Goal: Task Accomplishment & Management: Manage account settings

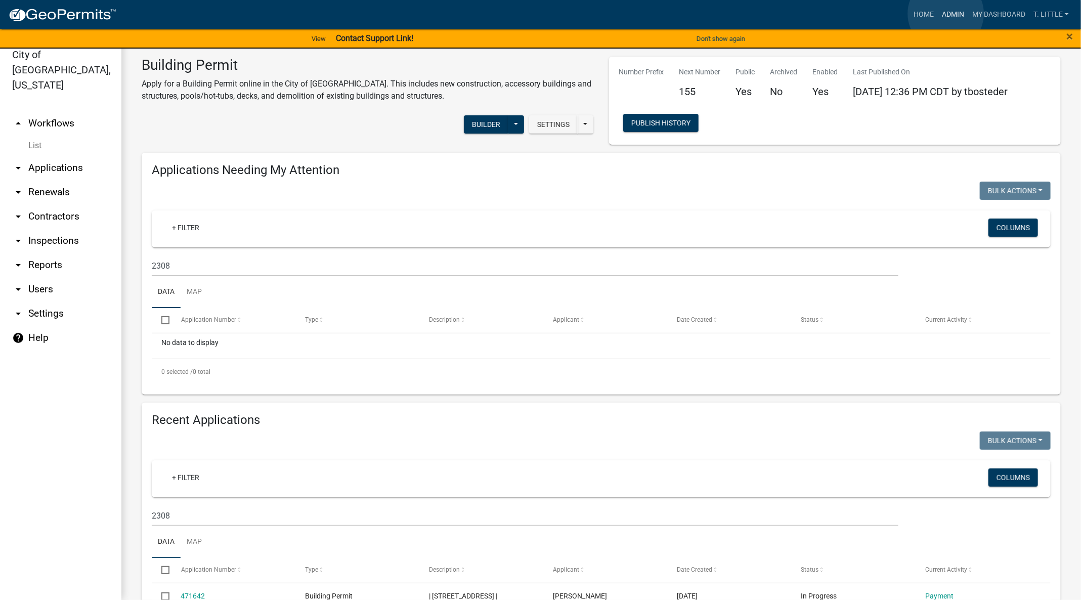
click at [946, 14] on link "Admin" at bounding box center [952, 14] width 30 height 19
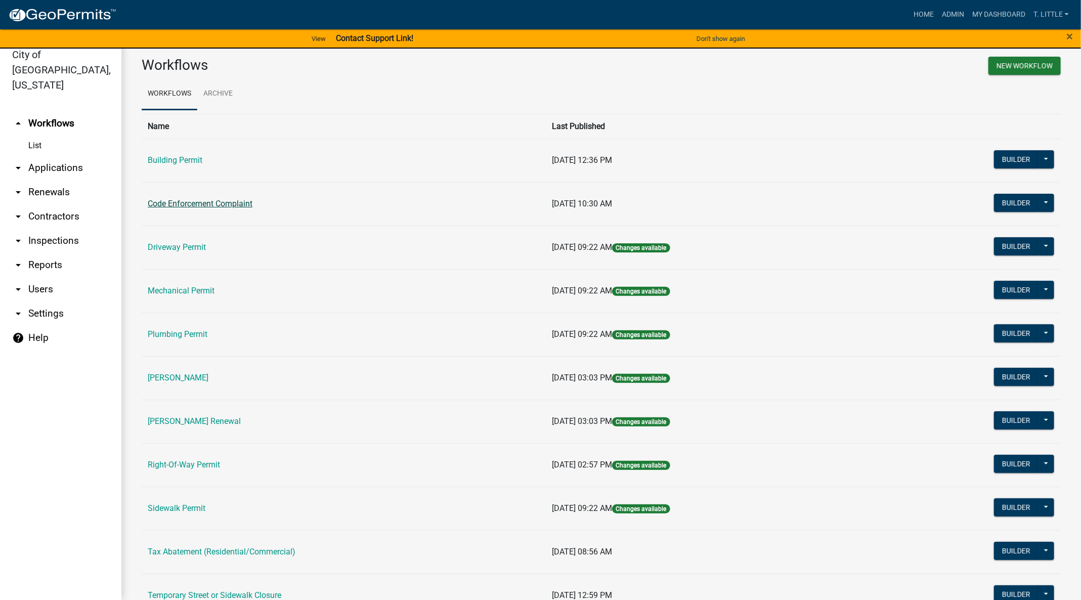
click at [212, 199] on link "Code Enforcement Complaint" at bounding box center [200, 204] width 105 height 10
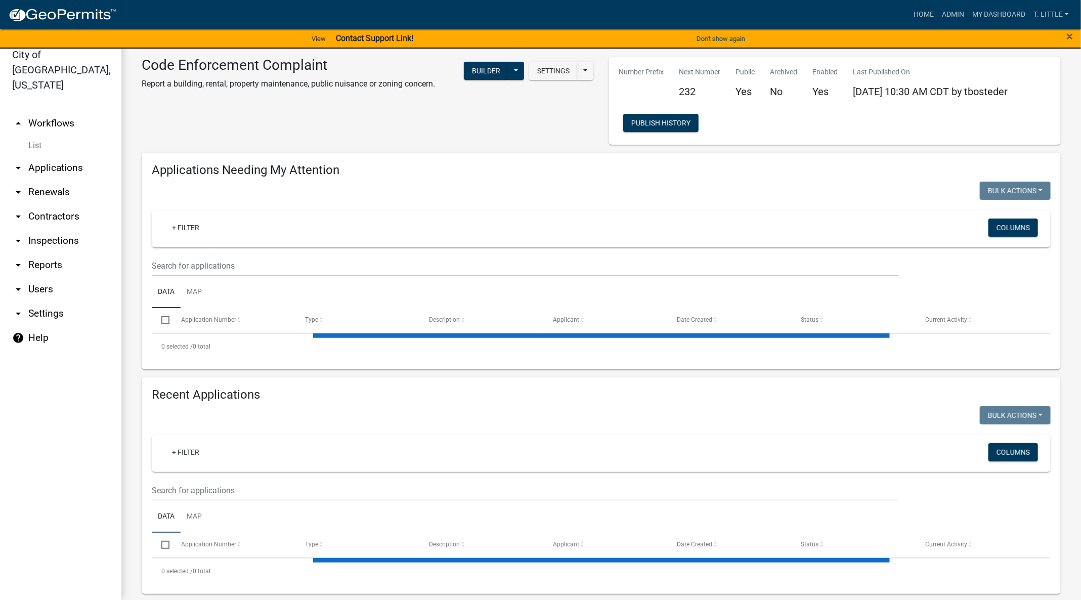
select select "3: 100"
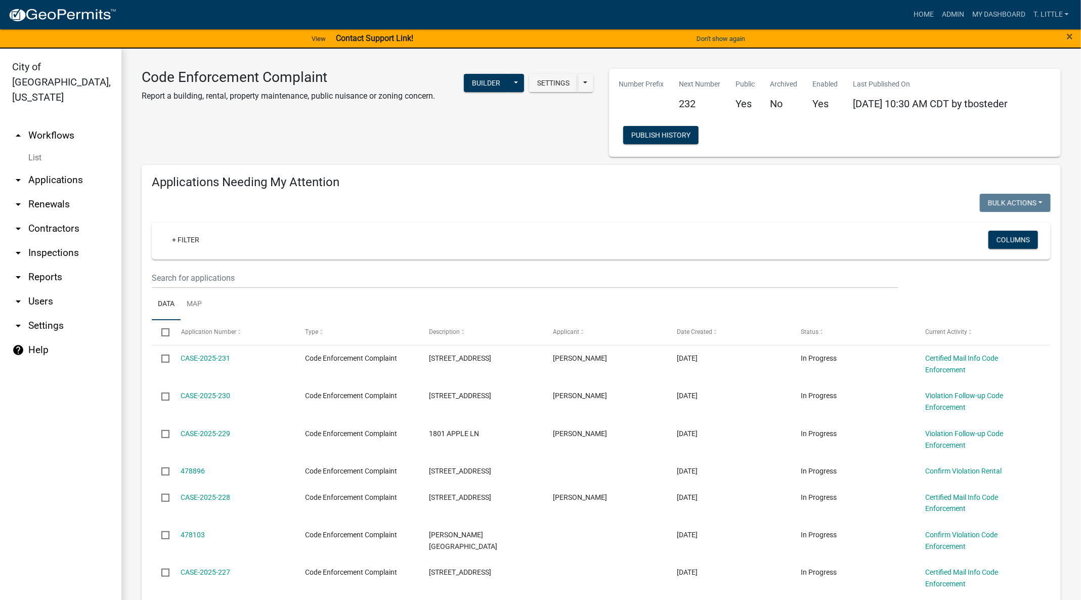
click at [452, 265] on wm-filter-builder "+ Filter Columns" at bounding box center [601, 255] width 899 height 66
click at [463, 274] on input "text" at bounding box center [525, 277] width 746 height 21
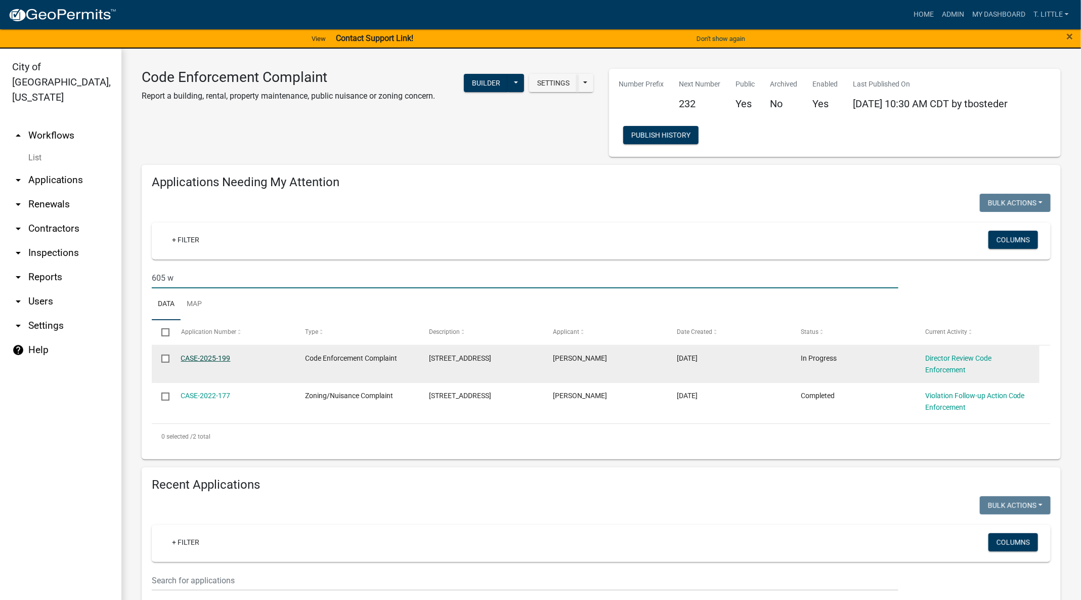
type input "605 w"
click at [225, 355] on link "CASE-2025-199" at bounding box center [206, 358] width 50 height 8
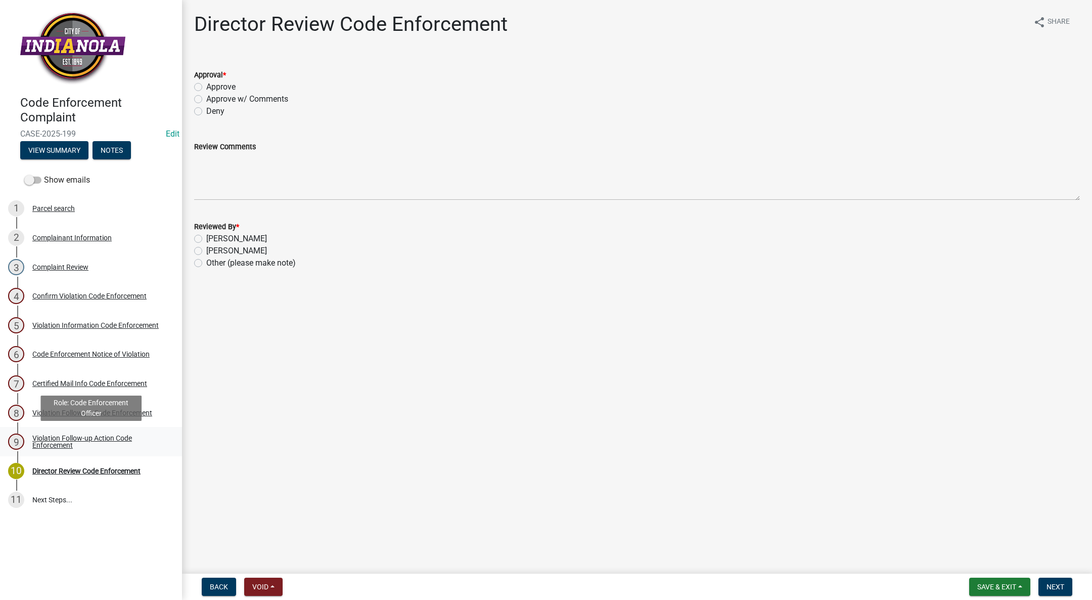
click at [52, 441] on div "Violation Follow-up Action Code Enforcement" at bounding box center [98, 441] width 133 height 14
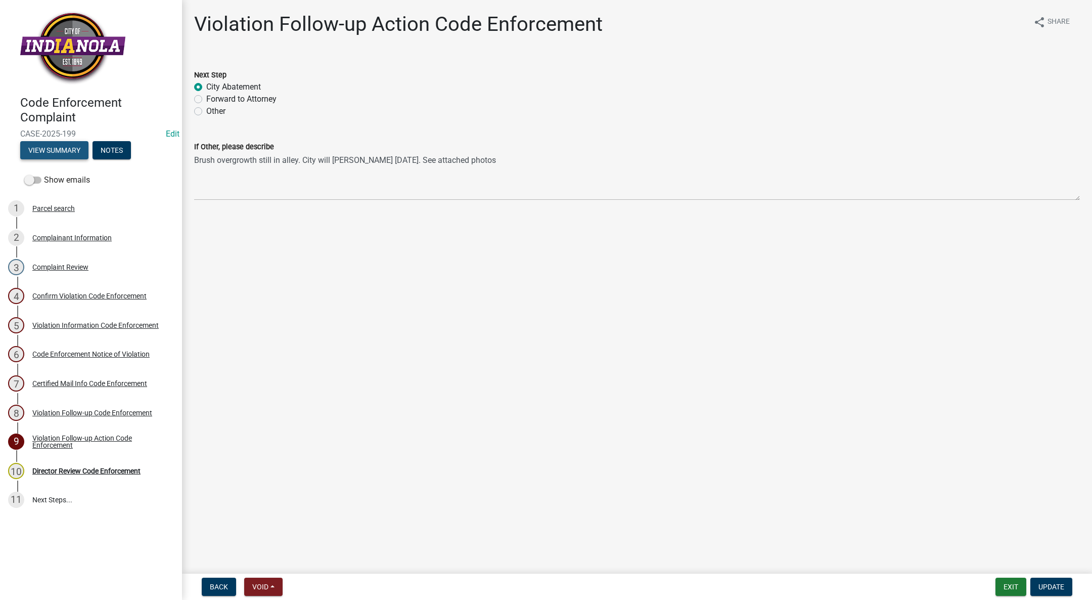
click at [69, 150] on button "View Summary" at bounding box center [54, 150] width 68 height 18
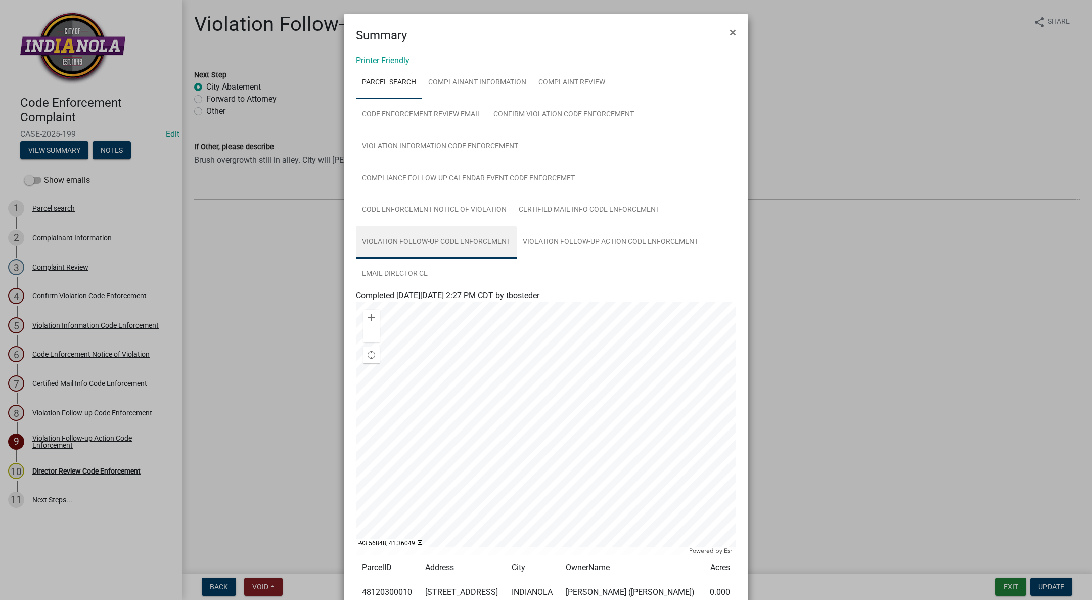
click at [517, 226] on link "Violation Follow-up Code Enforcement" at bounding box center [436, 242] width 161 height 32
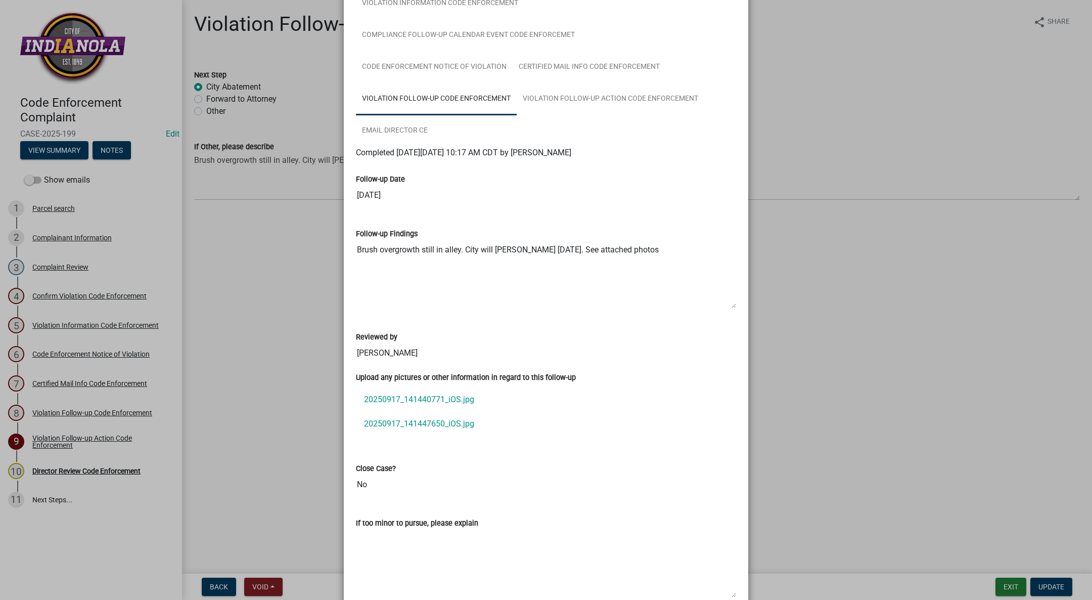
scroll to position [191, 0]
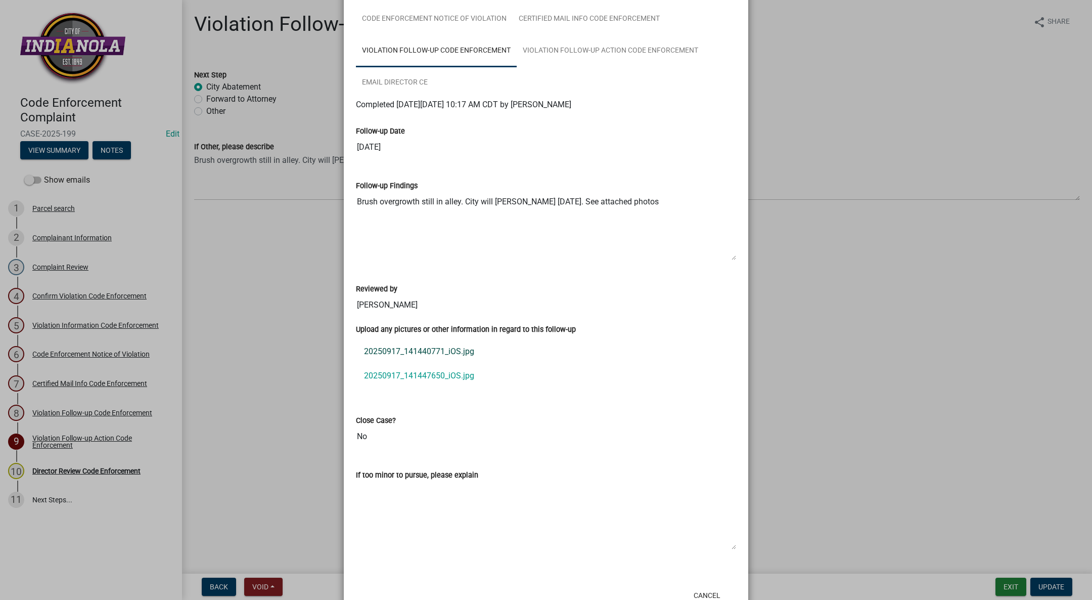
click at [389, 339] on link "20250917_141440771_iOS.jpg" at bounding box center [546, 351] width 380 height 24
click at [375, 364] on link "20250917_141447650_iOS.jpg" at bounding box center [546, 376] width 380 height 24
click at [690, 586] on button "Cancel" at bounding box center [707, 595] width 43 height 18
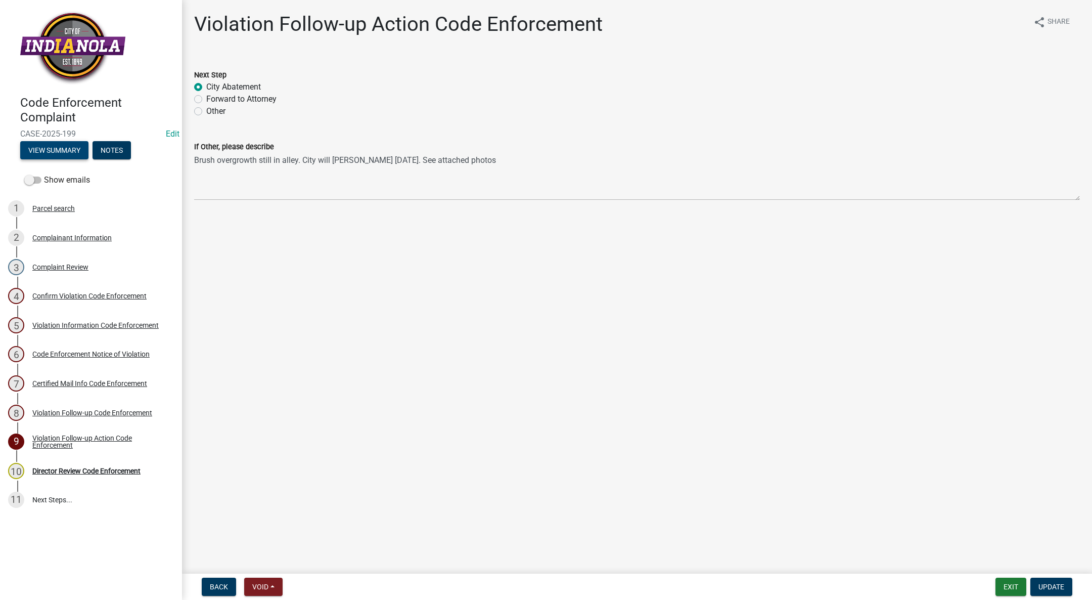
click at [51, 146] on button "View Summary" at bounding box center [54, 150] width 68 height 18
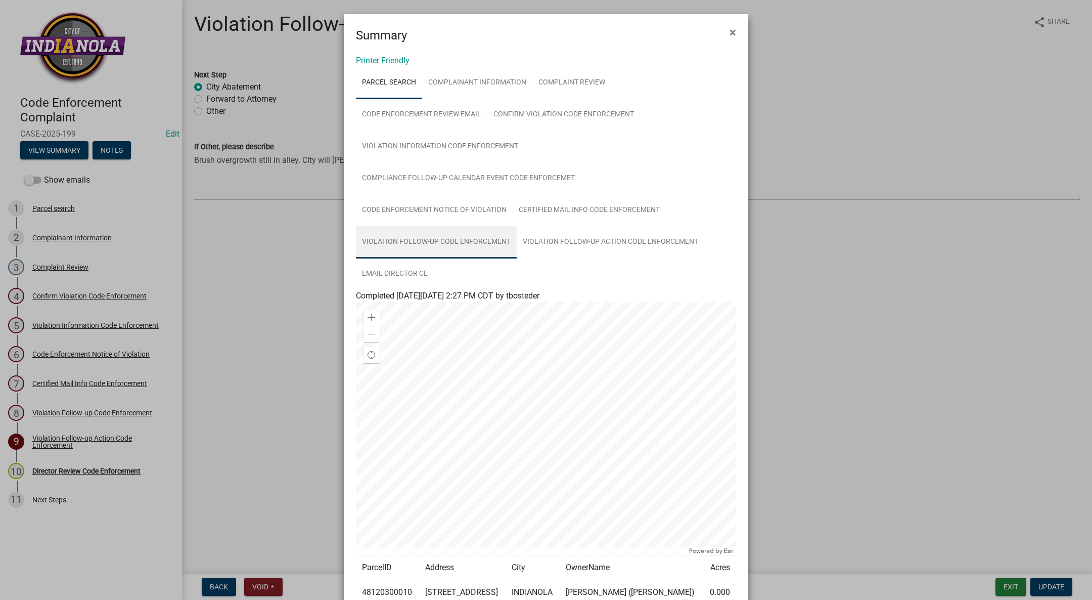
click at [517, 226] on link "Violation Follow-up Code Enforcement" at bounding box center [436, 242] width 161 height 32
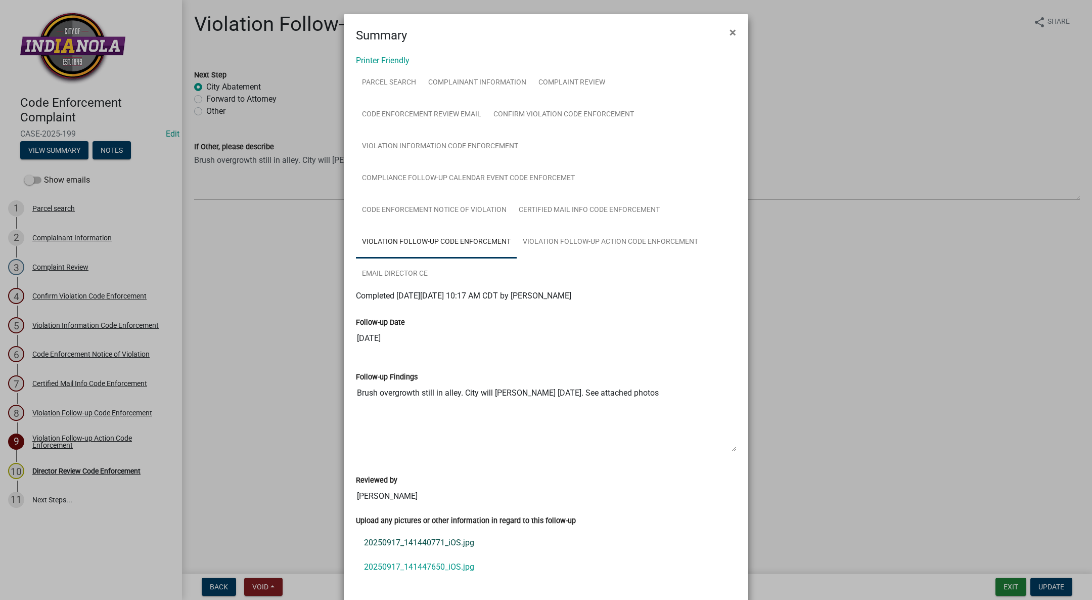
click at [397, 530] on link "20250917_141440771_iOS.jpg" at bounding box center [546, 542] width 380 height 24
click at [730, 35] on span "×" at bounding box center [733, 32] width 7 height 14
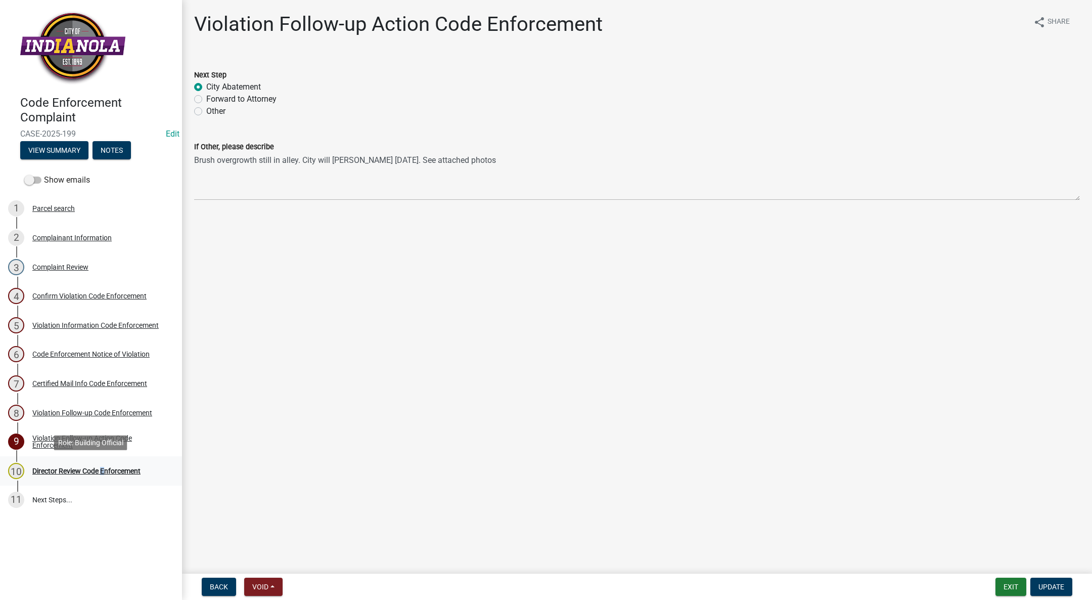
click at [100, 464] on div "10 Director Review Code Enforcement" at bounding box center [87, 471] width 158 height 16
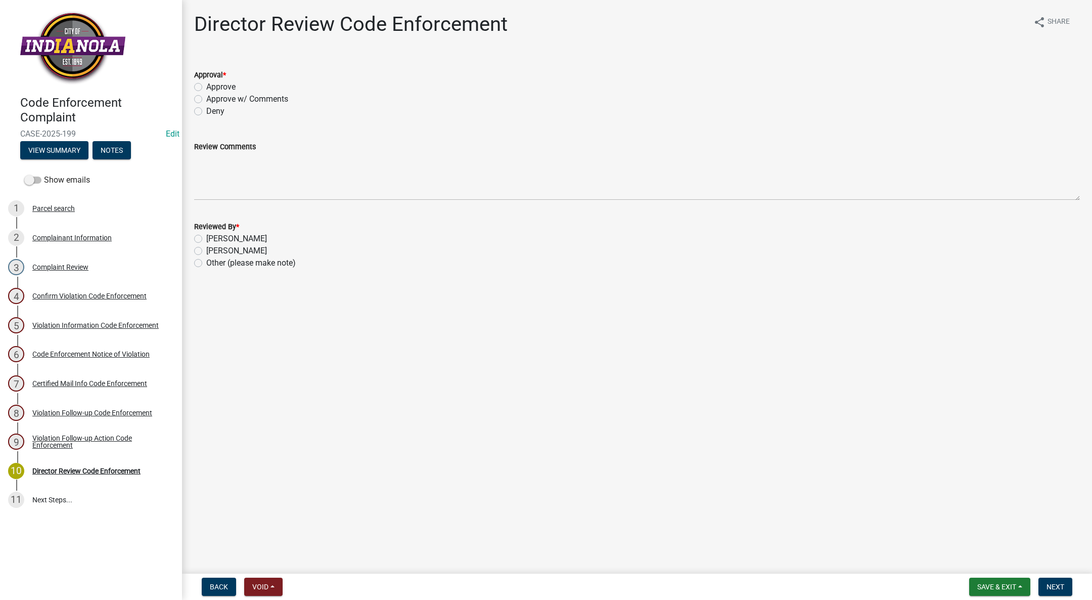
click at [206, 90] on label "Approve" at bounding box center [220, 87] width 29 height 12
click at [206, 87] on input "Approve" at bounding box center [209, 84] width 7 height 7
radio input "true"
click at [206, 249] on label "[PERSON_NAME]" at bounding box center [236, 251] width 61 height 12
click at [206, 249] on input "[PERSON_NAME]" at bounding box center [209, 248] width 7 height 7
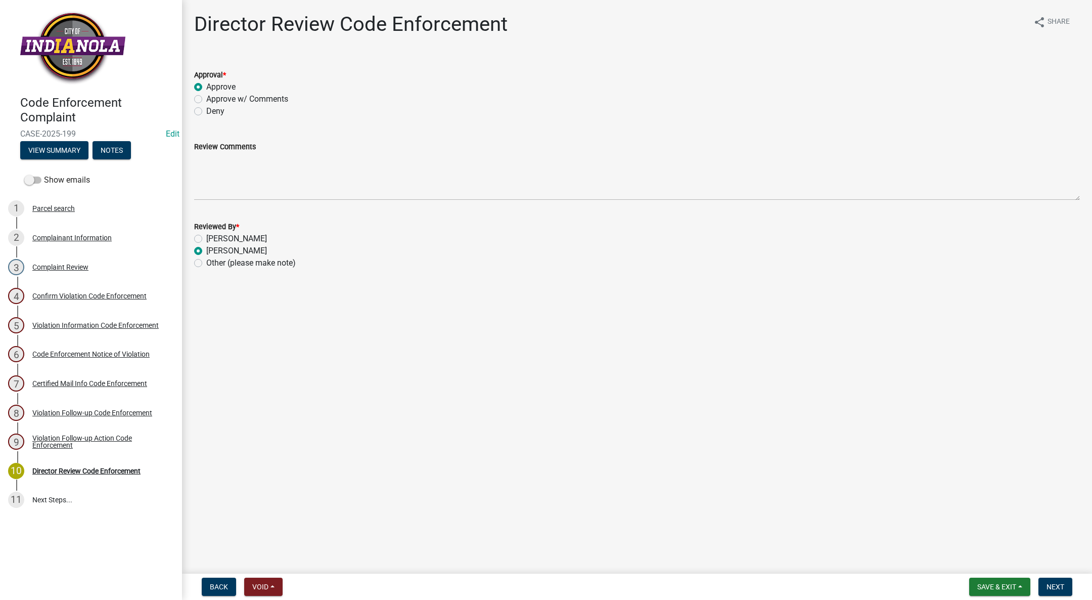
radio input "true"
click at [1052, 581] on button "Next" at bounding box center [1056, 586] width 34 height 18
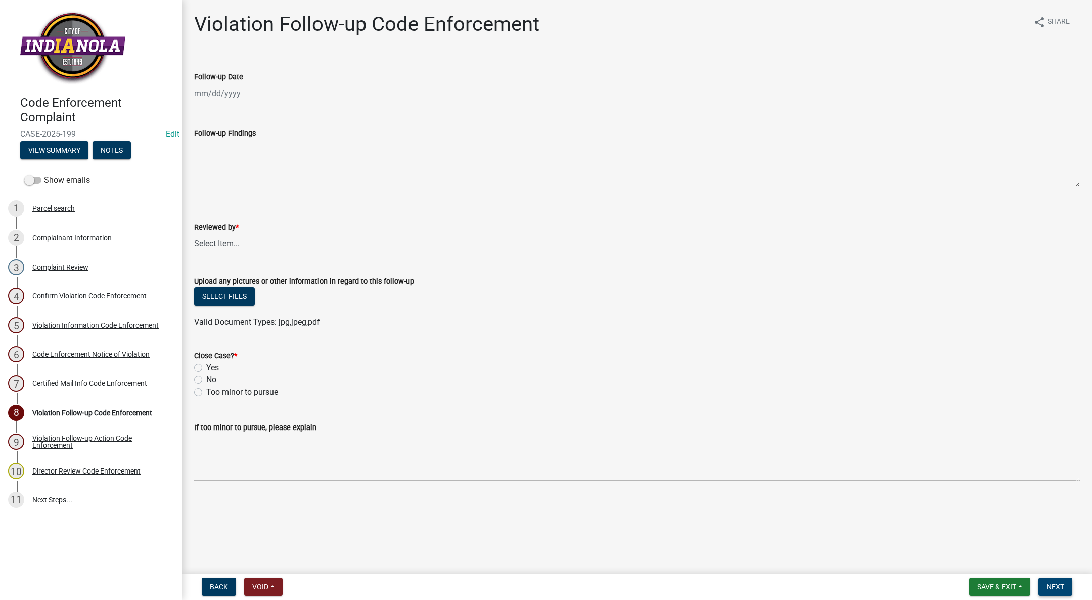
drag, startPoint x: 1057, startPoint y: 581, endPoint x: 1000, endPoint y: 594, distance: 59.0
click at [1035, 523] on wm-app "Code Enforcement Complaint CASE-2025-199 Edit View Summary Notes Show emails 1 …" at bounding box center [546, 300] width 1092 height 600
click at [998, 587] on span "Save & Exit" at bounding box center [996, 587] width 39 height 8
click at [998, 587] on div "Save & Exit Save Save & Exit" at bounding box center [999, 586] width 61 height 18
click at [998, 587] on span "Save & Exit" at bounding box center [996, 587] width 39 height 8
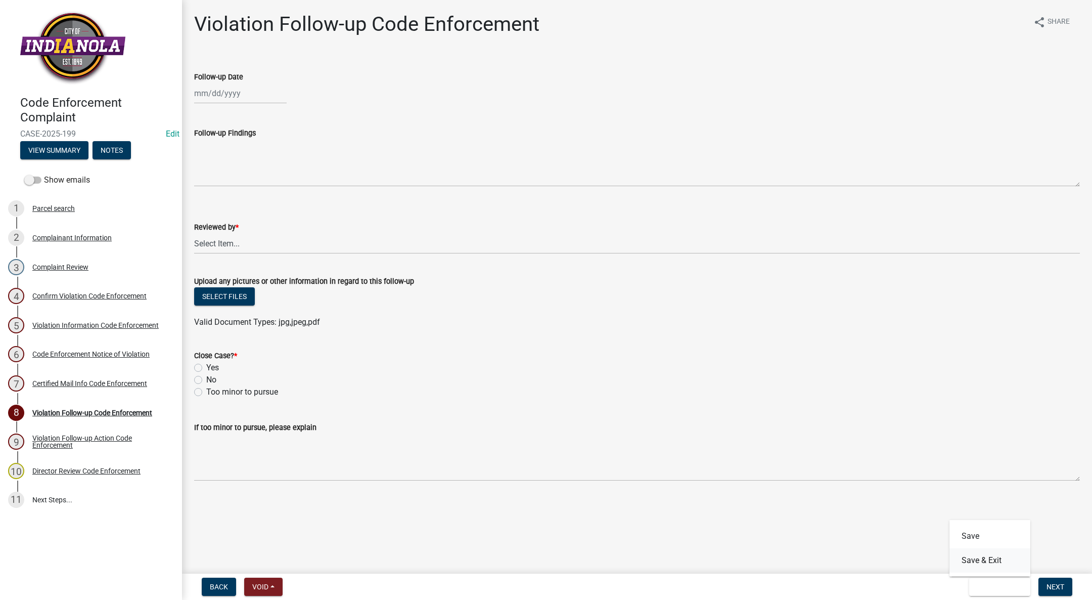
click at [1001, 567] on button "Save & Exit" at bounding box center [990, 560] width 81 height 24
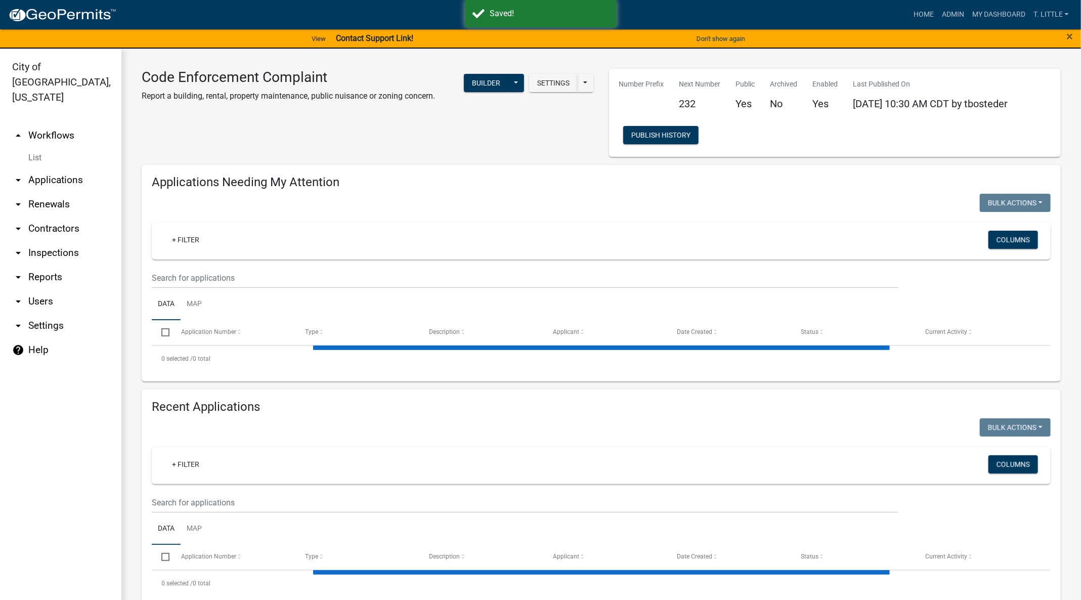
select select "3: 100"
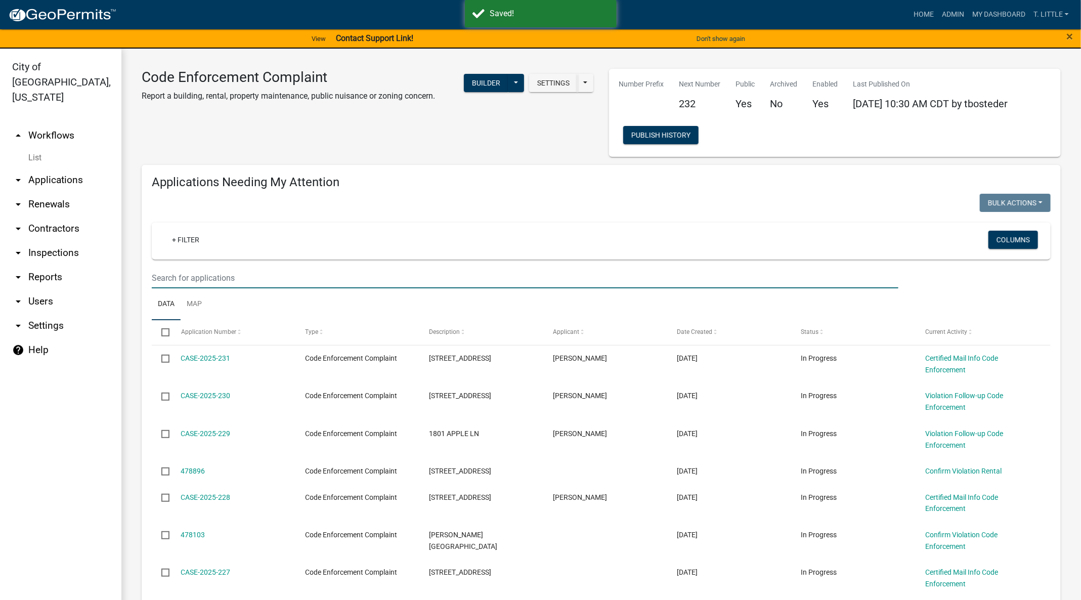
click at [331, 279] on input "text" at bounding box center [525, 277] width 746 height 21
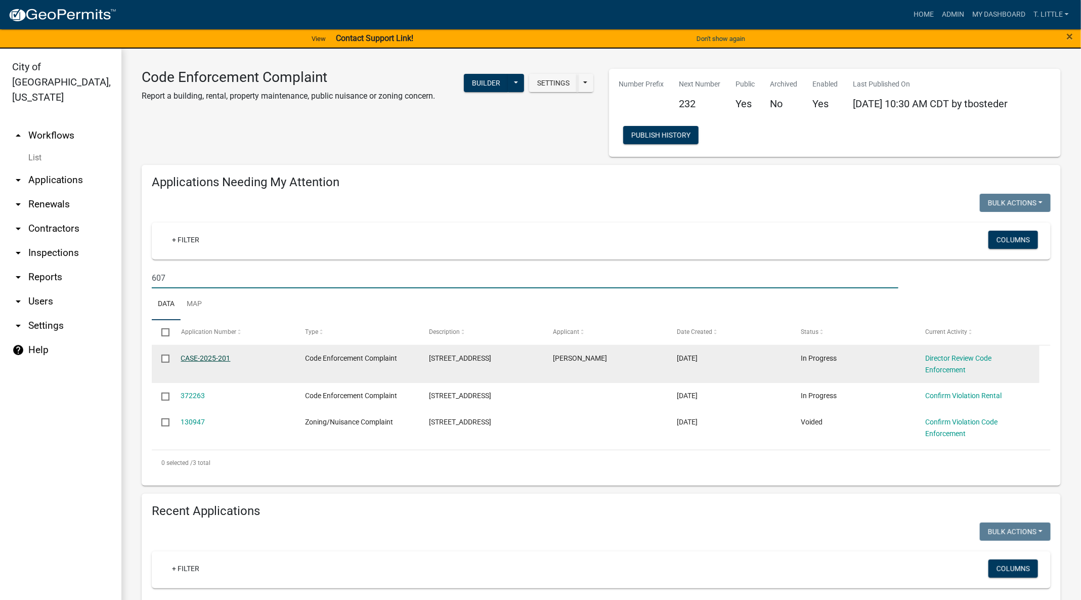
type input "607"
click at [218, 356] on link "CASE-2025-201" at bounding box center [206, 358] width 50 height 8
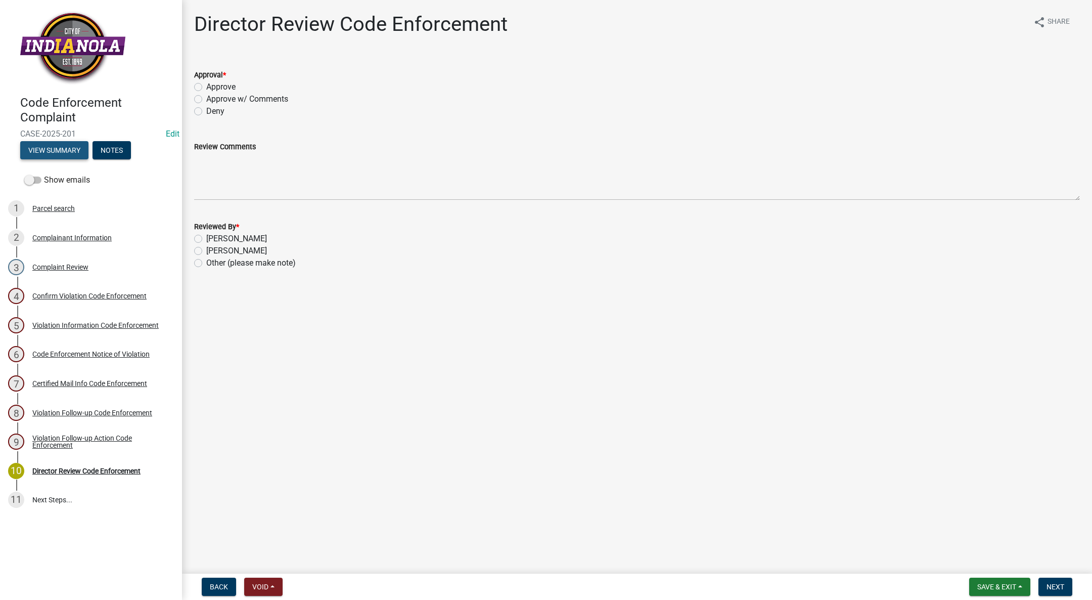
click at [62, 153] on button "View Summary" at bounding box center [54, 150] width 68 height 18
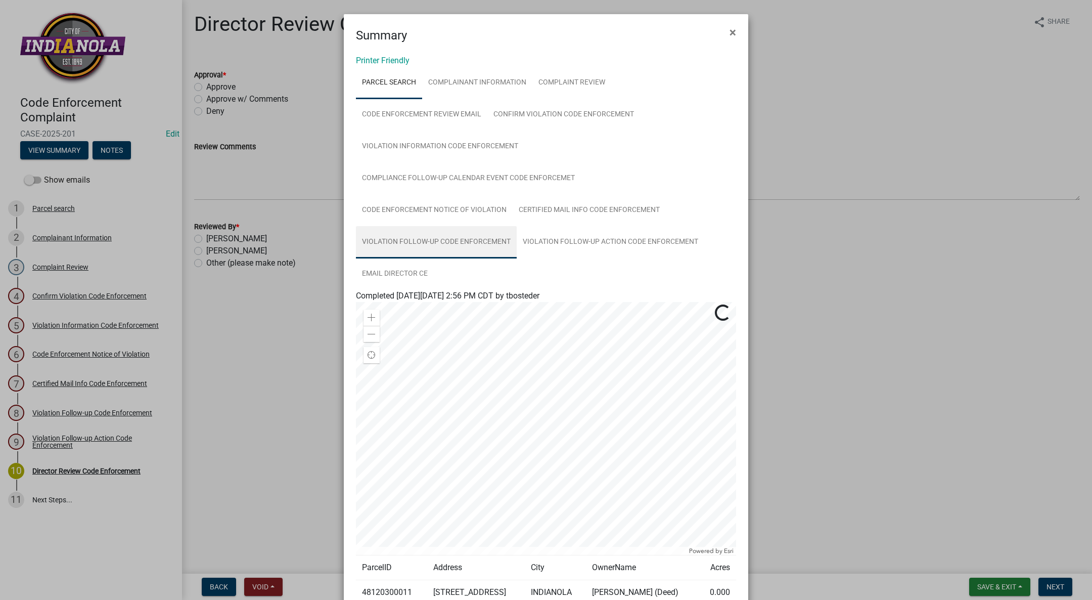
click at [517, 226] on link "Violation Follow-up Code Enforcement" at bounding box center [436, 242] width 161 height 32
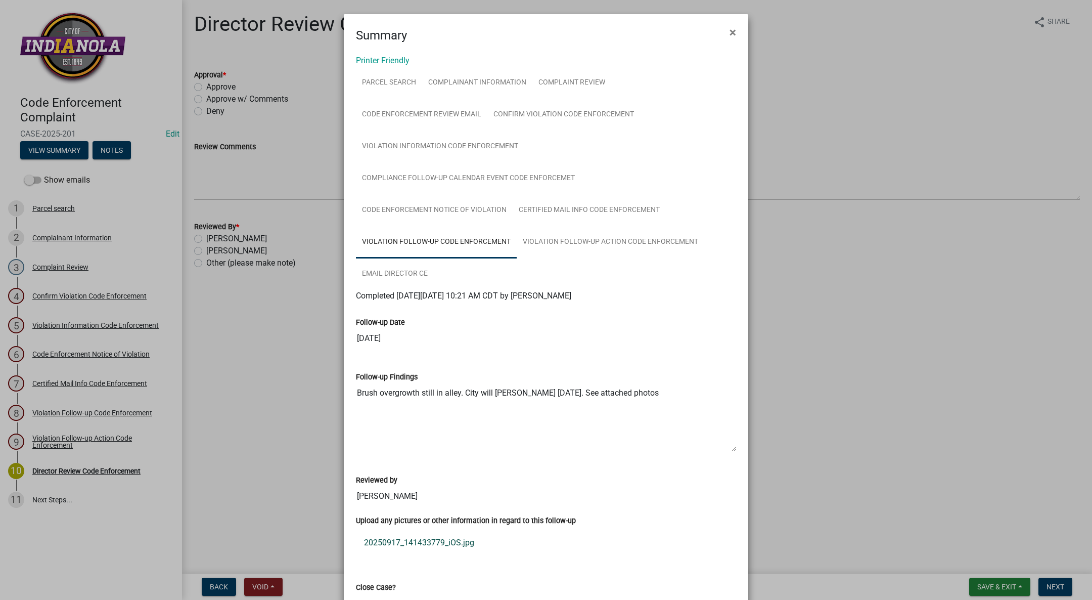
click at [366, 530] on link "20250917_141433779_iOS.jpg" at bounding box center [546, 542] width 380 height 24
click at [730, 30] on span "×" at bounding box center [733, 32] width 7 height 14
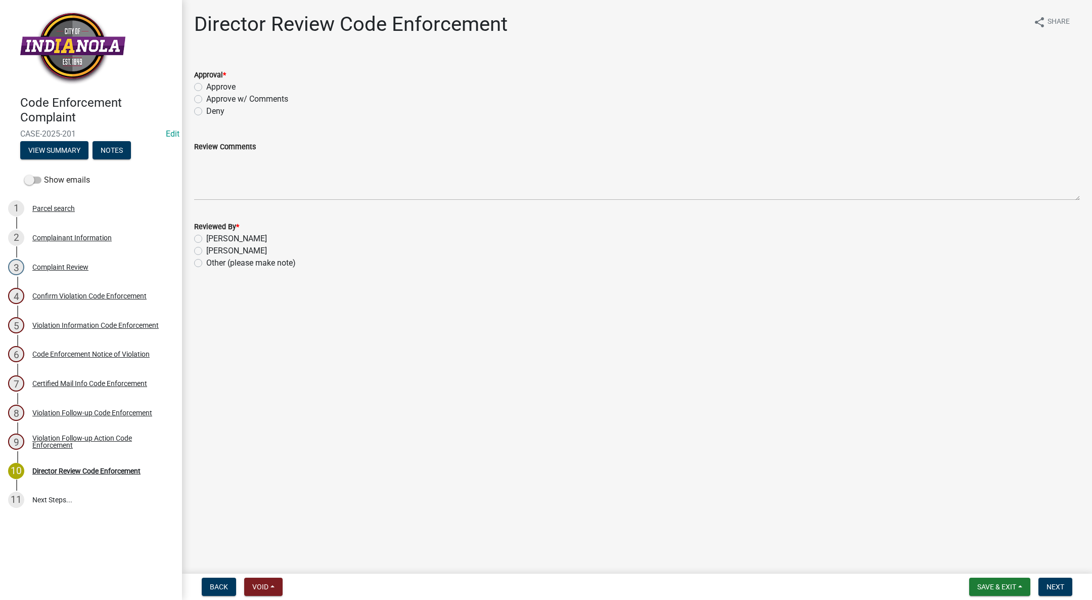
click at [206, 87] on label "Approve" at bounding box center [220, 87] width 29 height 12
click at [206, 87] on input "Approve" at bounding box center [209, 84] width 7 height 7
radio input "true"
click at [206, 247] on label "[PERSON_NAME]" at bounding box center [236, 251] width 61 height 12
click at [206, 247] on input "[PERSON_NAME]" at bounding box center [209, 248] width 7 height 7
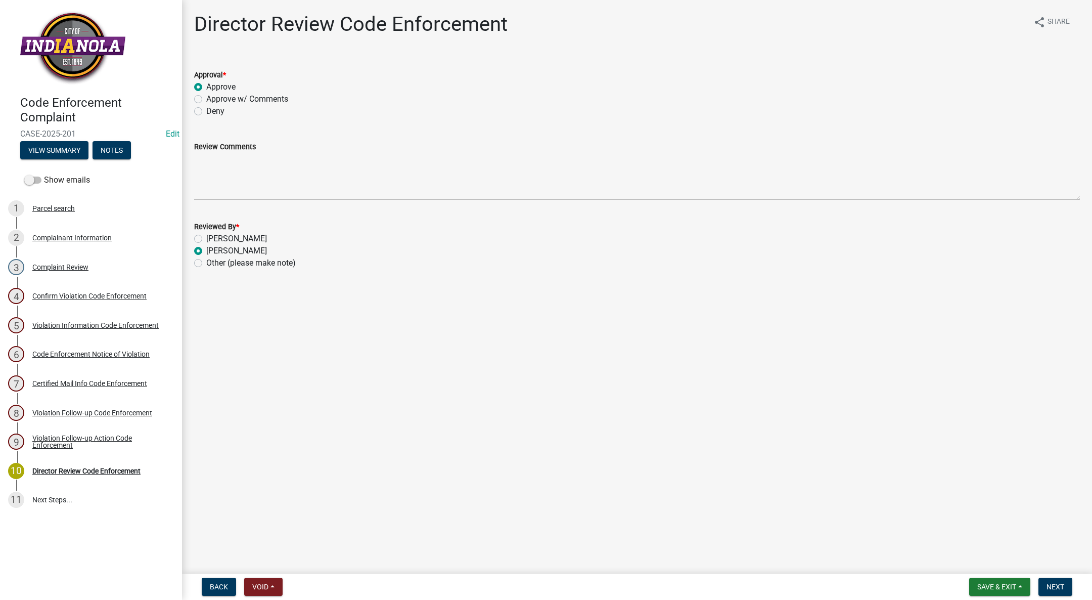
radio input "true"
click at [1057, 584] on span "Next" at bounding box center [1056, 587] width 18 height 8
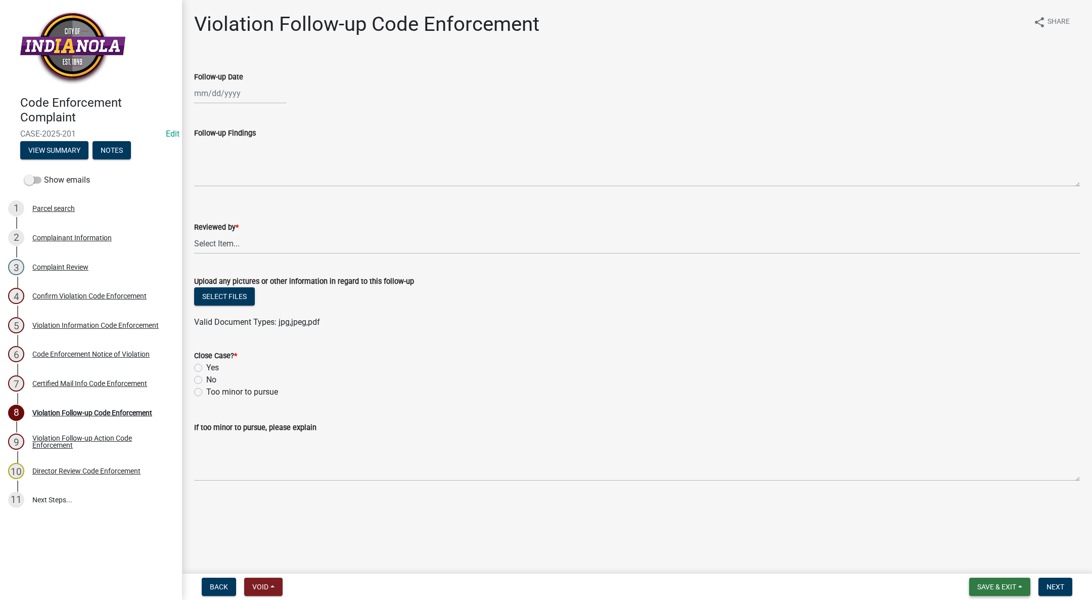
click at [999, 582] on button "Save & Exit" at bounding box center [999, 586] width 61 height 18
click at [998, 569] on button "Save & Exit" at bounding box center [990, 560] width 81 height 24
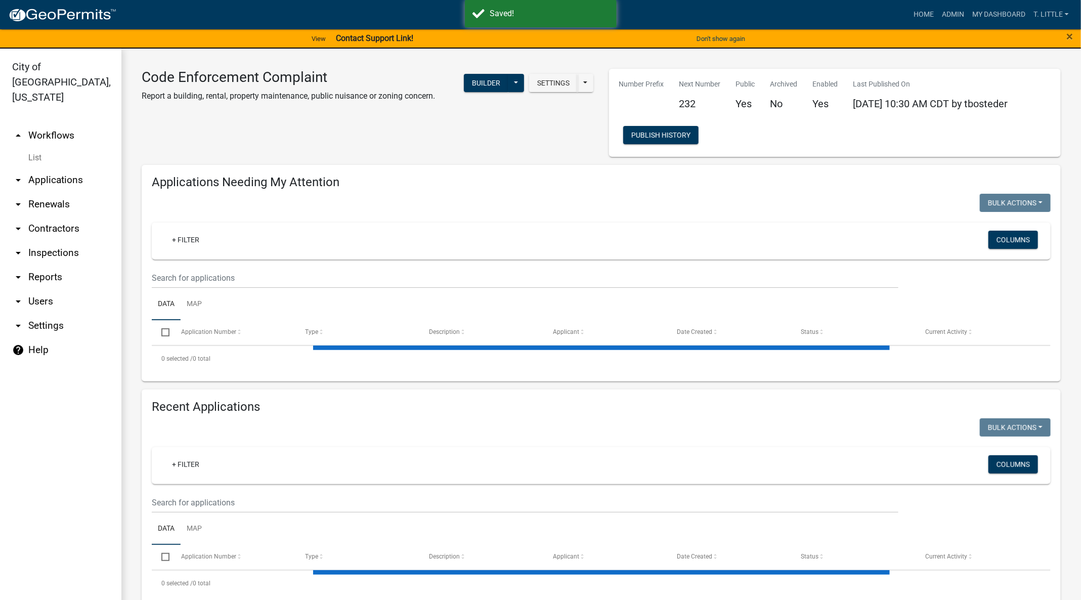
select select "3: 100"
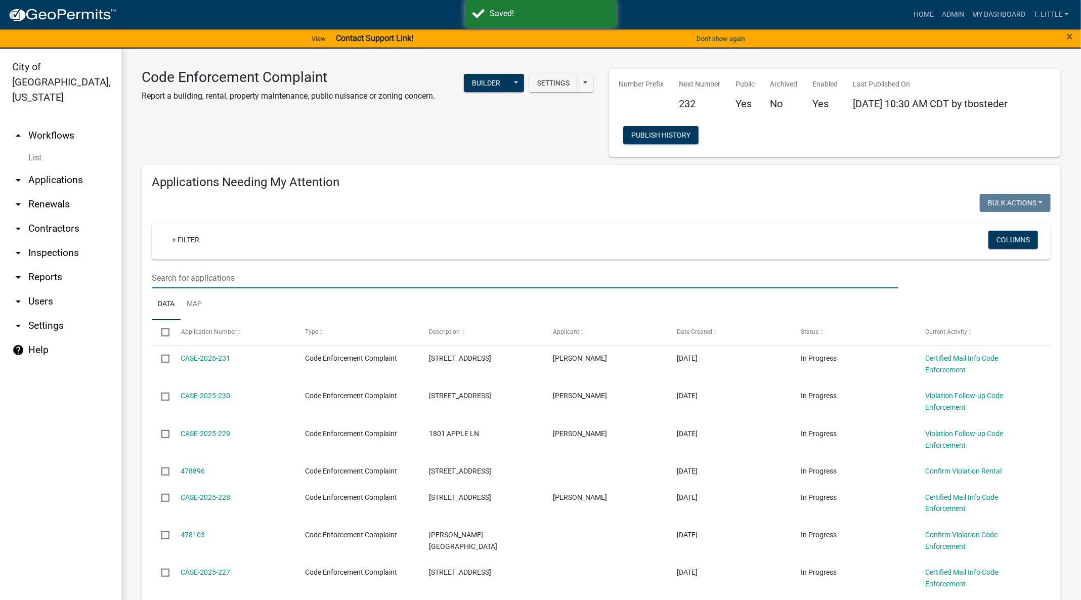
click at [227, 273] on input "text" at bounding box center [525, 277] width 746 height 21
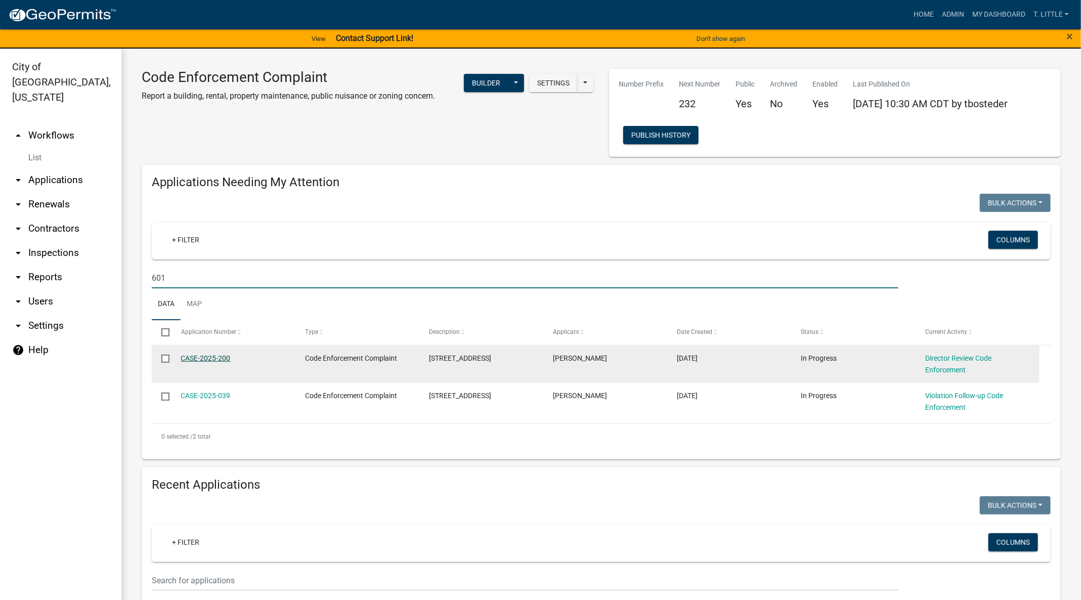
type input "601"
click at [217, 357] on link "CASE-2025-200" at bounding box center [206, 358] width 50 height 8
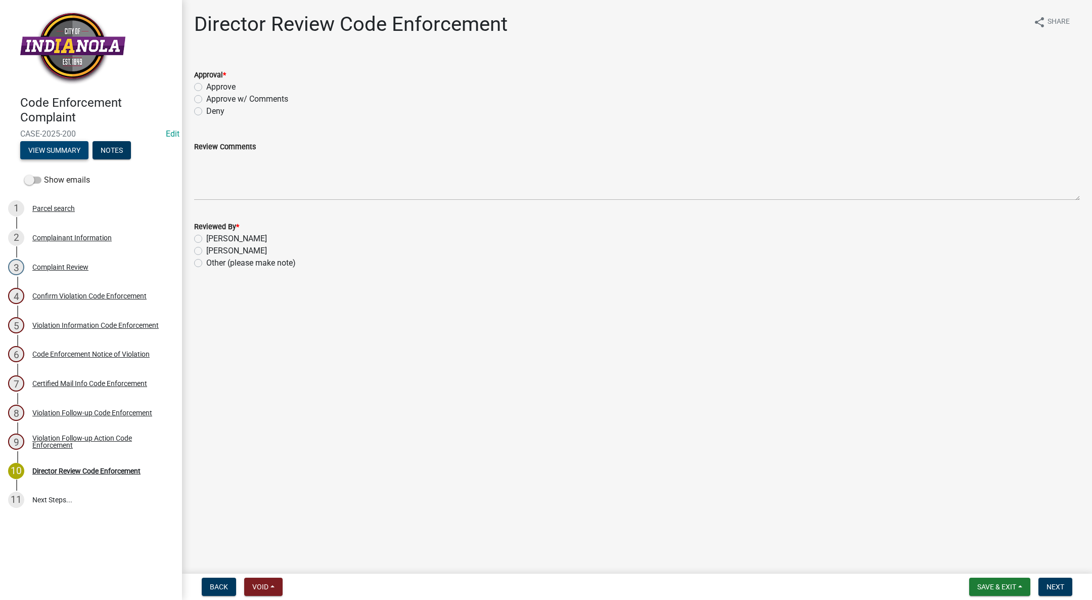
click at [39, 148] on button "View Summary" at bounding box center [54, 150] width 68 height 18
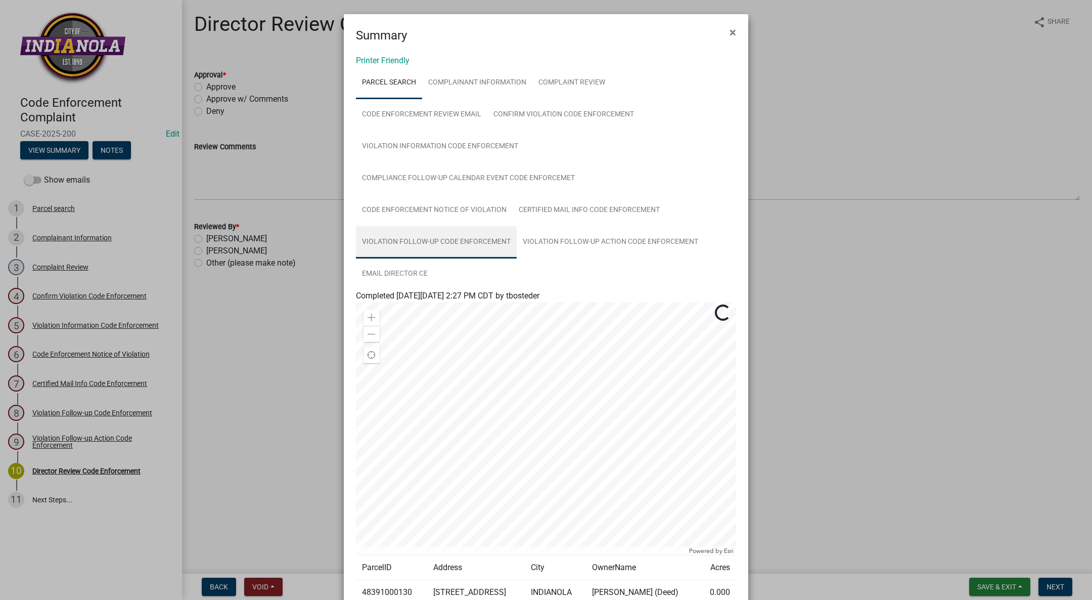
click at [517, 226] on link "Violation Follow-up Code Enforcement" at bounding box center [436, 242] width 161 height 32
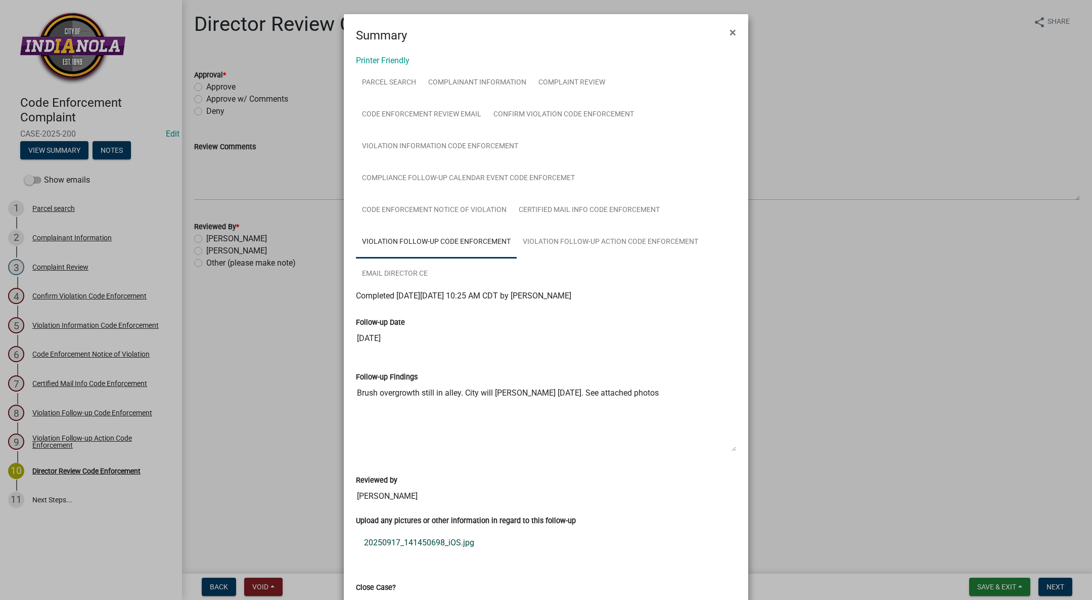
click at [385, 530] on link "20250917_141450698_iOS.jpg" at bounding box center [546, 542] width 380 height 24
click at [722, 32] on button "×" at bounding box center [733, 32] width 23 height 28
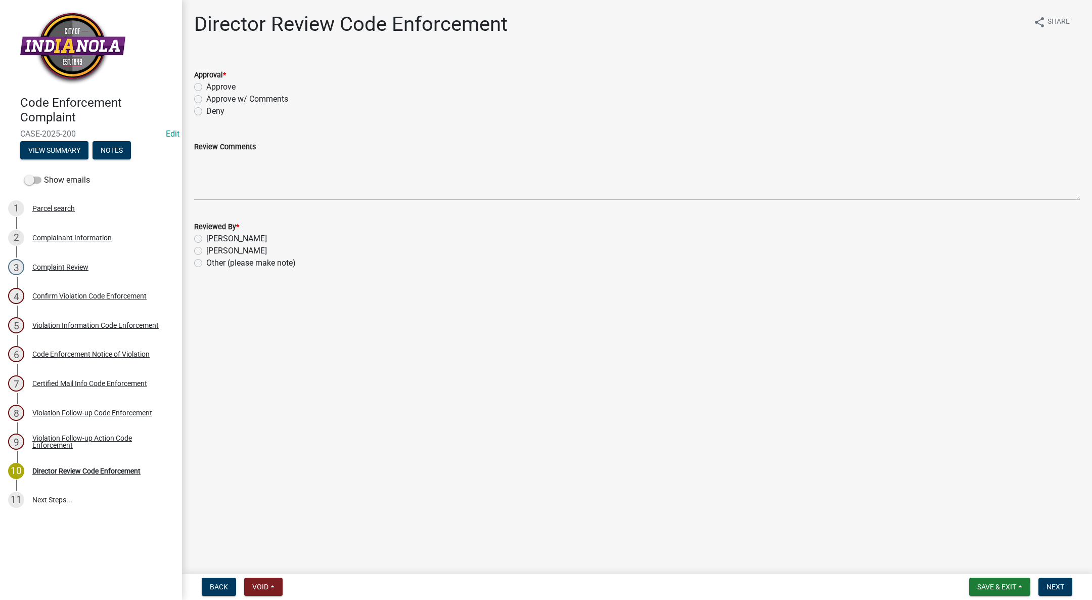
click at [206, 85] on label "Approve" at bounding box center [220, 87] width 29 height 12
click at [206, 85] on input "Approve" at bounding box center [209, 84] width 7 height 7
radio input "true"
click at [206, 253] on label "[PERSON_NAME]" at bounding box center [236, 251] width 61 height 12
click at [206, 251] on input "[PERSON_NAME]" at bounding box center [209, 248] width 7 height 7
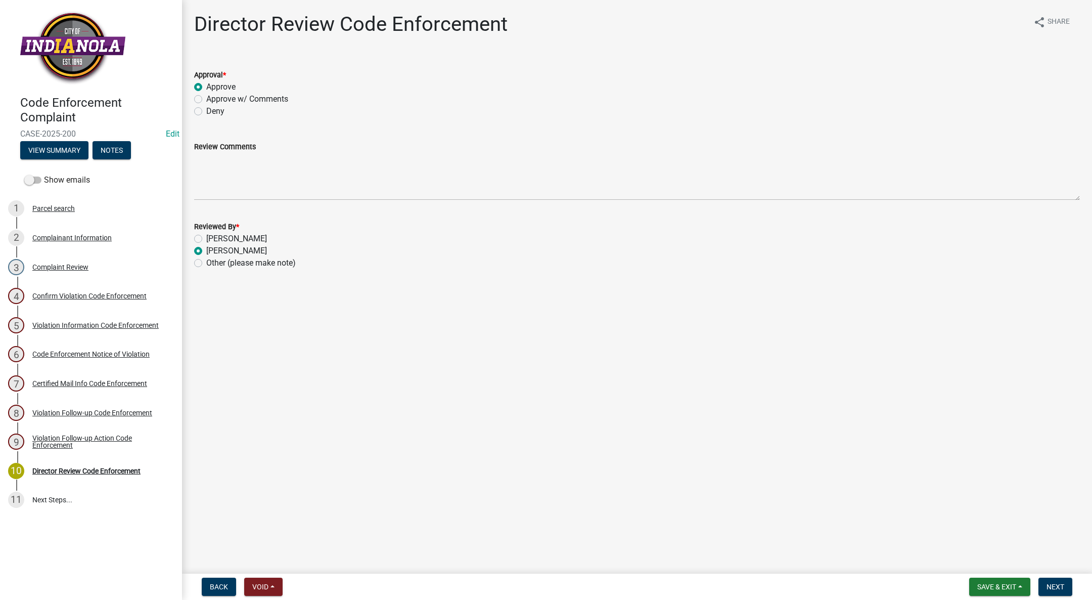
radio input "true"
click at [1049, 587] on span "Next" at bounding box center [1056, 587] width 18 height 8
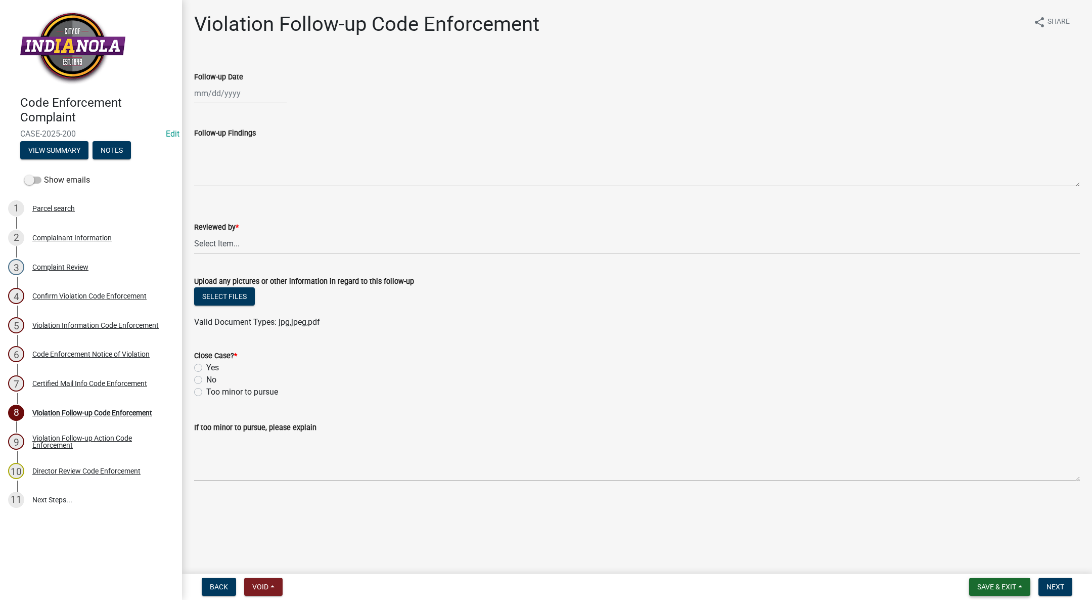
click at [989, 586] on span "Save & Exit" at bounding box center [996, 587] width 39 height 8
click at [996, 557] on button "Save & Exit" at bounding box center [990, 560] width 81 height 24
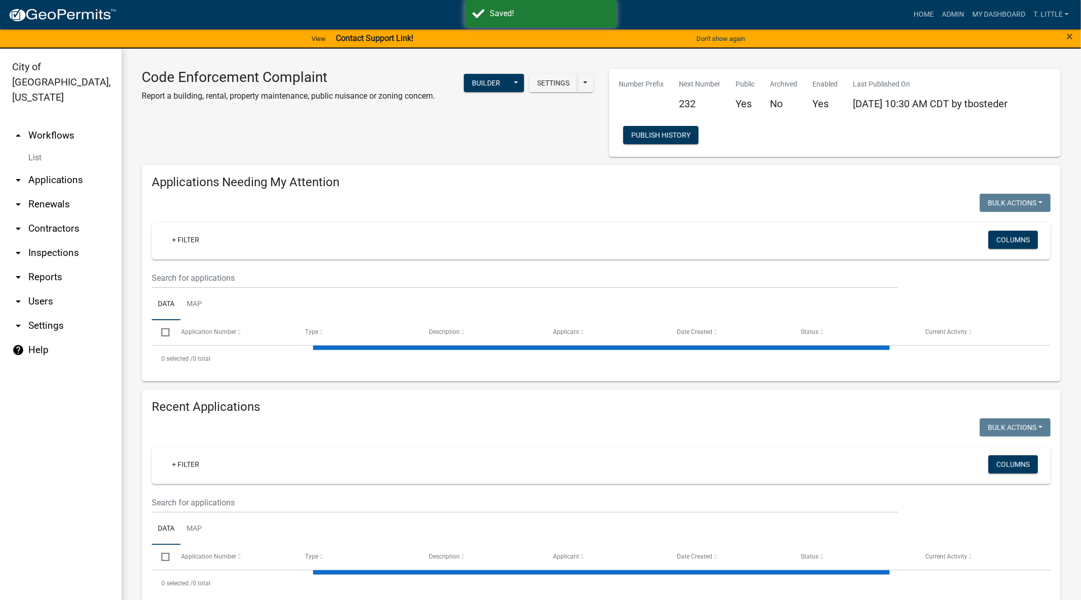
select select "3: 100"
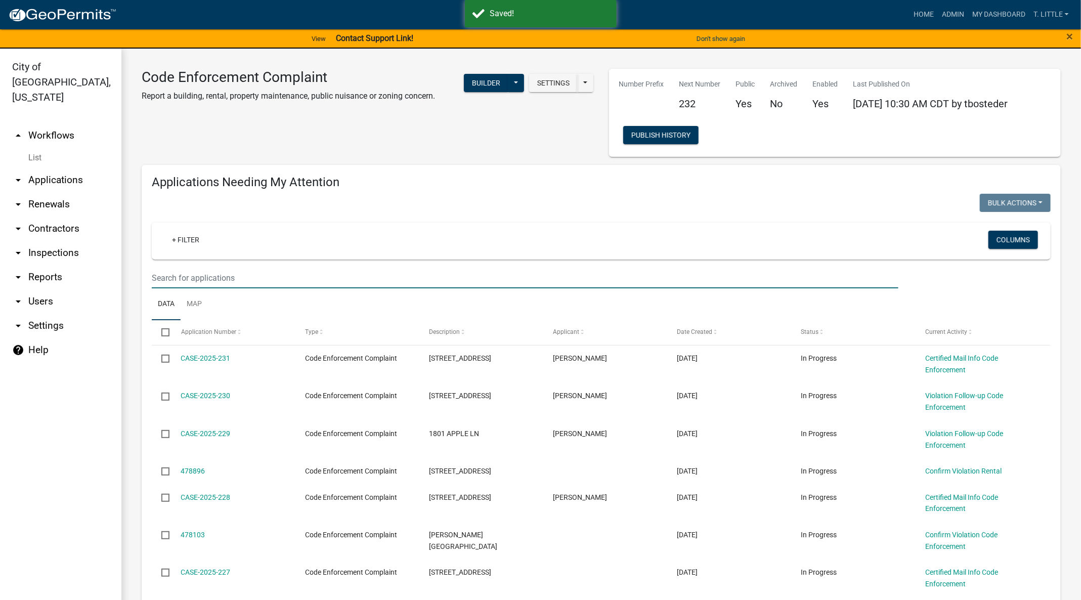
click at [286, 273] on input "text" at bounding box center [525, 277] width 746 height 21
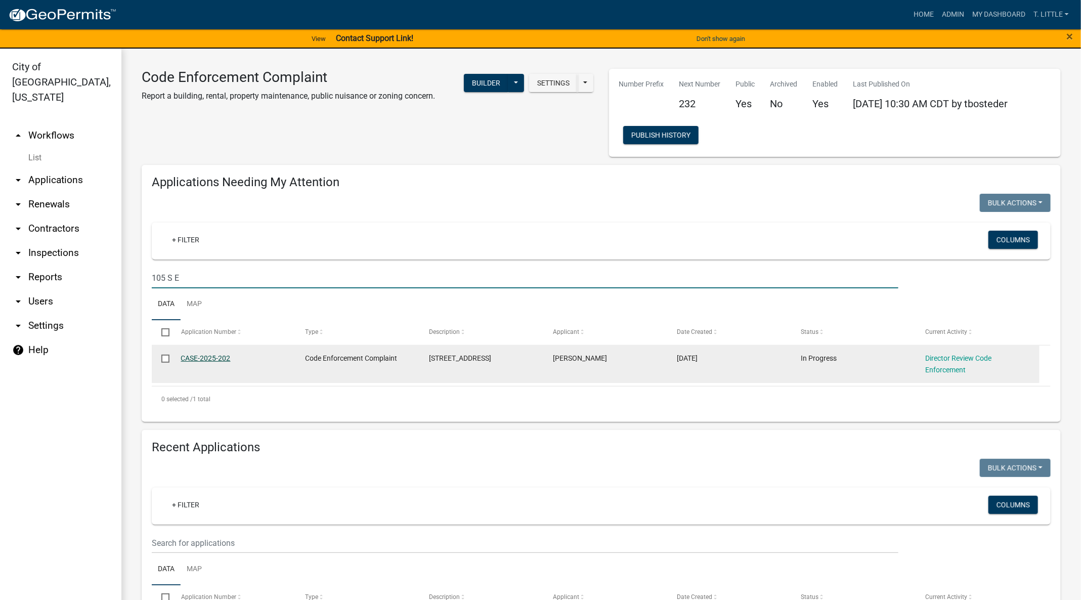
type input "105 S E"
click at [218, 358] on link "CASE-2025-202" at bounding box center [206, 358] width 50 height 8
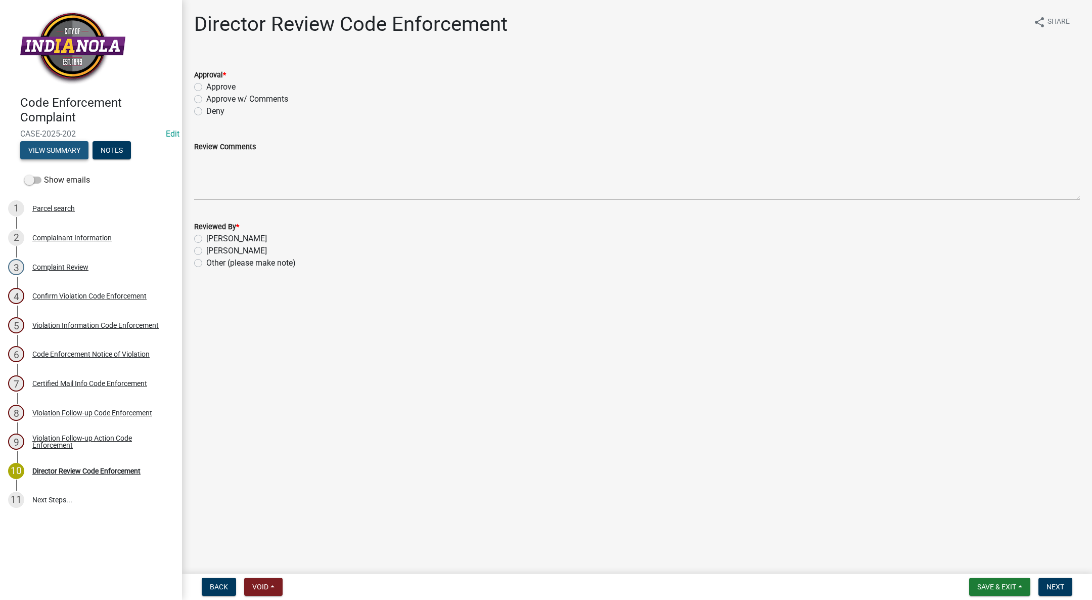
click at [49, 148] on button "View Summary" at bounding box center [54, 150] width 68 height 18
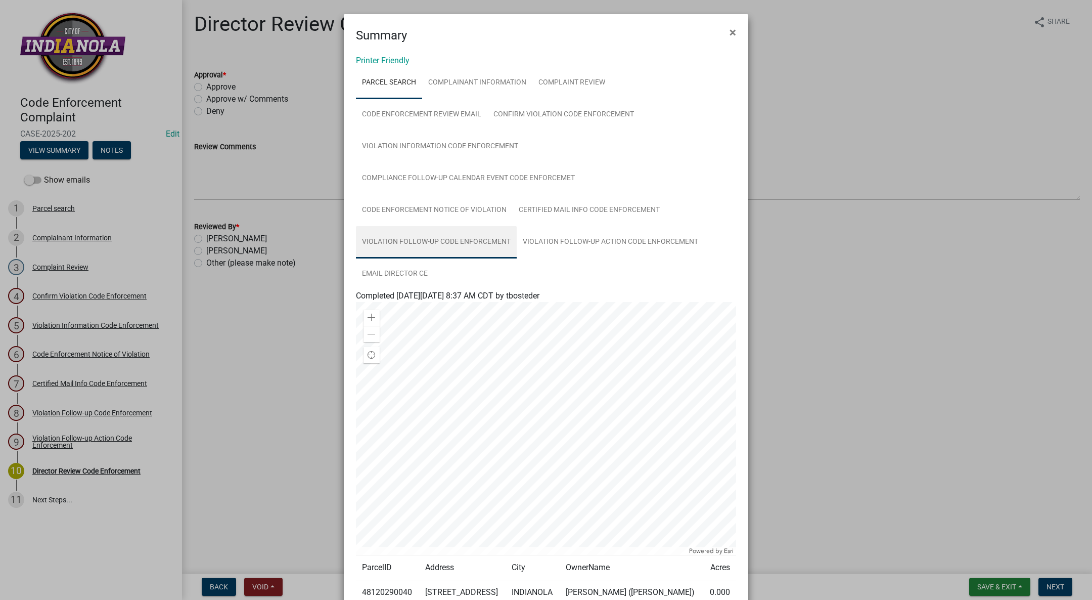
click at [517, 226] on link "Violation Follow-up Code Enforcement" at bounding box center [436, 242] width 161 height 32
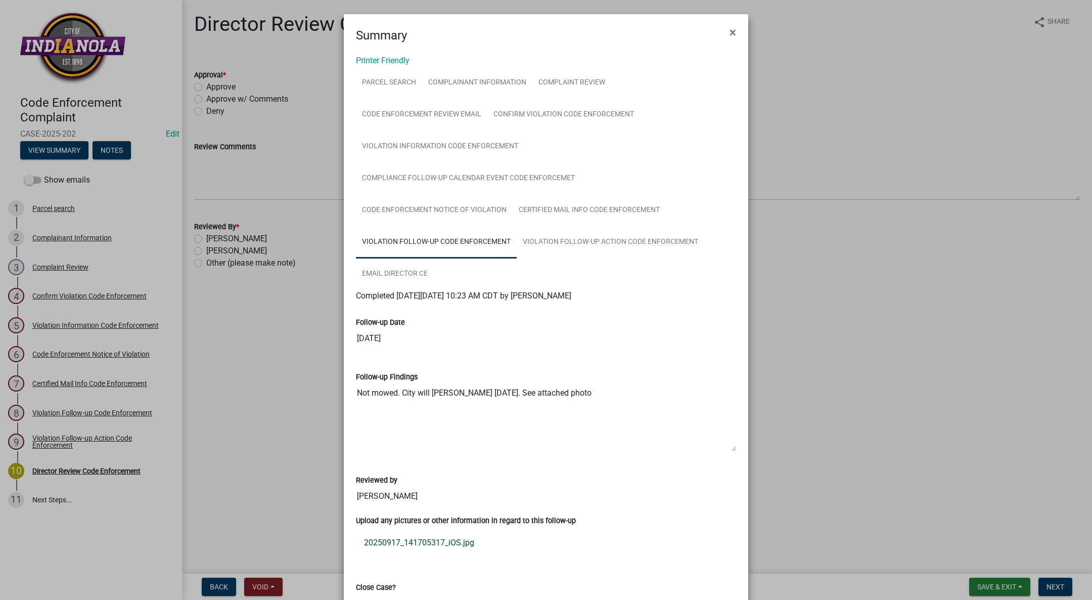
click at [364, 530] on link "20250917_141705317_iOS.jpg" at bounding box center [546, 542] width 380 height 24
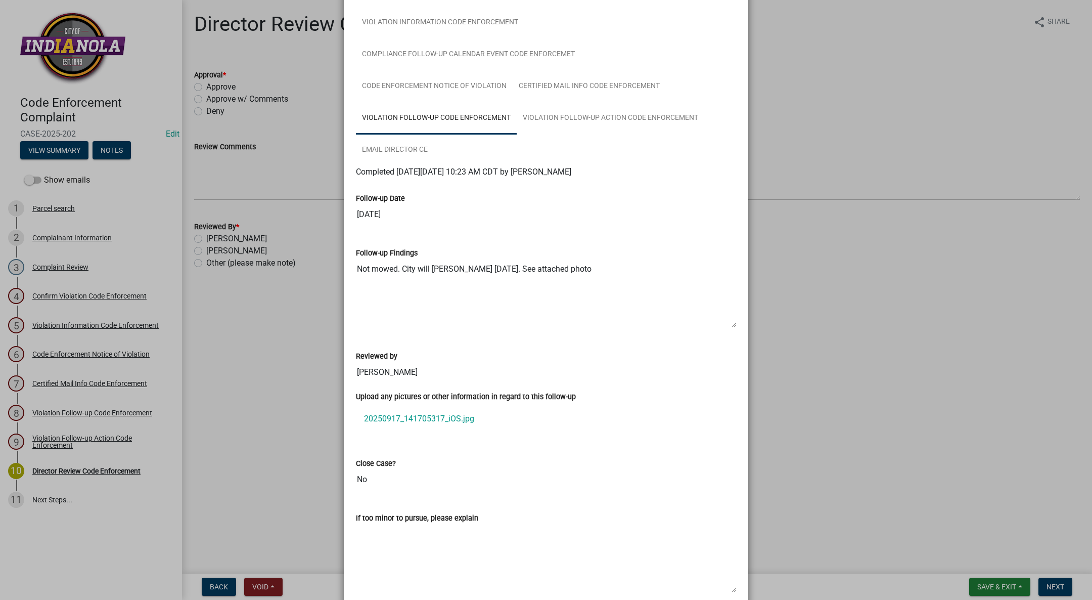
scroll to position [167, 0]
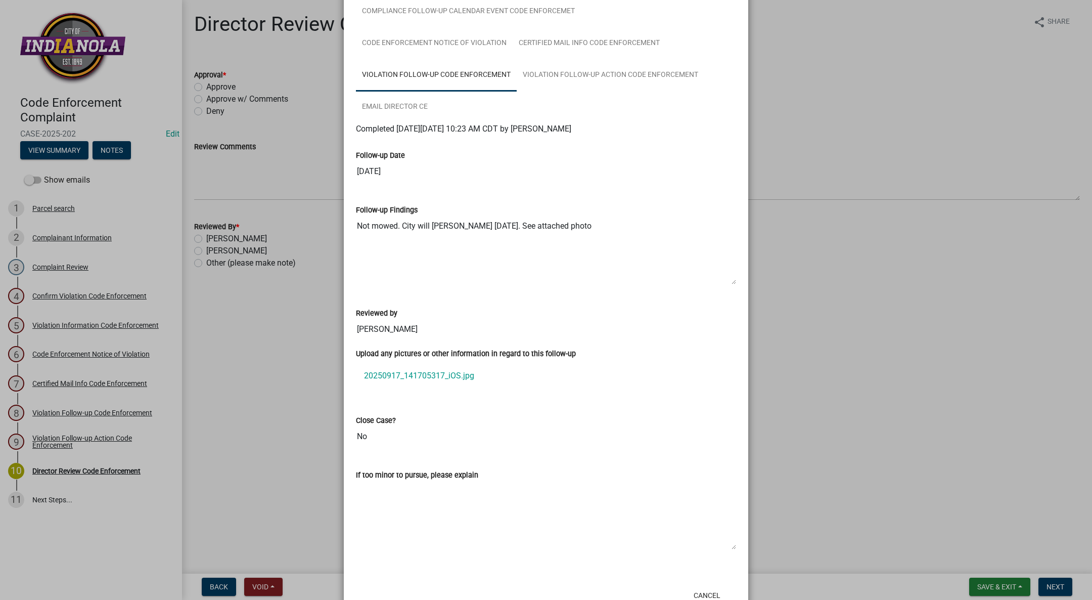
click at [939, 247] on ngb-modal-window "Summary × Printer Friendly Parcel search Complainant Information Complaint Revi…" at bounding box center [546, 300] width 1092 height 600
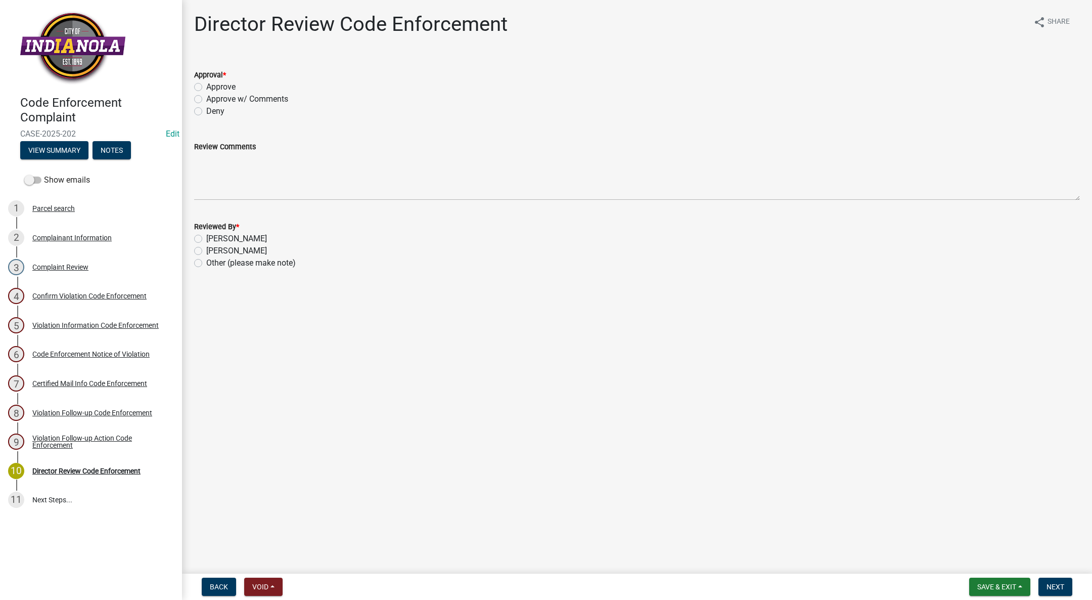
click at [206, 87] on label "Approve" at bounding box center [220, 87] width 29 height 12
click at [206, 87] on input "Approve" at bounding box center [209, 84] width 7 height 7
radio input "true"
click at [206, 250] on label "[PERSON_NAME]" at bounding box center [236, 251] width 61 height 12
click at [206, 250] on input "[PERSON_NAME]" at bounding box center [209, 248] width 7 height 7
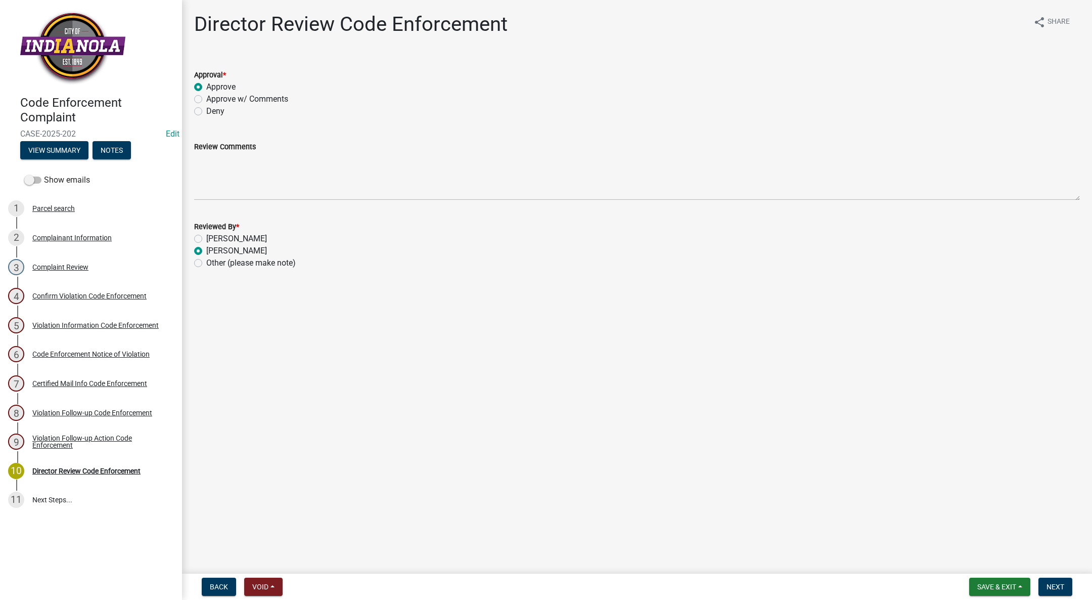
radio input "true"
click at [1064, 590] on span "Next" at bounding box center [1056, 587] width 18 height 8
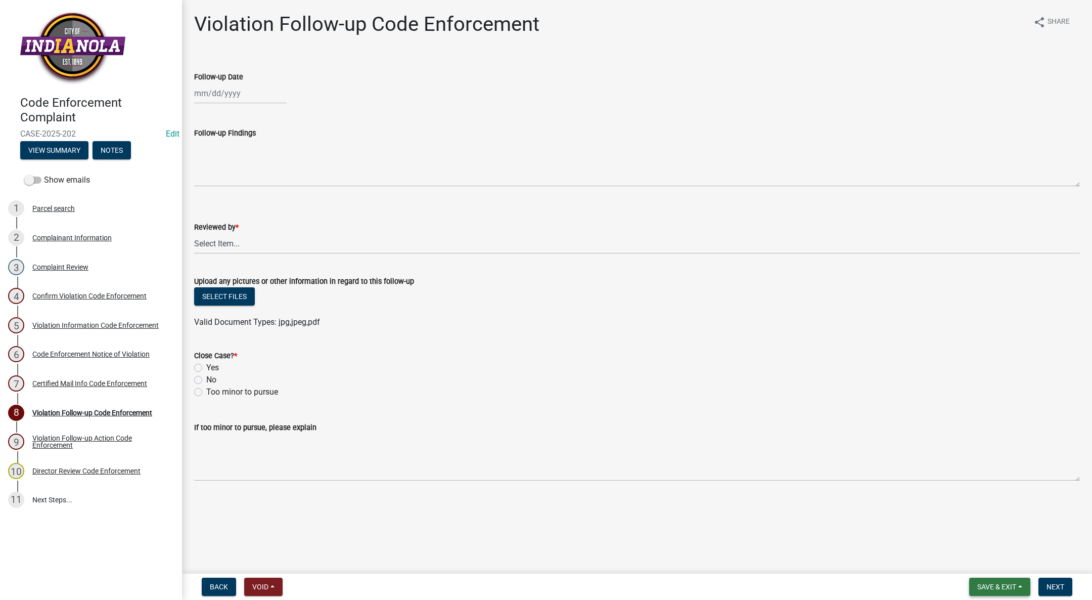
click at [1003, 579] on button "Save & Exit" at bounding box center [999, 586] width 61 height 18
click at [1001, 560] on button "Save & Exit" at bounding box center [990, 560] width 81 height 24
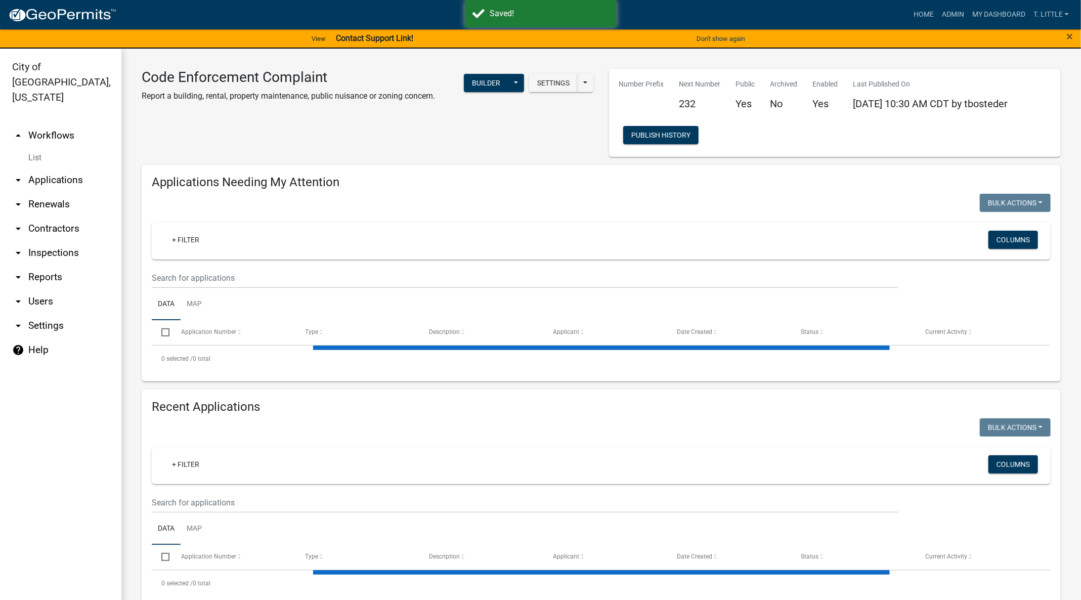
select select "3: 100"
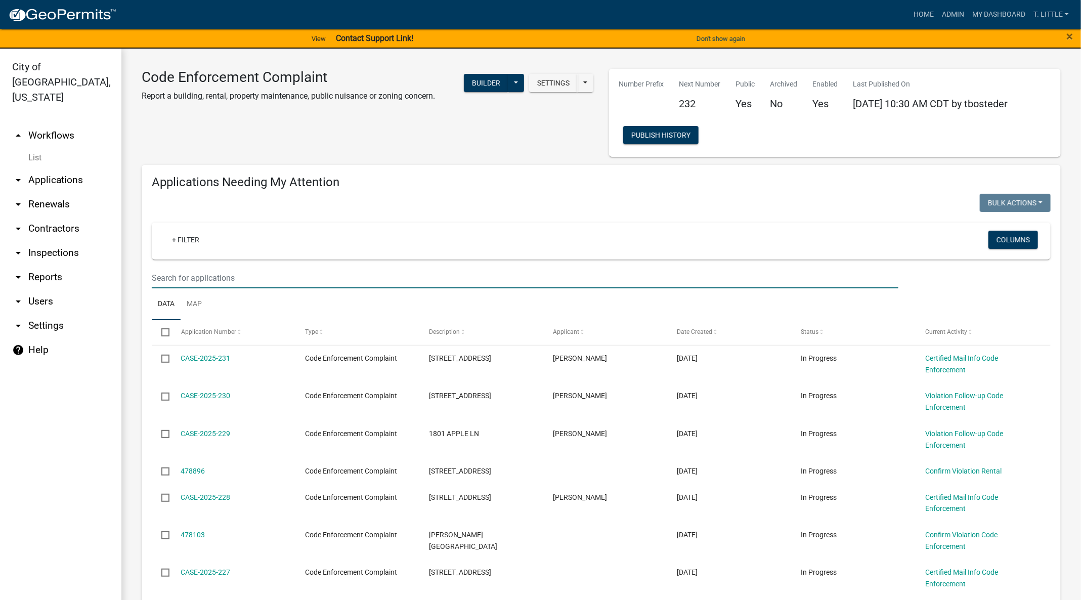
click at [230, 280] on input "text" at bounding box center [525, 277] width 746 height 21
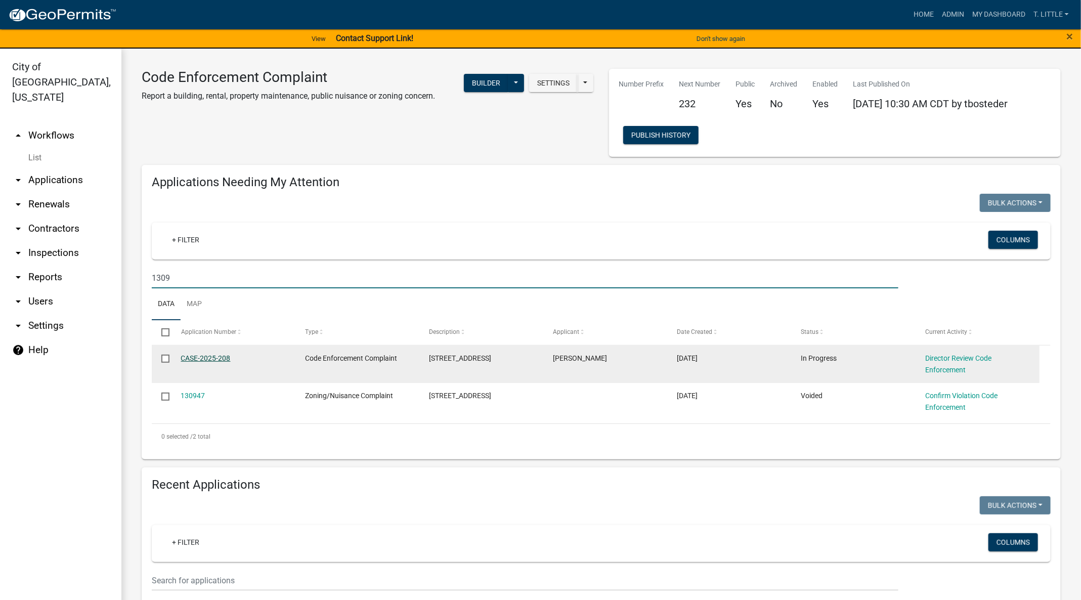
type input "1309"
click at [213, 359] on link "CASE-2025-208" at bounding box center [206, 358] width 50 height 8
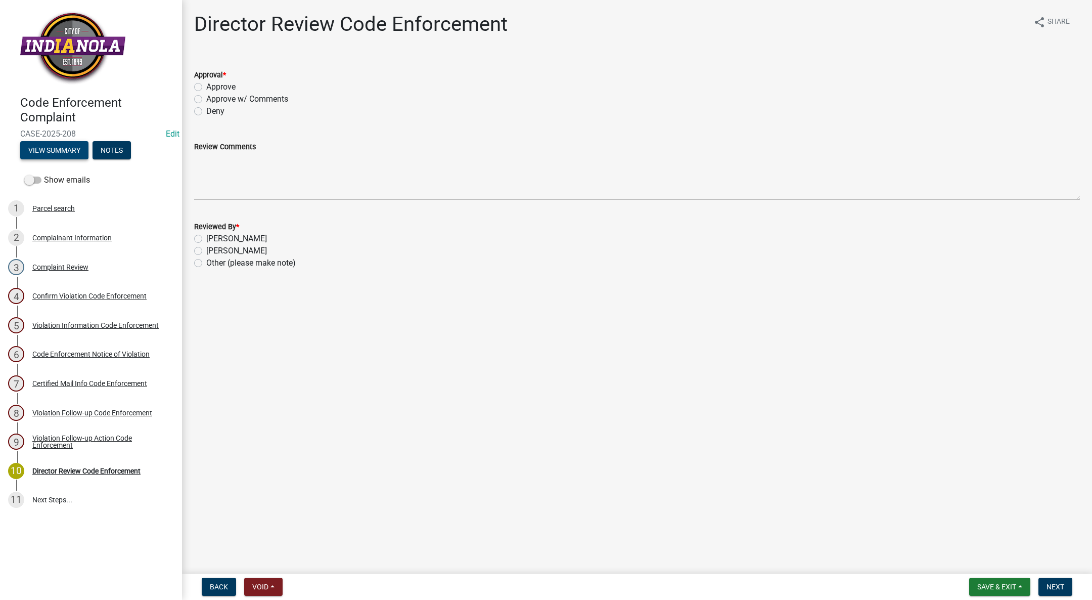
click at [58, 144] on button "View Summary" at bounding box center [54, 150] width 68 height 18
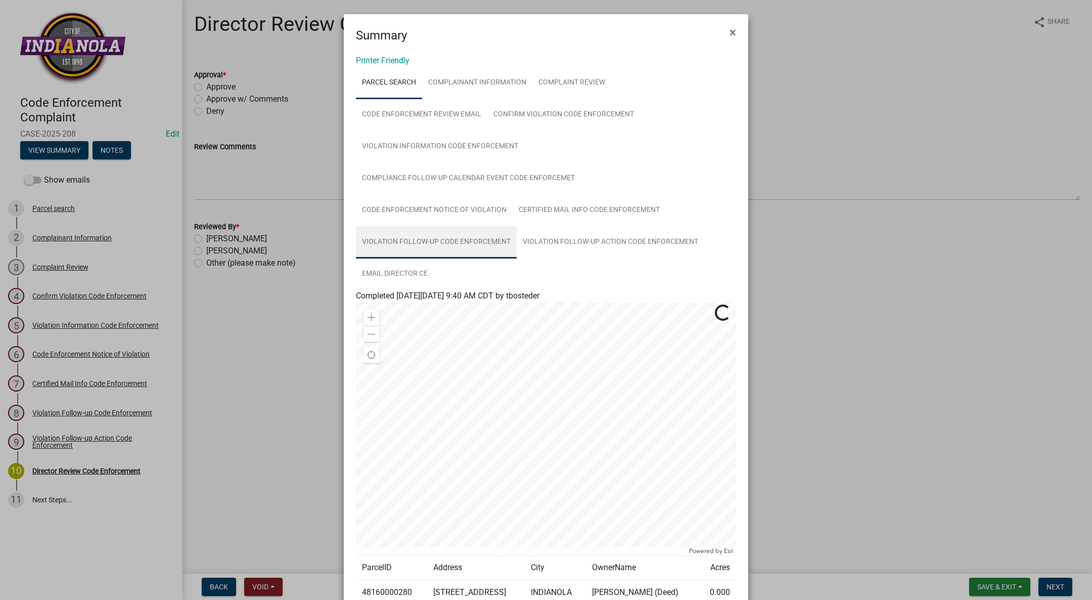
click at [517, 226] on link "Violation Follow-up Code Enforcement" at bounding box center [436, 242] width 161 height 32
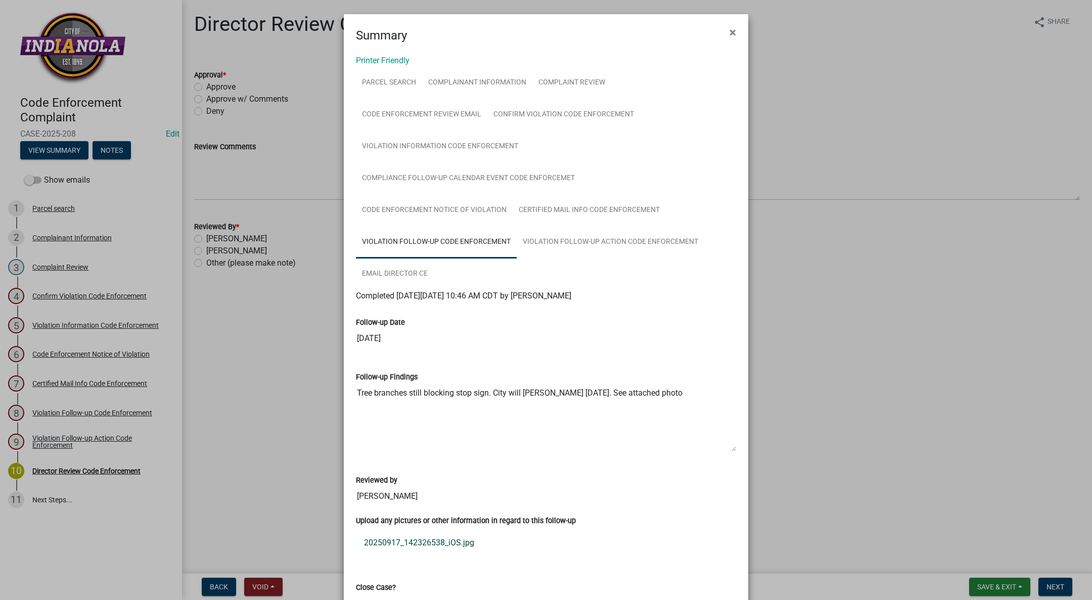
click at [376, 530] on link "20250917_142326538_iOS.jpg" at bounding box center [546, 542] width 380 height 24
click at [730, 32] on span "×" at bounding box center [733, 32] width 7 height 14
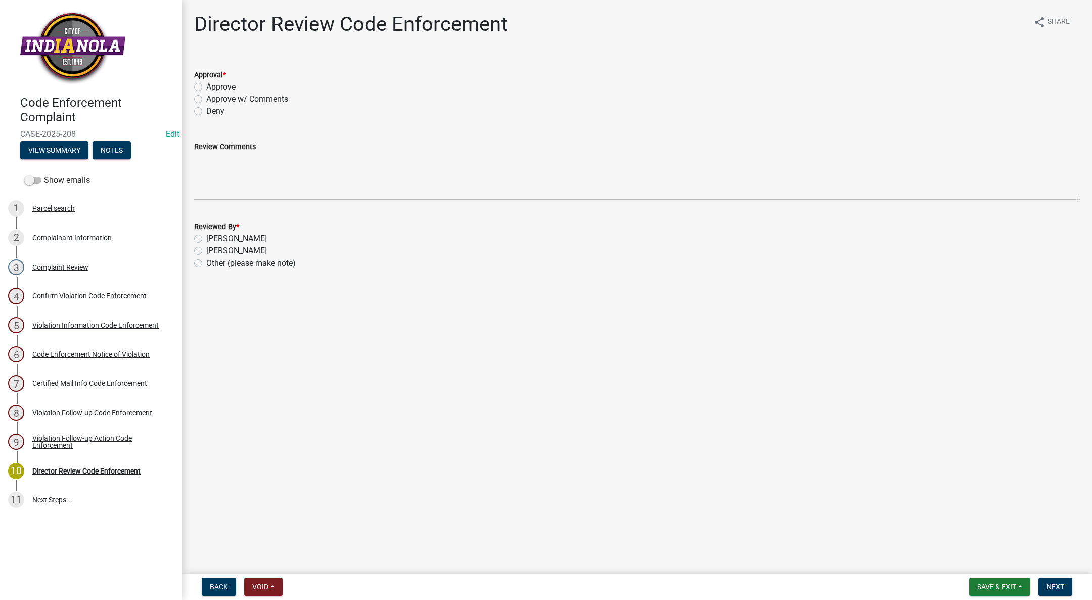
click at [197, 82] on div "Approve" at bounding box center [637, 87] width 886 height 12
click at [206, 85] on label "Approve" at bounding box center [220, 87] width 29 height 12
click at [206, 85] on input "Approve" at bounding box center [209, 84] width 7 height 7
radio input "true"
drag, startPoint x: 196, startPoint y: 249, endPoint x: 199, endPoint y: 255, distance: 7.2
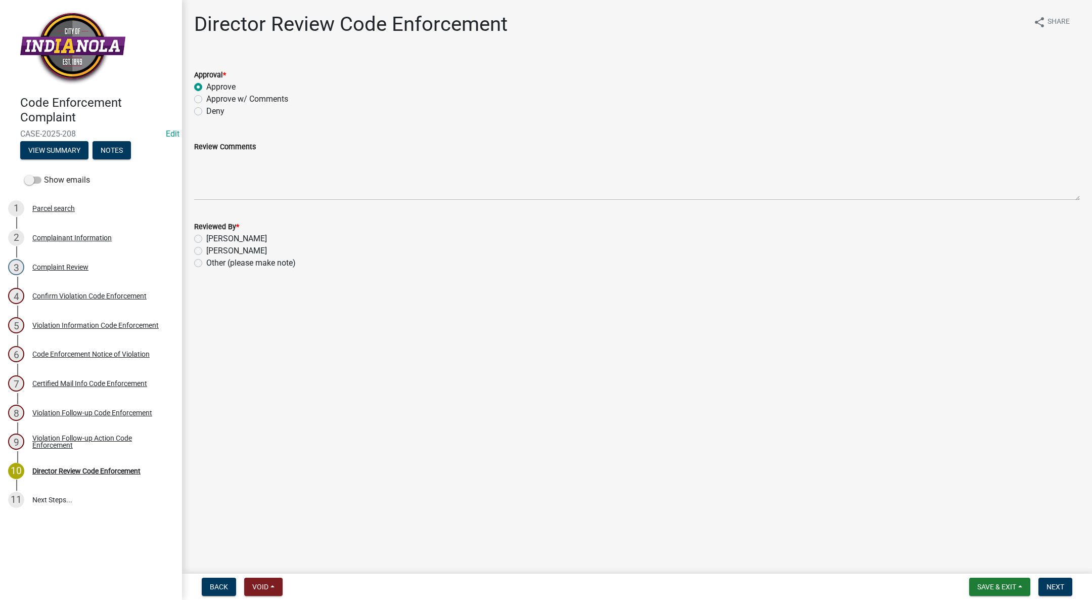
click at [206, 249] on label "[PERSON_NAME]" at bounding box center [236, 251] width 61 height 12
click at [206, 249] on input "[PERSON_NAME]" at bounding box center [209, 248] width 7 height 7
radio input "true"
click at [1066, 583] on button "Next" at bounding box center [1056, 586] width 34 height 18
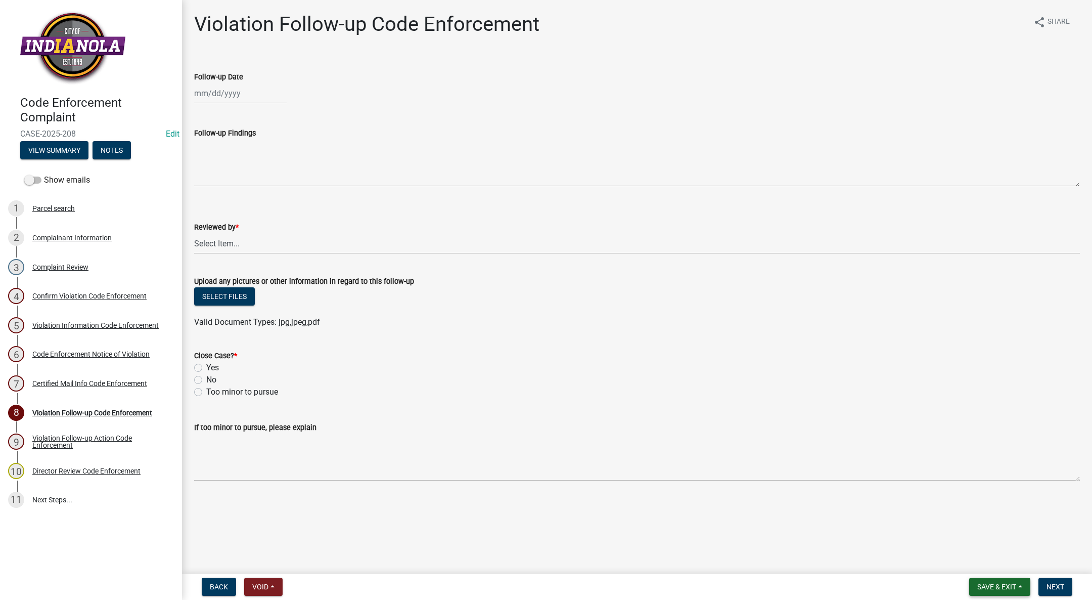
click at [983, 588] on span "Save & Exit" at bounding box center [996, 587] width 39 height 8
click at [980, 553] on button "Save & Exit" at bounding box center [990, 560] width 81 height 24
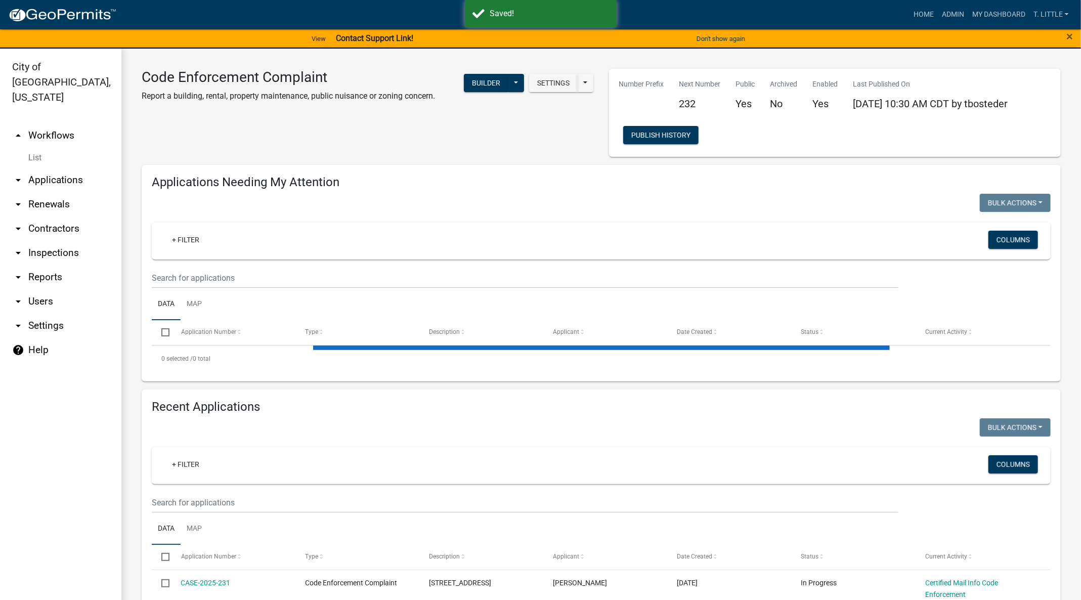
select select "3: 100"
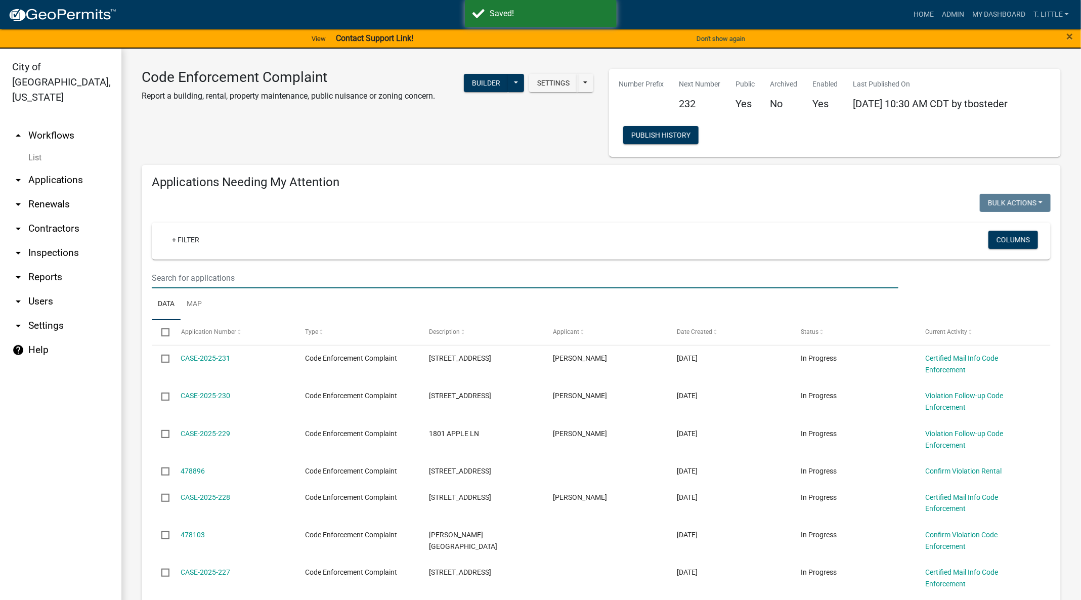
click at [341, 272] on input "text" at bounding box center [525, 277] width 746 height 21
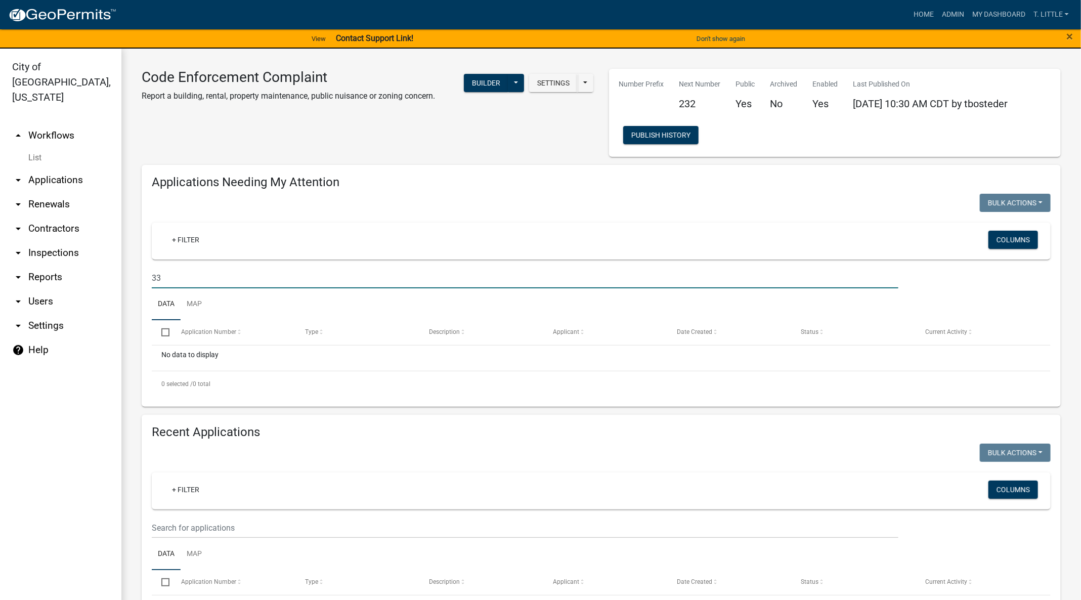
type input "3"
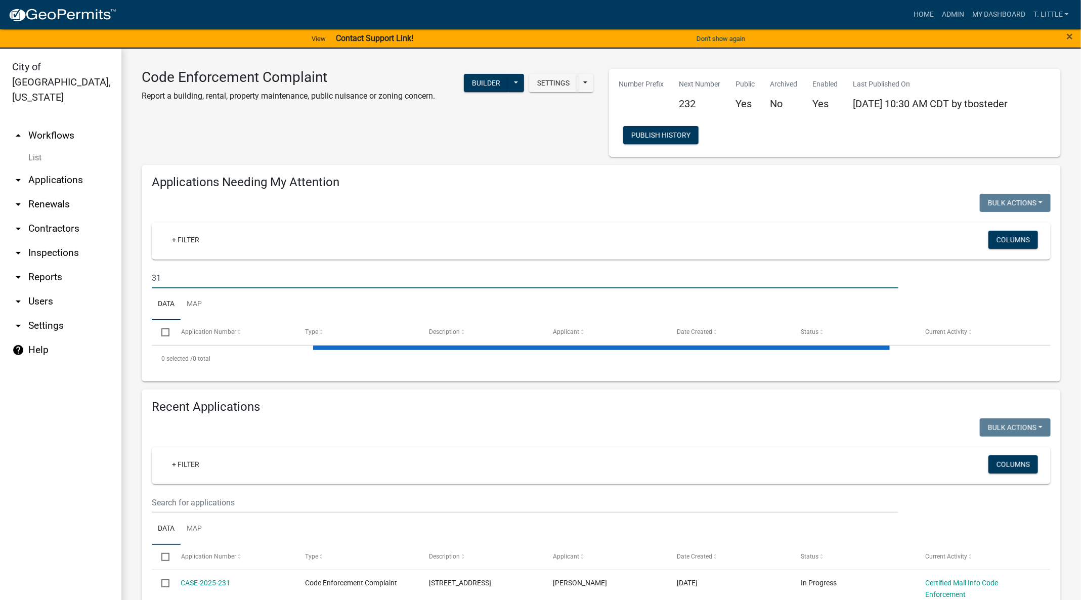
type input "314"
select select "3: 100"
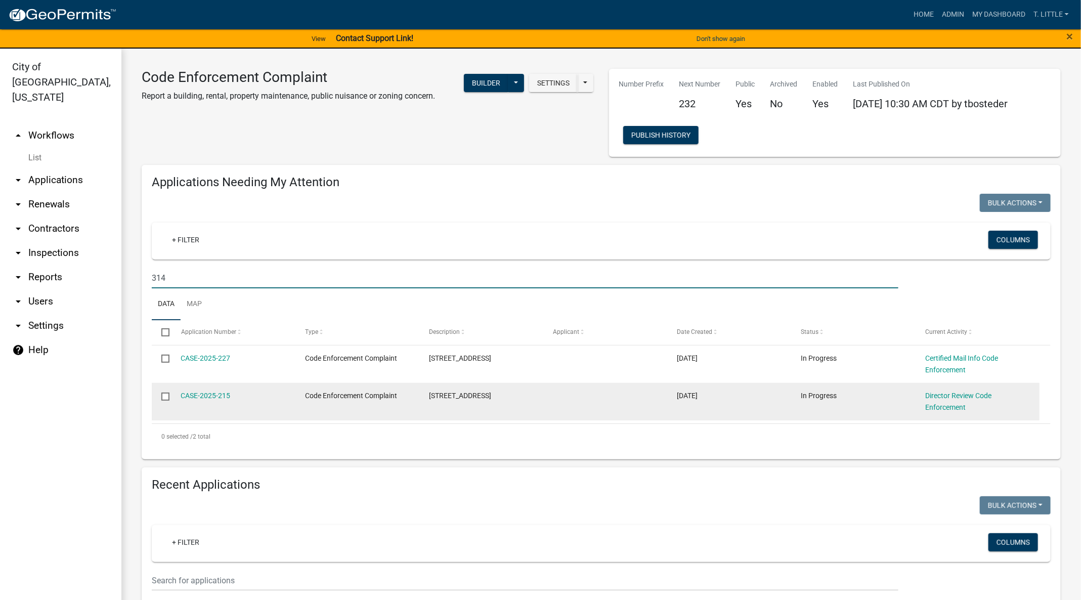
type input "314"
click at [205, 403] on datatable-body-cell "CASE-2025-215" at bounding box center [233, 401] width 124 height 37
click at [209, 396] on link "CASE-2025-215" at bounding box center [206, 395] width 50 height 8
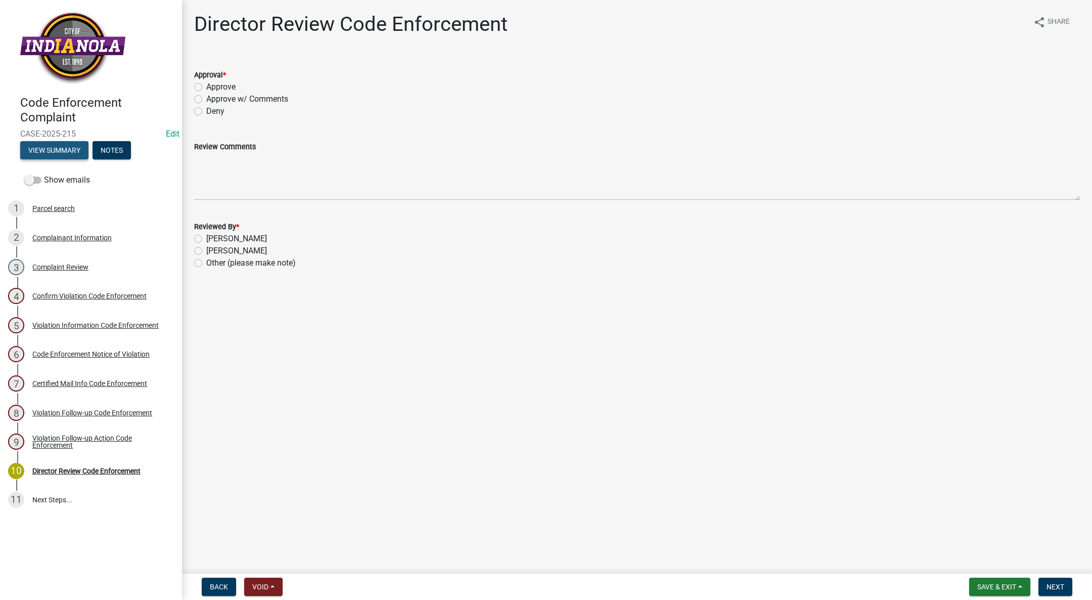
click at [52, 155] on button "View Summary" at bounding box center [54, 150] width 68 height 18
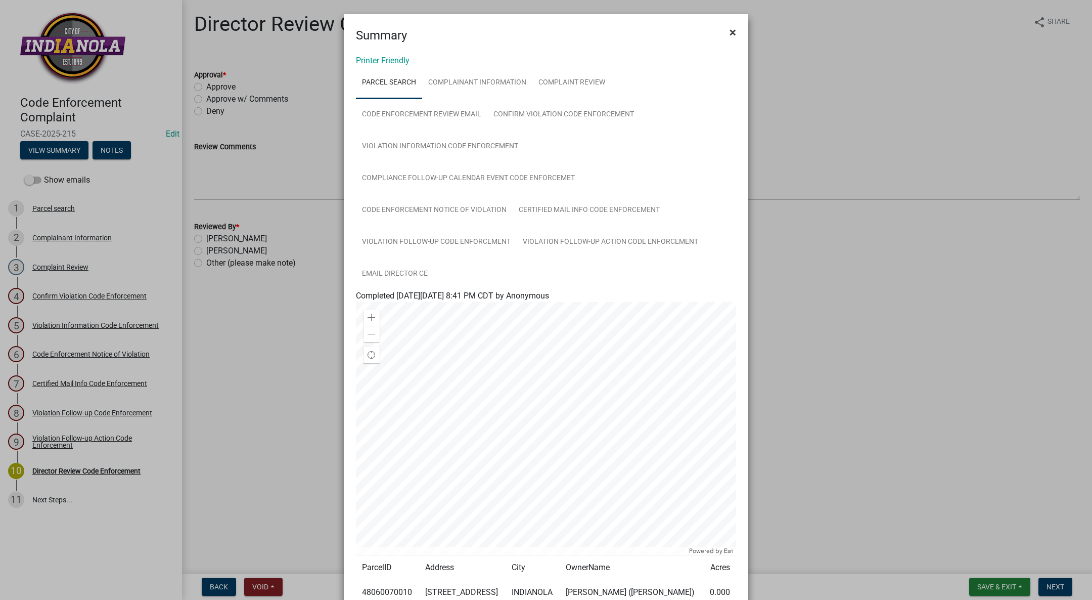
click at [730, 28] on span "×" at bounding box center [733, 32] width 7 height 14
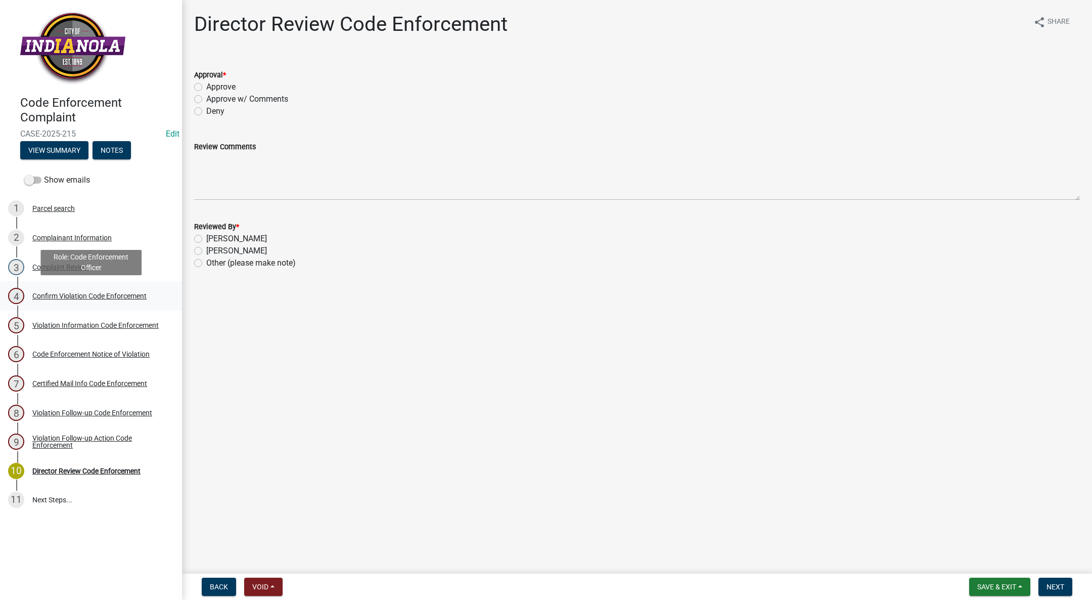
click at [106, 294] on div "Confirm Violation Code Enforcement" at bounding box center [89, 295] width 114 height 7
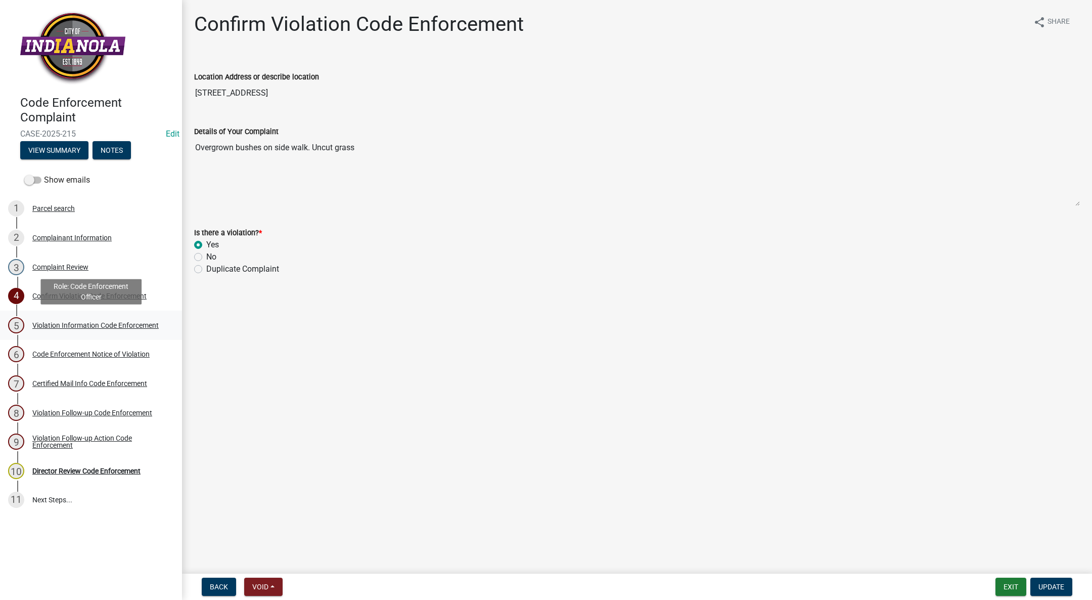
click at [100, 314] on link "5 Violation Information Code Enforcement" at bounding box center [91, 324] width 182 height 29
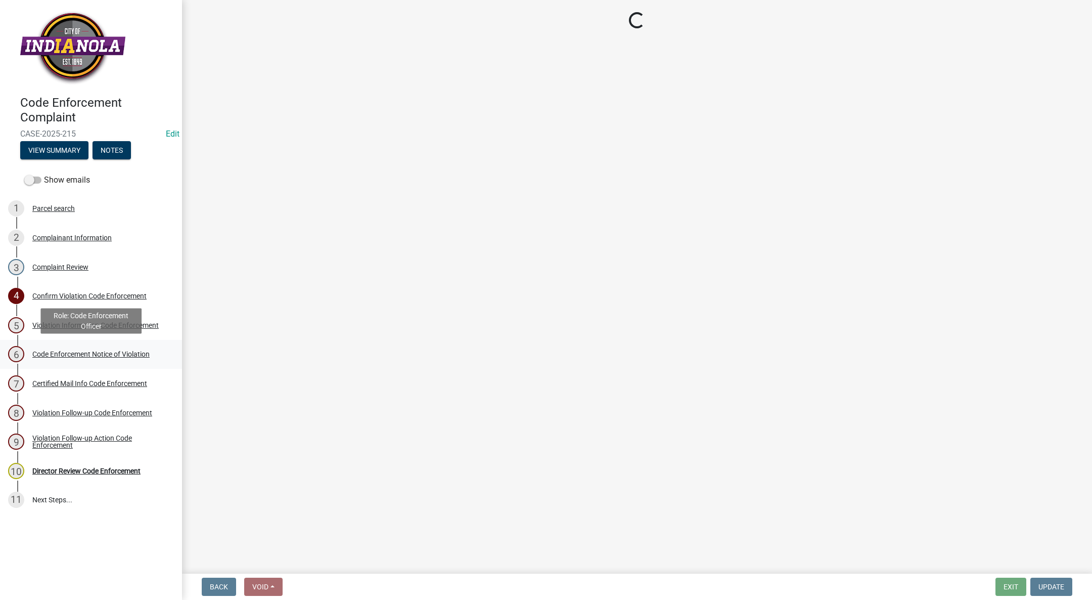
select select "634d5426-b8b3-48ee-aa1e-d523f7499186"
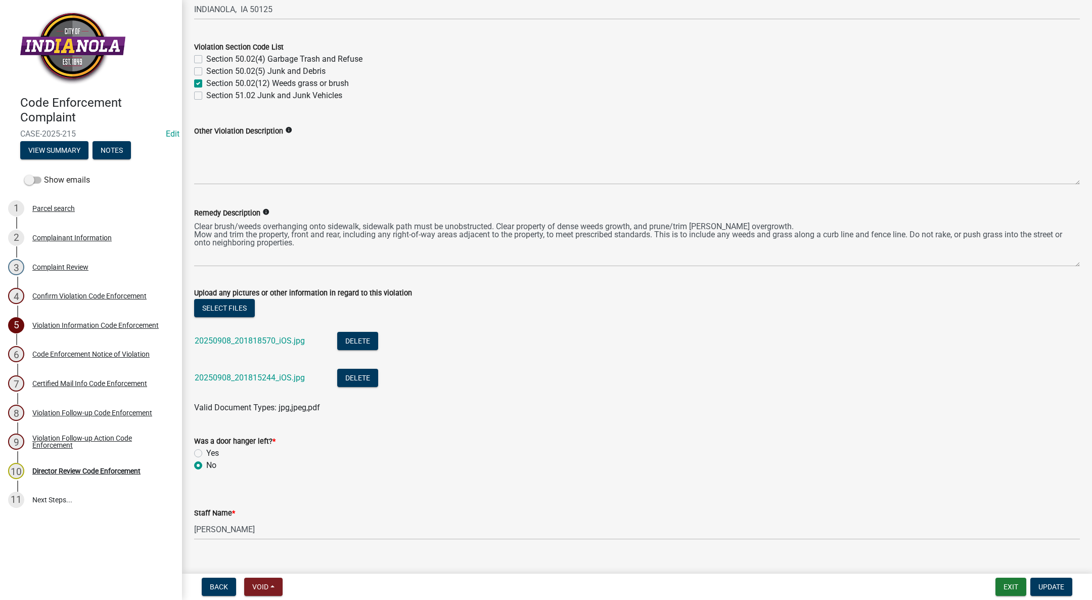
scroll to position [435, 0]
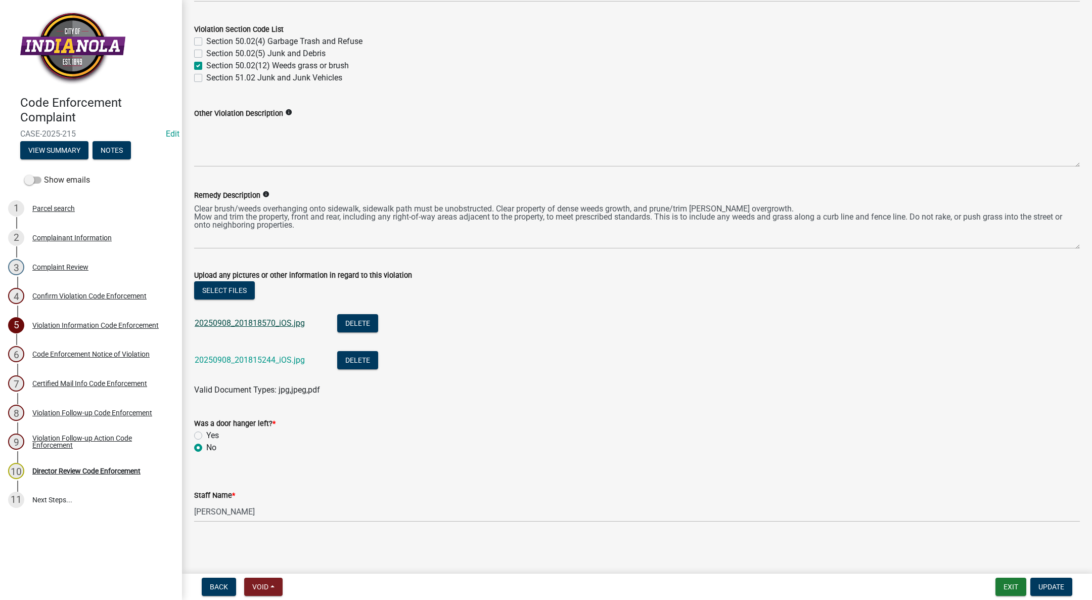
click at [287, 322] on link "20250908_201818570_iOS.jpg" at bounding box center [250, 323] width 110 height 10
click at [210, 355] on link "20250908_201815244_iOS.jpg" at bounding box center [250, 360] width 110 height 10
click at [136, 400] on link "8 Violation Follow-up Code Enforcement" at bounding box center [91, 412] width 182 height 29
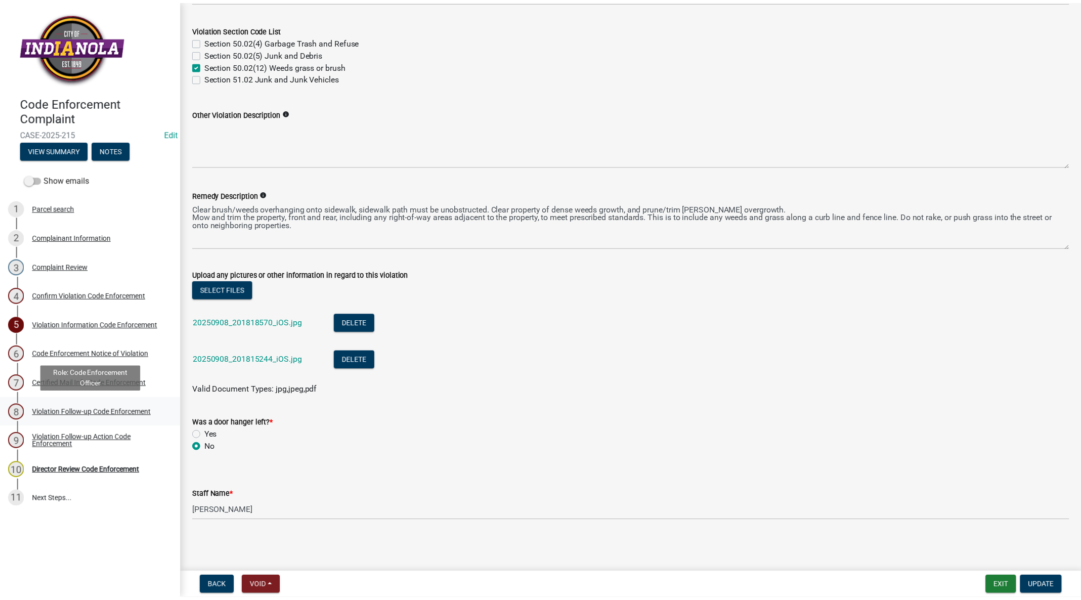
scroll to position [0, 0]
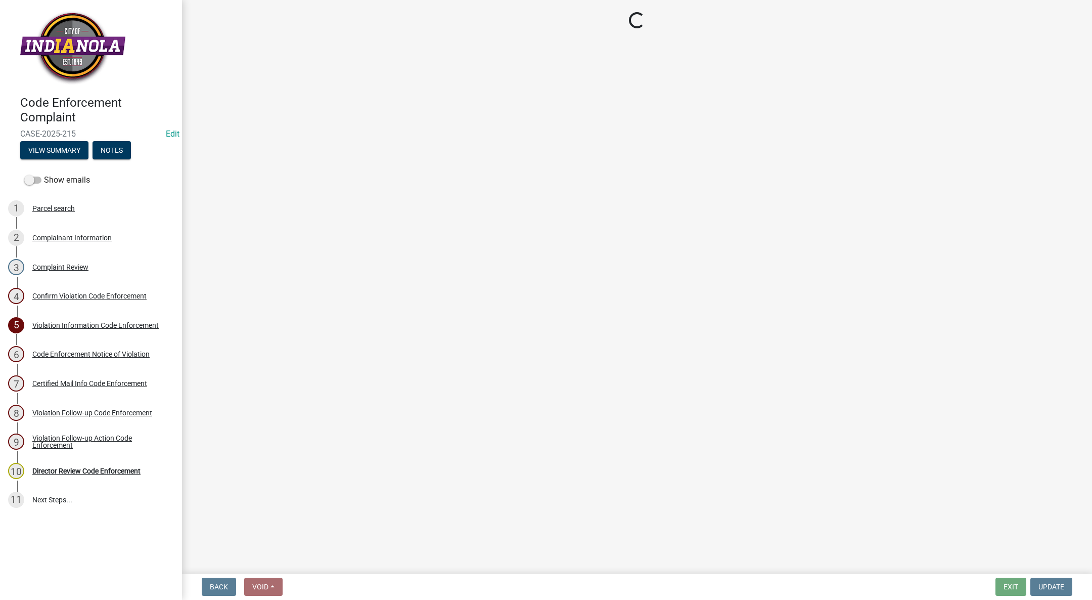
select select "634d5426-b8b3-48ee-aa1e-d523f7499186"
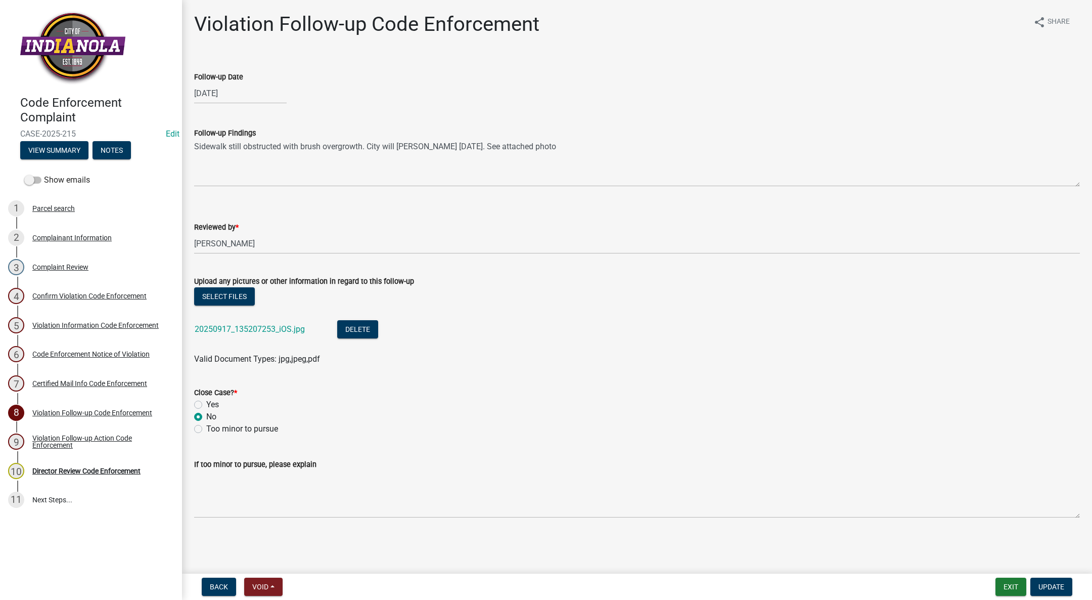
click at [272, 322] on div "20250917_135207253_iOS.jpg" at bounding box center [258, 330] width 126 height 21
click at [269, 327] on link "20250917_135207253_iOS.jpg" at bounding box center [250, 329] width 110 height 10
click at [72, 469] on div "Director Review Code Enforcement" at bounding box center [86, 470] width 108 height 7
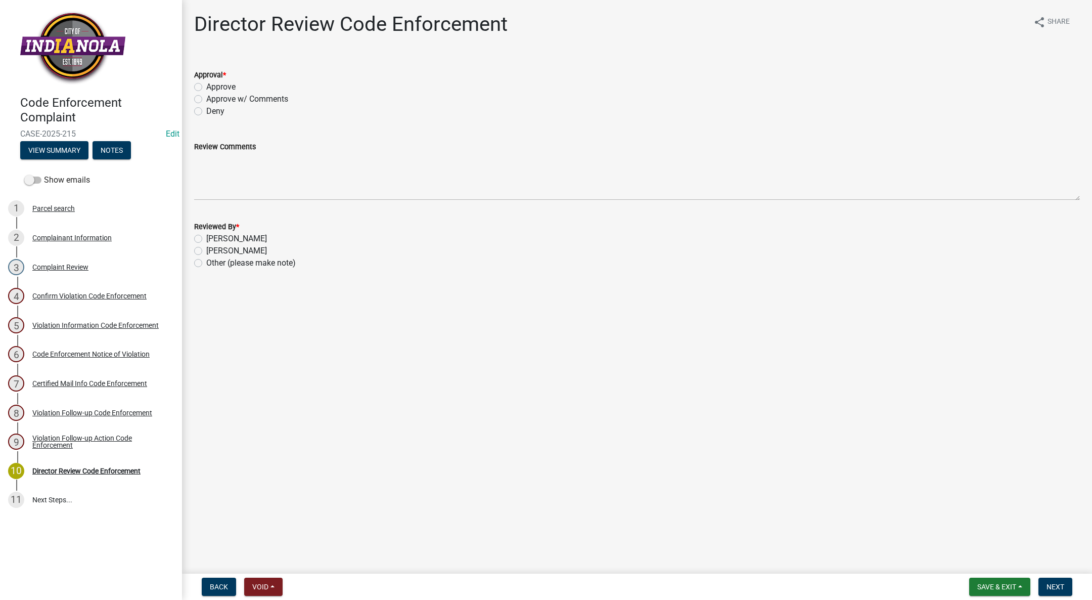
click at [206, 87] on label "Approve" at bounding box center [220, 87] width 29 height 12
click at [206, 87] on input "Approve" at bounding box center [209, 84] width 7 height 7
radio input "true"
click at [206, 247] on label "[PERSON_NAME]" at bounding box center [236, 251] width 61 height 12
click at [206, 247] on input "[PERSON_NAME]" at bounding box center [209, 248] width 7 height 7
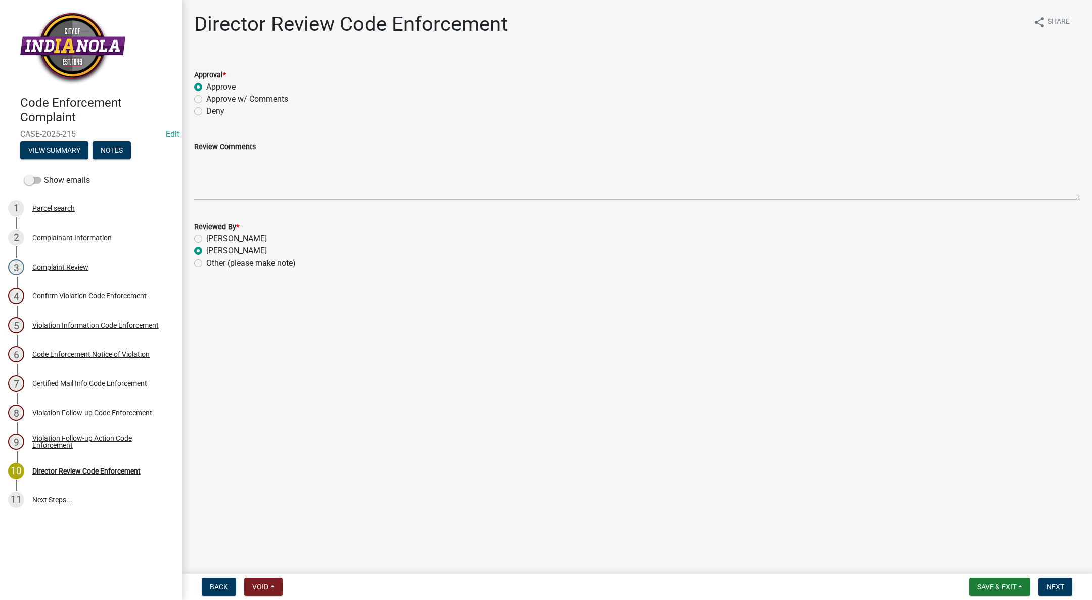
radio input "true"
click at [1047, 579] on button "Next" at bounding box center [1056, 586] width 34 height 18
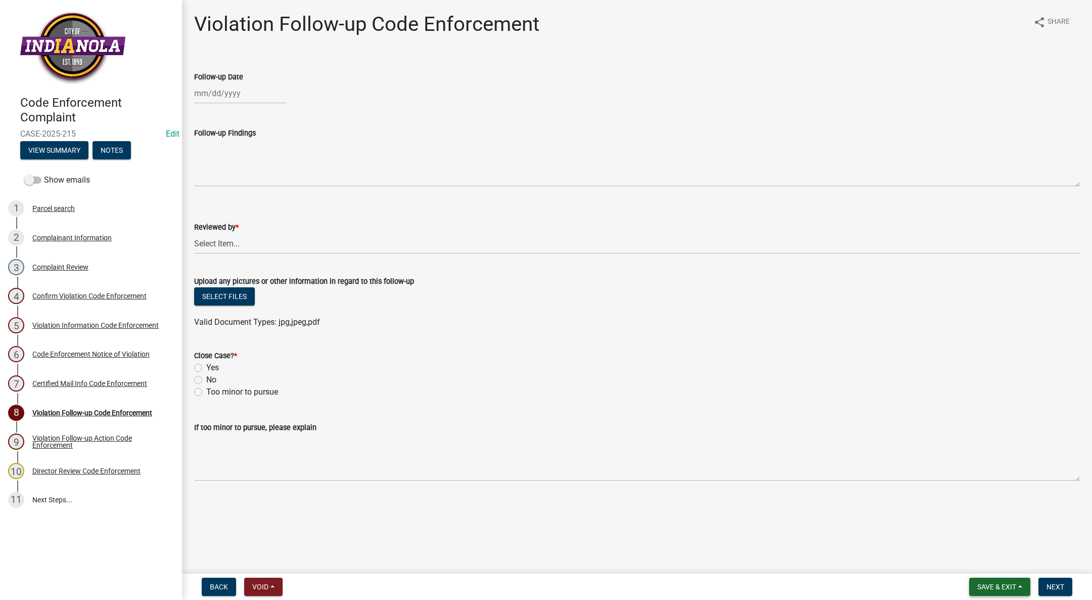
click at [1015, 587] on span "Save & Exit" at bounding box center [996, 587] width 39 height 8
click at [1012, 567] on button "Save & Exit" at bounding box center [990, 560] width 81 height 24
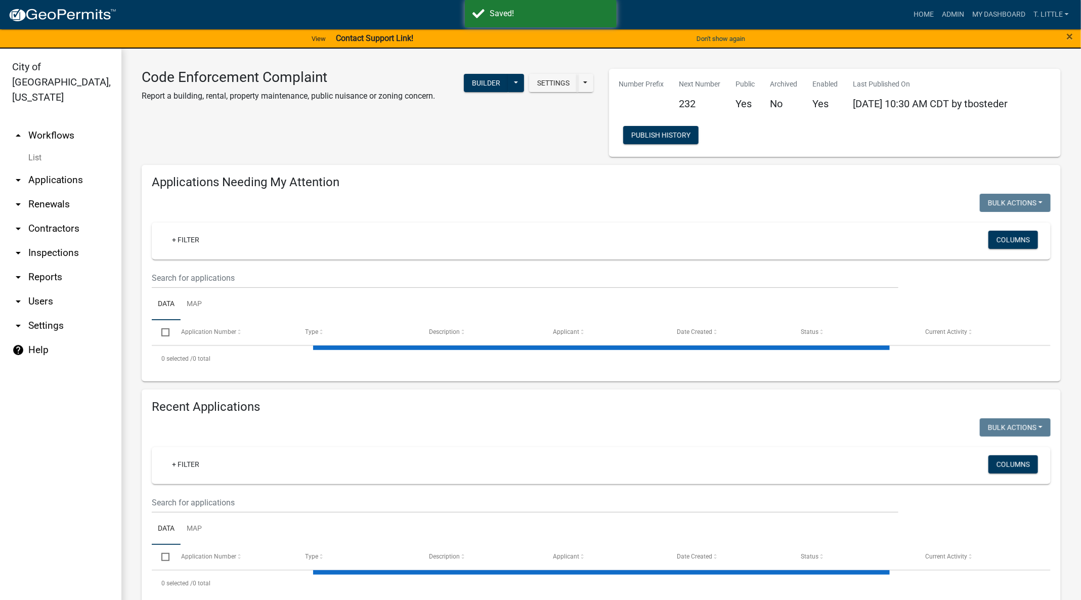
select select "3: 100"
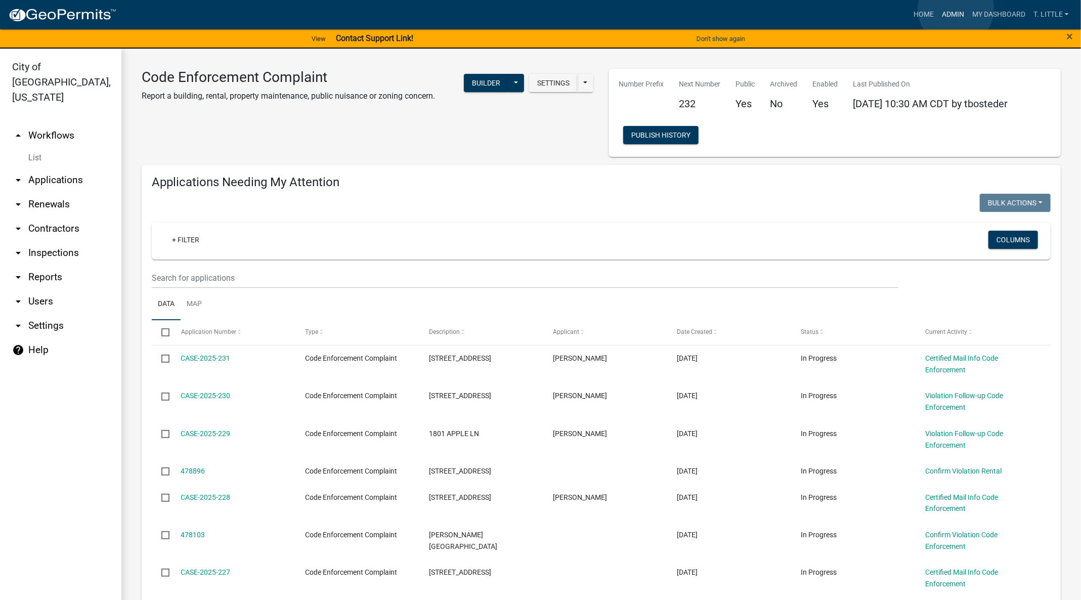
click at [956, 9] on link "Admin" at bounding box center [952, 14] width 30 height 19
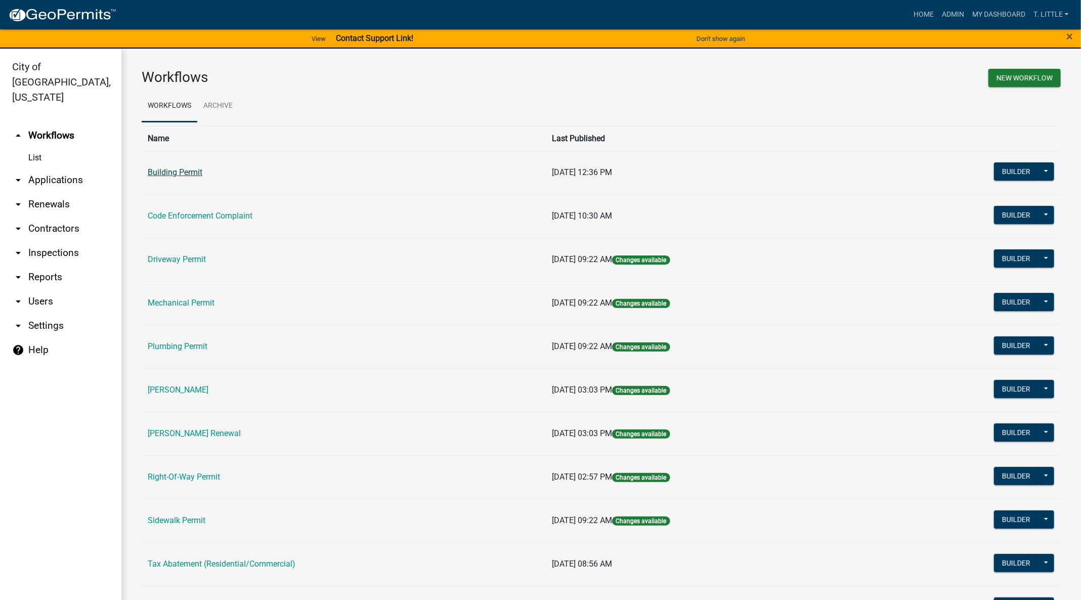
click at [199, 168] on link "Building Permit" at bounding box center [175, 172] width 55 height 10
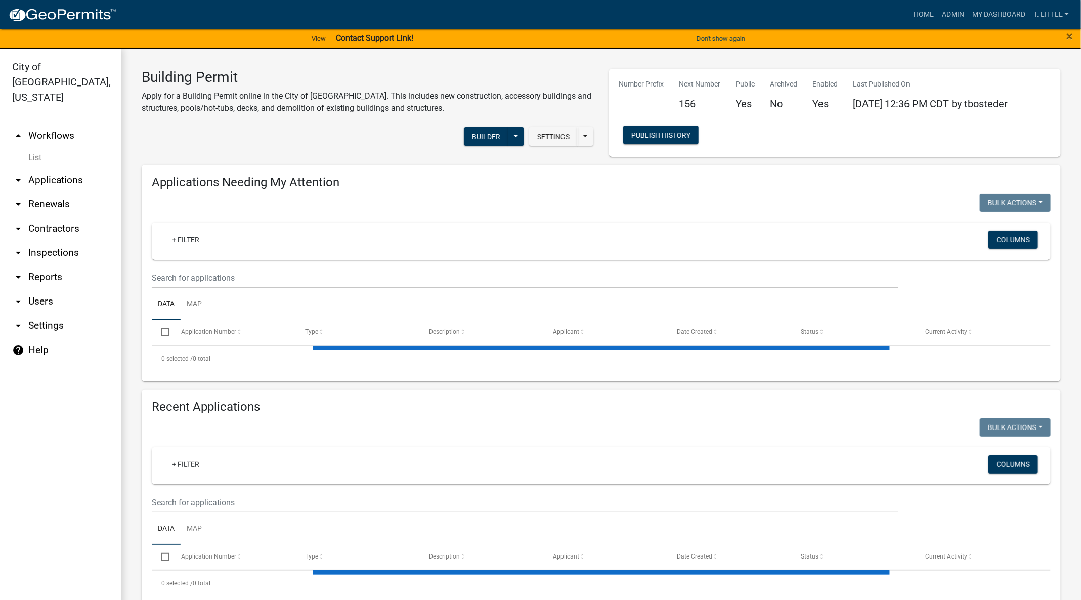
select select "3: 100"
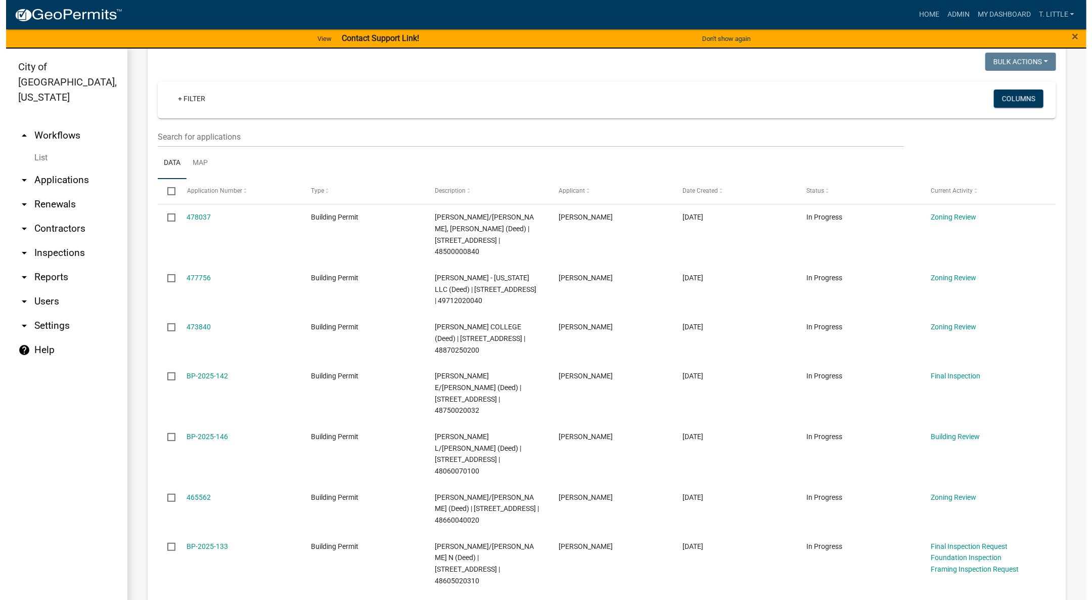
scroll to position [152, 0]
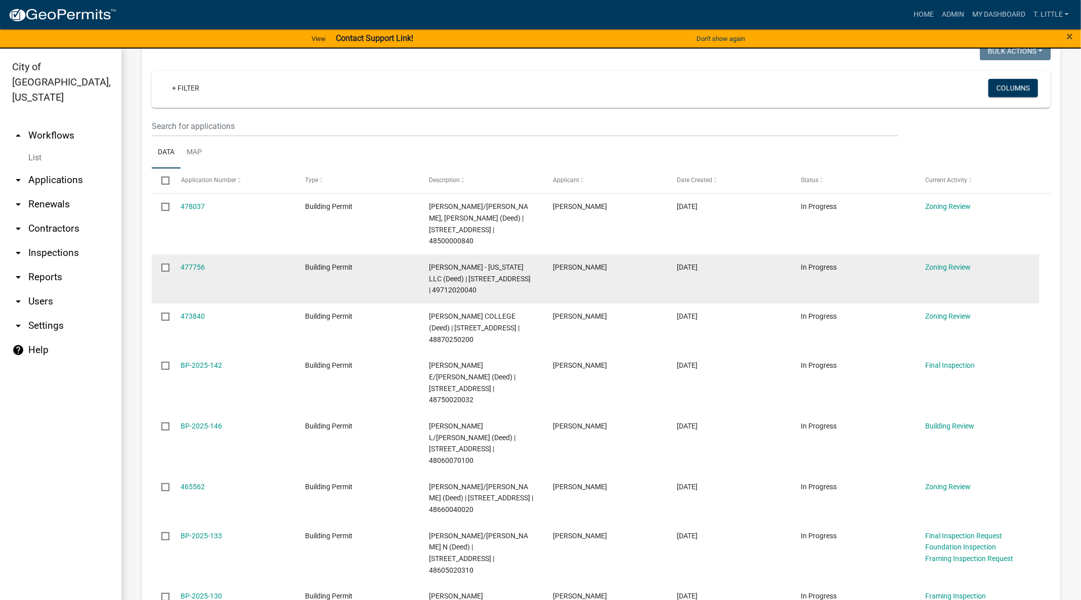
click at [198, 263] on link "477756" at bounding box center [193, 267] width 24 height 8
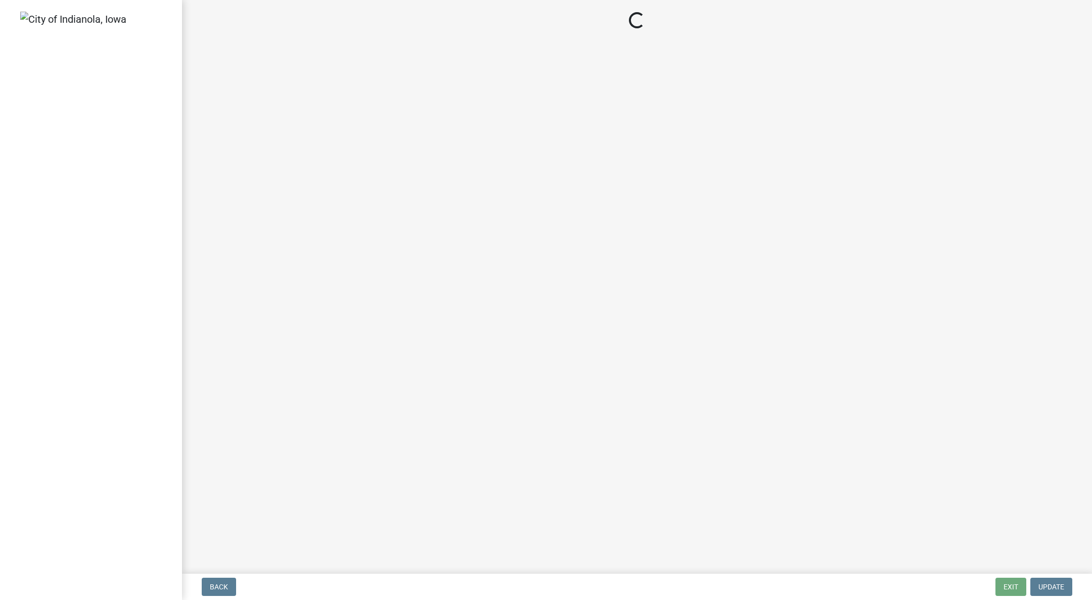
click at [198, 252] on main "Loading..." at bounding box center [637, 284] width 910 height 569
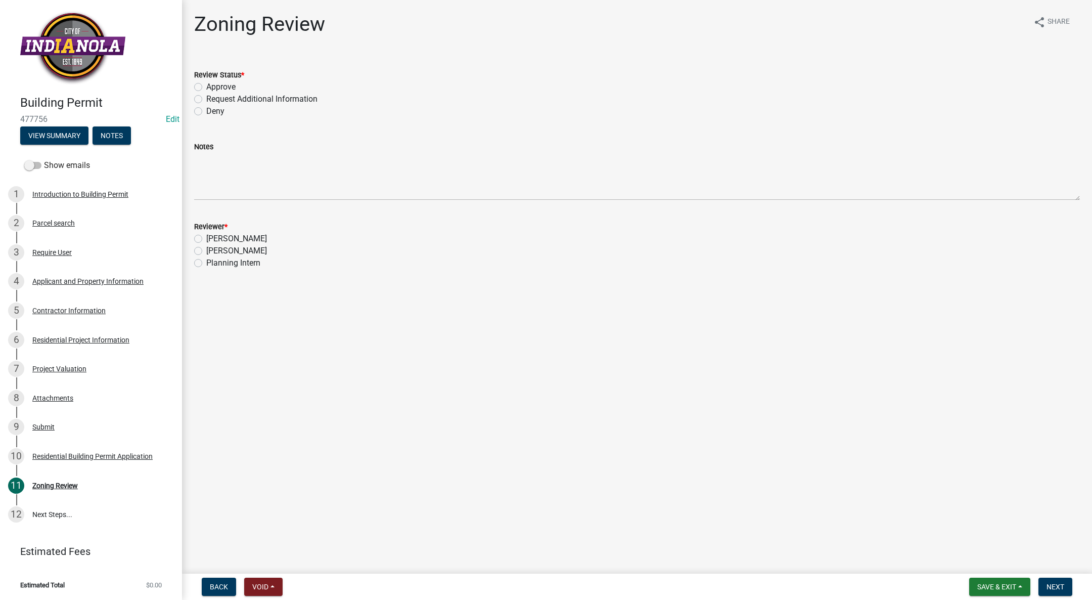
click at [206, 83] on label "Approve" at bounding box center [220, 87] width 29 height 12
click at [206, 83] on input "Approve" at bounding box center [209, 84] width 7 height 7
radio input "true"
click at [206, 252] on label "[PERSON_NAME]" at bounding box center [236, 251] width 61 height 12
click at [206, 251] on input "[PERSON_NAME]" at bounding box center [209, 248] width 7 height 7
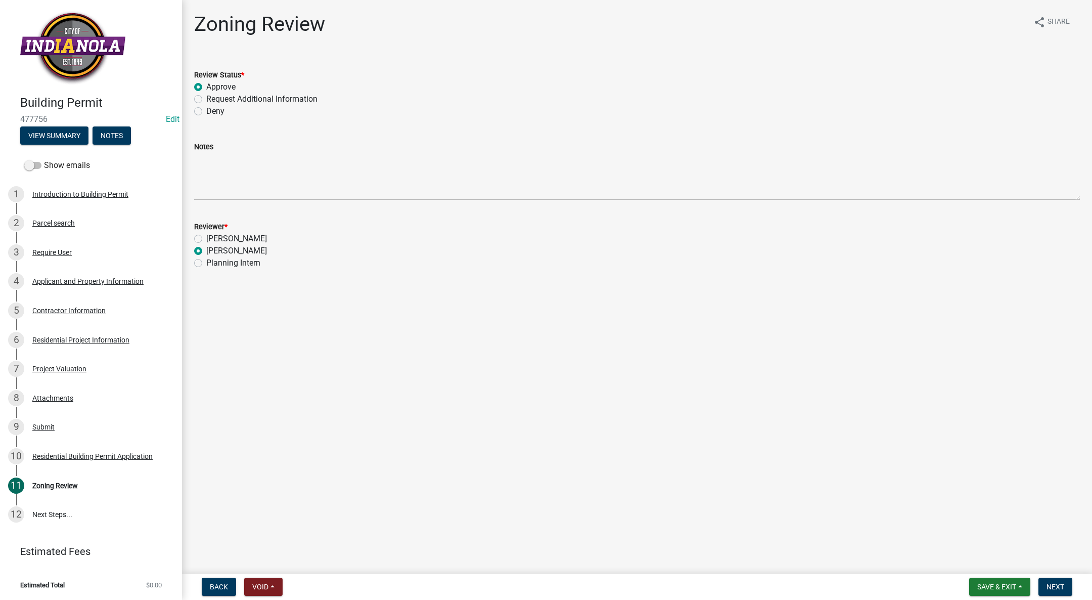
radio input "true"
click at [1062, 586] on span "Next" at bounding box center [1056, 587] width 18 height 8
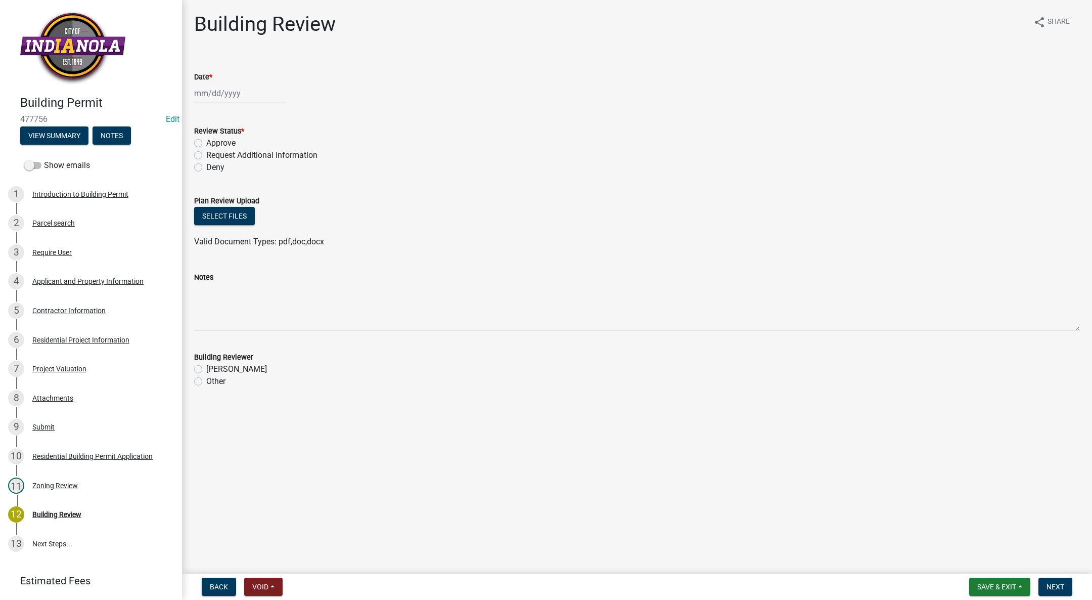
select select "9"
select select "2025"
click at [203, 96] on div "[PERSON_NAME] Feb Mar Apr [PERSON_NAME][DATE] Oct Nov [DATE] 1526 1527 1528 152…" at bounding box center [240, 93] width 93 height 21
click at [236, 185] on div "17" at bounding box center [237, 179] width 16 height 16
type input "[DATE]"
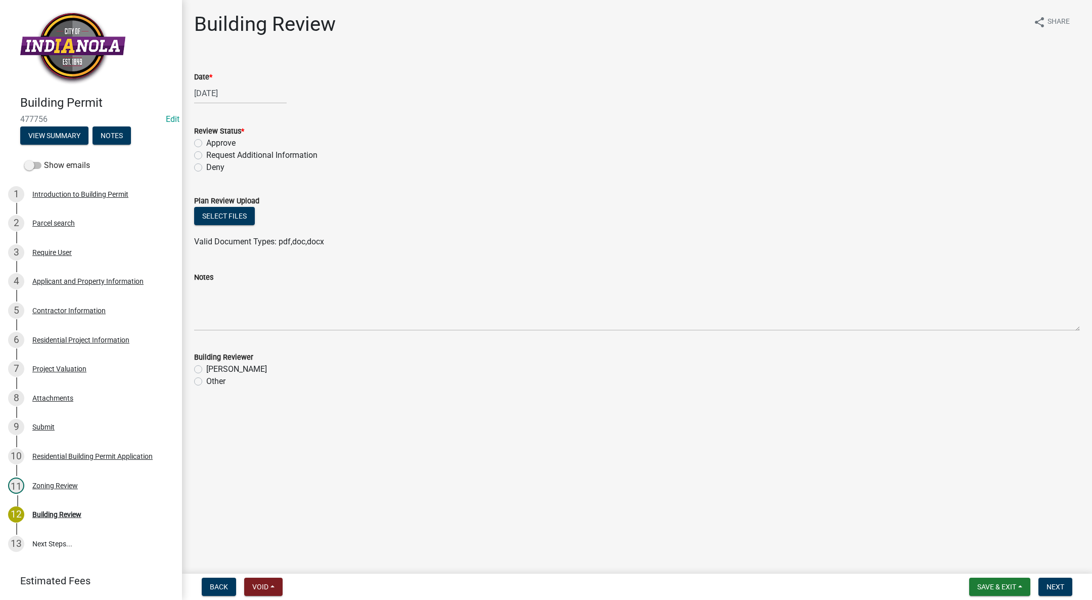
click at [206, 146] on label "Approve" at bounding box center [220, 143] width 29 height 12
click at [206, 144] on input "Approve" at bounding box center [209, 140] width 7 height 7
radio input "true"
click at [206, 368] on label "[PERSON_NAME]" at bounding box center [236, 369] width 61 height 12
click at [206, 368] on input "[PERSON_NAME]" at bounding box center [209, 366] width 7 height 7
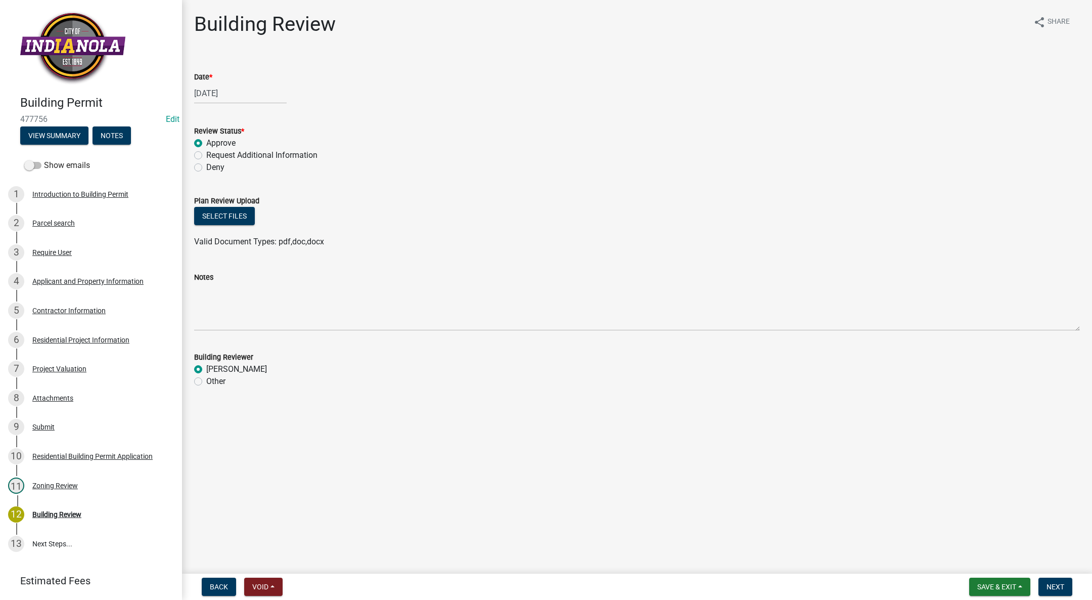
radio input "true"
click at [1060, 586] on span "Next" at bounding box center [1056, 587] width 18 height 8
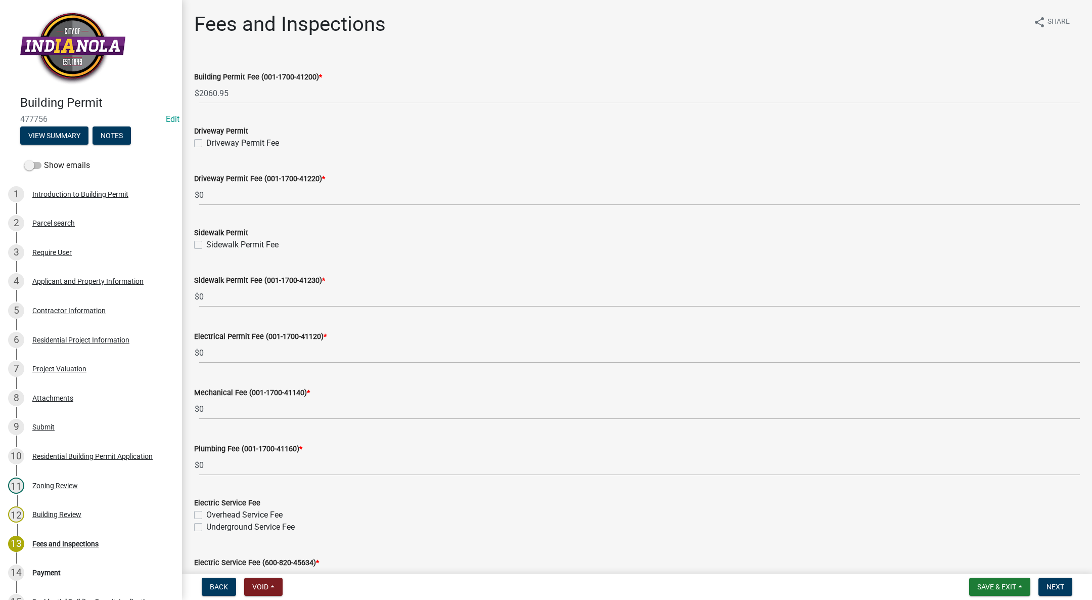
click at [206, 141] on label "Driveway Permit Fee" at bounding box center [242, 143] width 73 height 12
click at [206, 141] on input "Driveway Permit Fee" at bounding box center [209, 140] width 7 height 7
checkbox input "true"
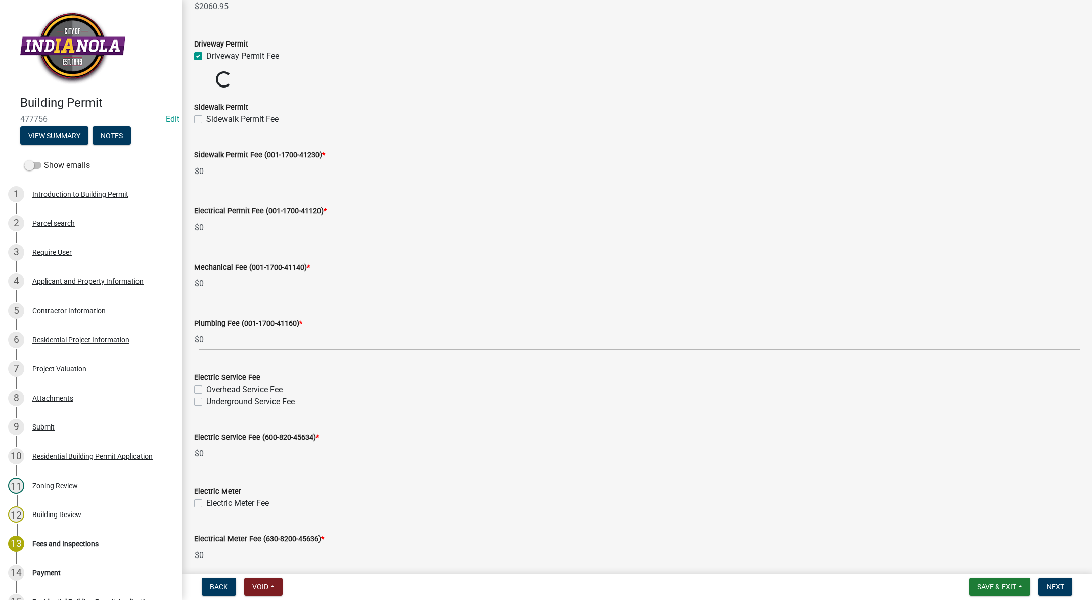
scroll to position [152, 0]
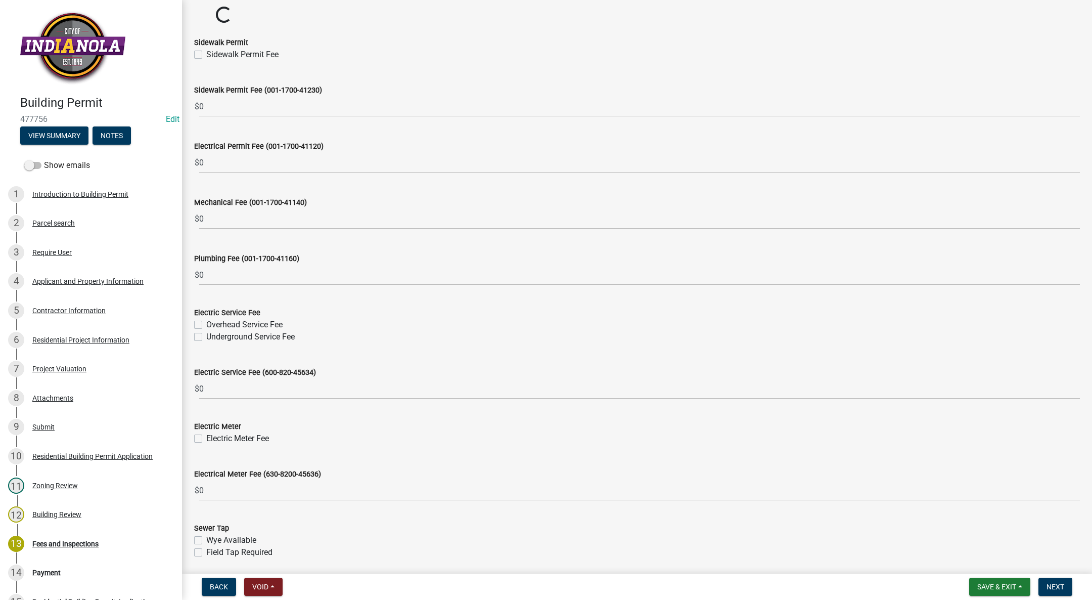
click at [206, 55] on label "Sidewalk Permit Fee" at bounding box center [242, 55] width 72 height 12
click at [206, 55] on input "Sidewalk Permit Fee" at bounding box center [209, 52] width 7 height 7
checkbox input "true"
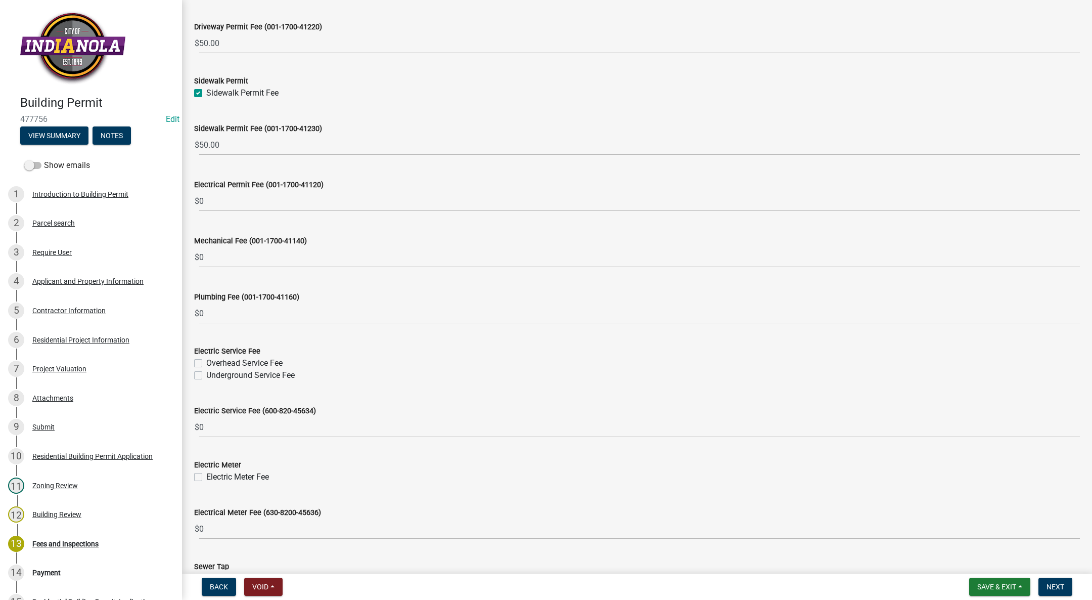
click at [206, 378] on label "Underground Service Fee" at bounding box center [250, 375] width 88 height 12
click at [206, 376] on input "Underground Service Fee" at bounding box center [209, 372] width 7 height 7
checkbox input "true"
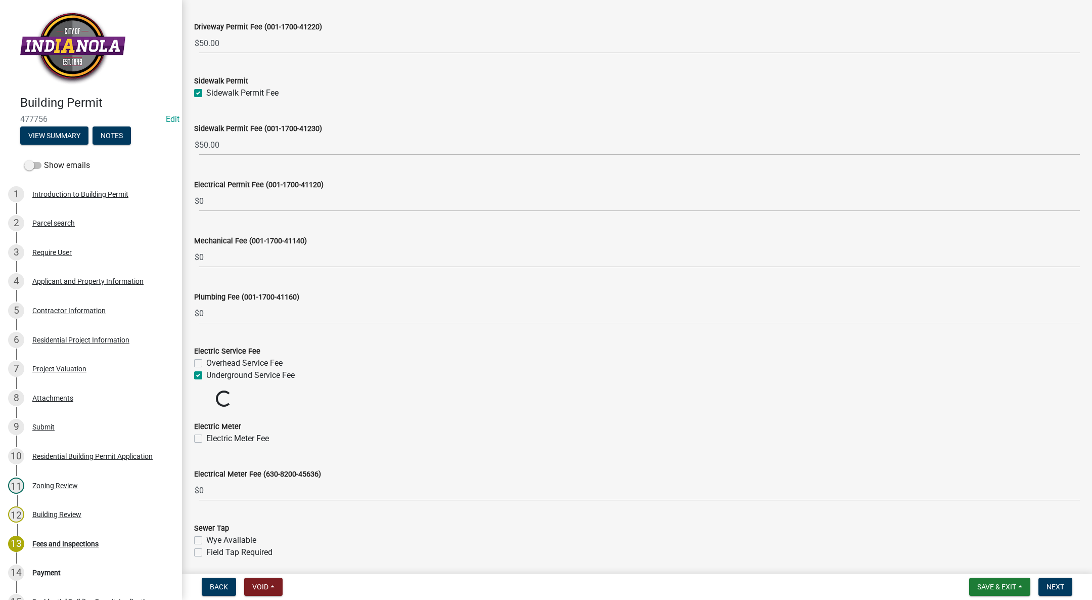
checkbox input "false"
checkbox input "true"
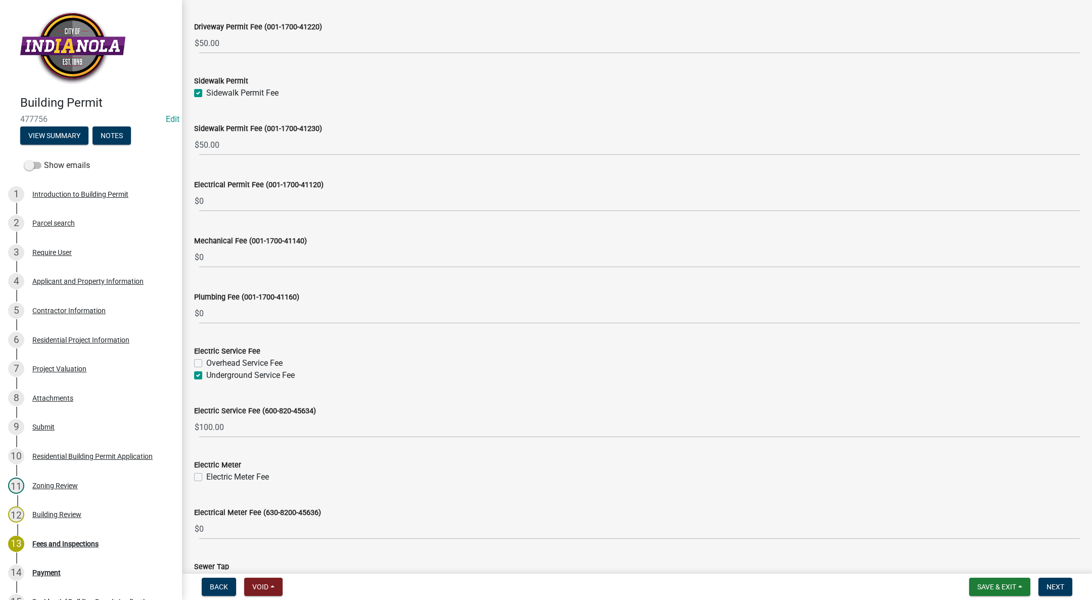
click at [196, 481] on div "Electric Meter Fee" at bounding box center [637, 477] width 886 height 12
click at [206, 475] on label "Electric Meter Fee" at bounding box center [237, 477] width 63 height 12
click at [206, 475] on input "Electric Meter Fee" at bounding box center [209, 474] width 7 height 7
checkbox input "true"
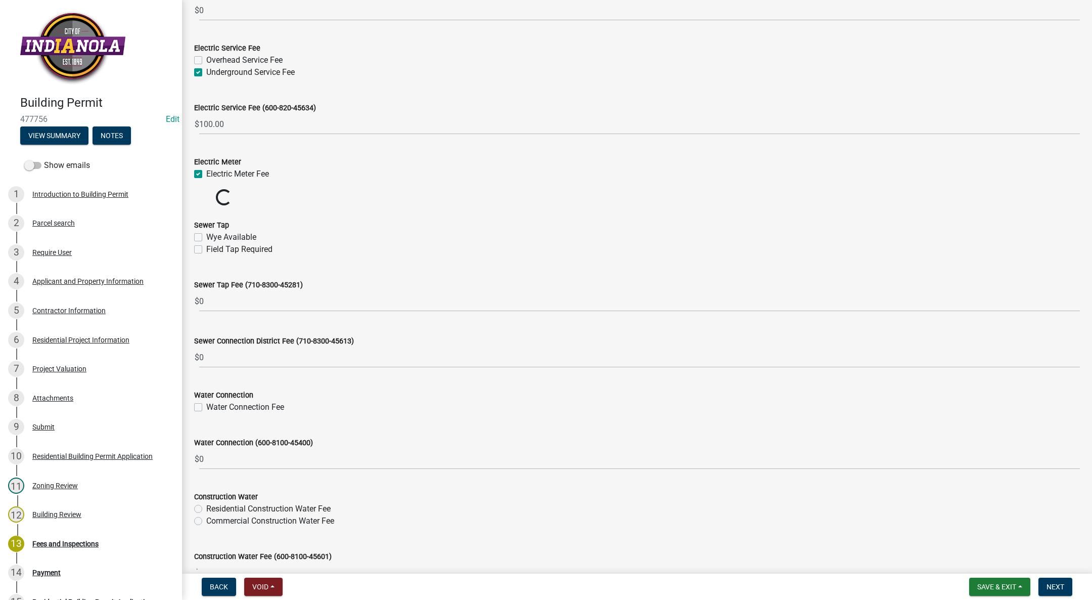
scroll to position [455, 0]
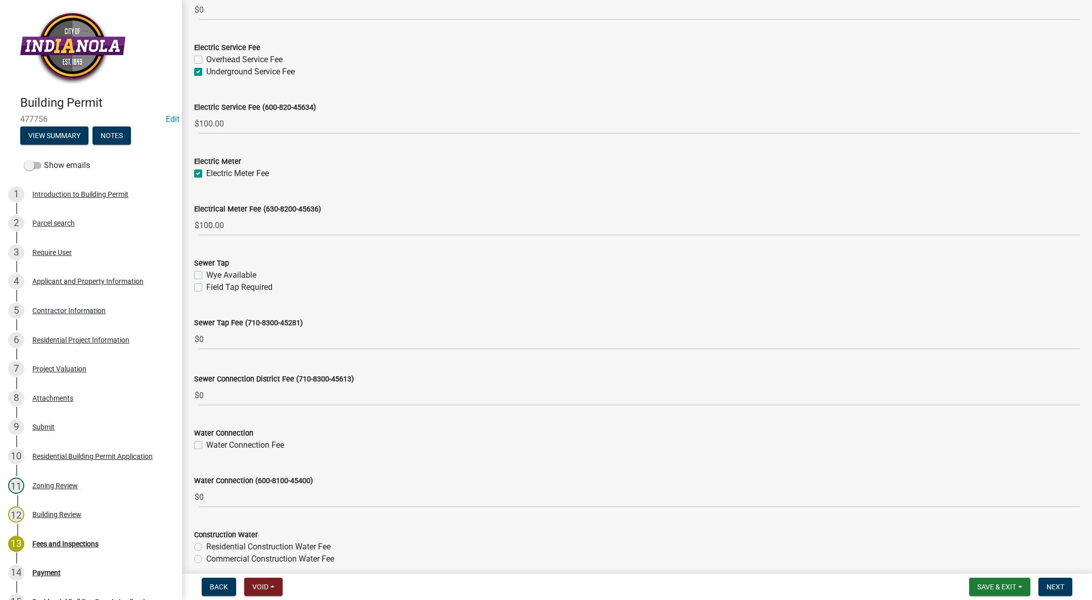
click at [206, 277] on label "Wye Available" at bounding box center [231, 275] width 50 height 12
click at [206, 276] on input "Wye Available" at bounding box center [209, 272] width 7 height 7
checkbox input "true"
checkbox input "false"
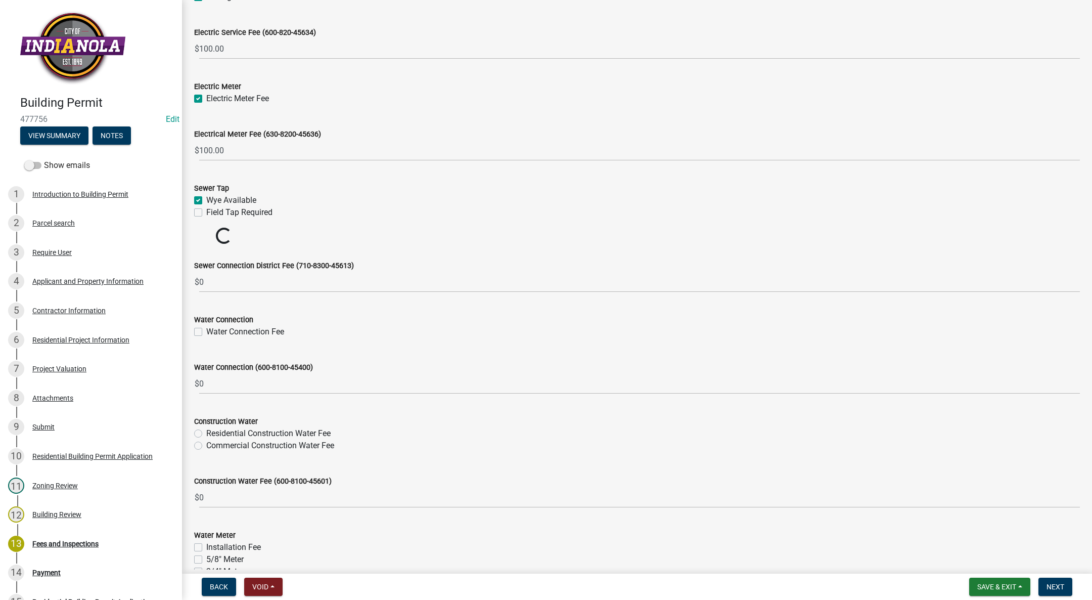
scroll to position [607, 0]
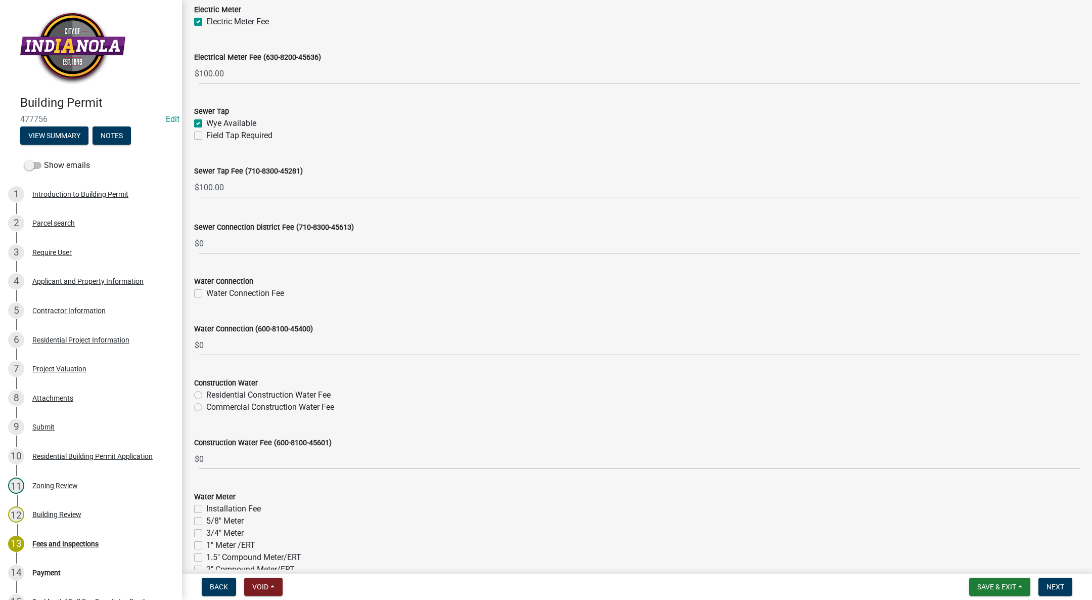
click at [206, 291] on label "Water Connection Fee" at bounding box center [245, 293] width 78 height 12
click at [206, 291] on input "Water Connection Fee" at bounding box center [209, 290] width 7 height 7
checkbox input "true"
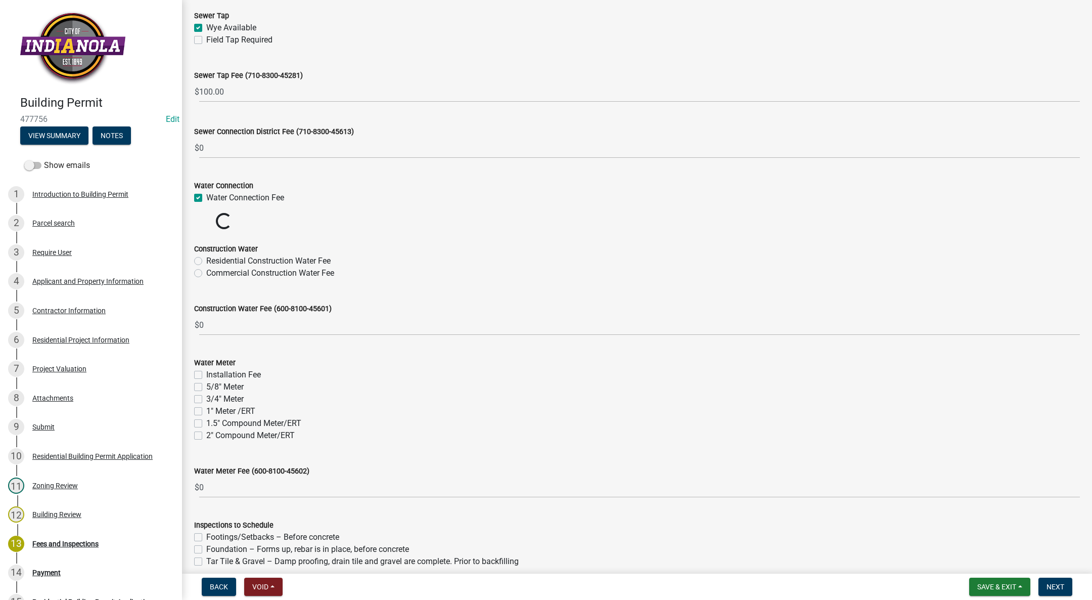
scroll to position [758, 0]
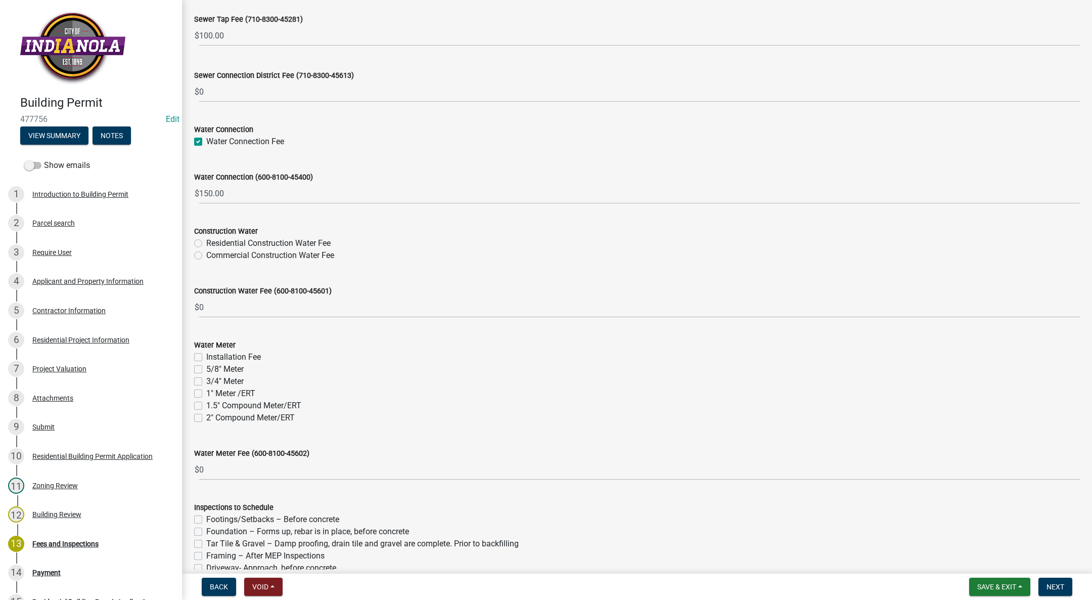
click at [206, 246] on label "Residential Construction Water Fee" at bounding box center [268, 243] width 124 height 12
click at [206, 244] on input "Residential Construction Water Fee" at bounding box center [209, 240] width 7 height 7
radio input "true"
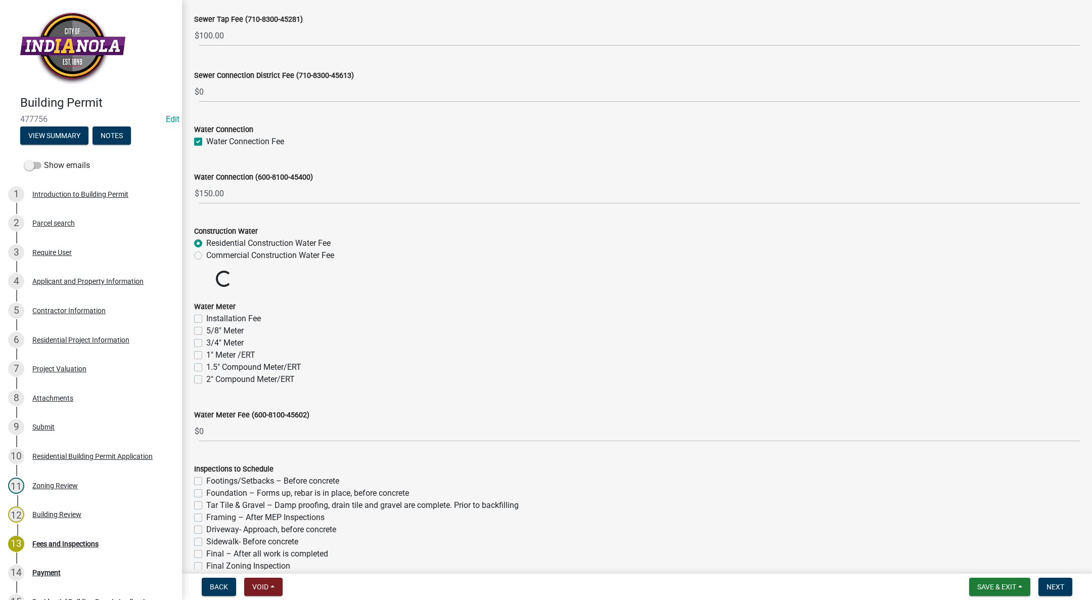
click at [206, 322] on label "Installation Fee" at bounding box center [233, 318] width 55 height 12
click at [206, 319] on input "Installation Fee" at bounding box center [209, 315] width 7 height 7
checkbox input "true"
checkbox input "false"
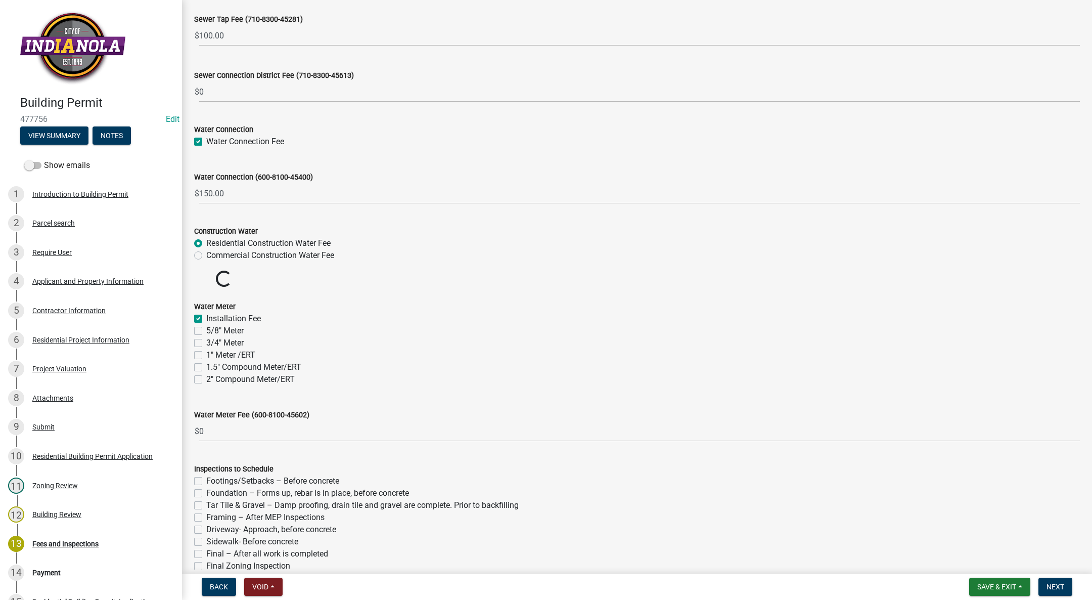
checkbox input "false"
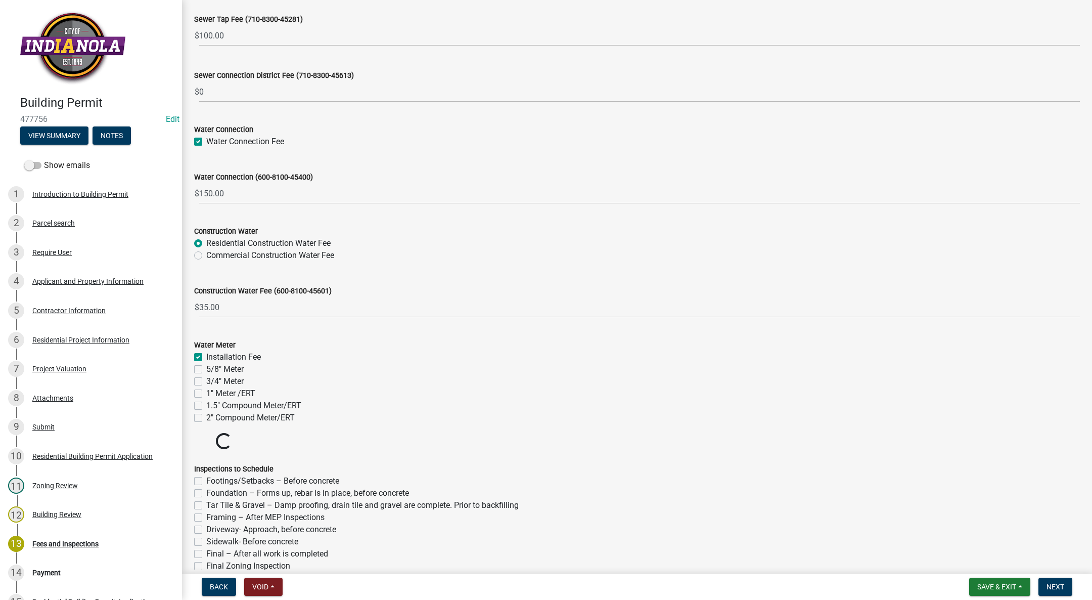
click at [206, 381] on label "3/4" Meter" at bounding box center [224, 381] width 37 height 12
click at [206, 381] on input "3/4" Meter" at bounding box center [209, 378] width 7 height 7
checkbox input "true"
checkbox input "false"
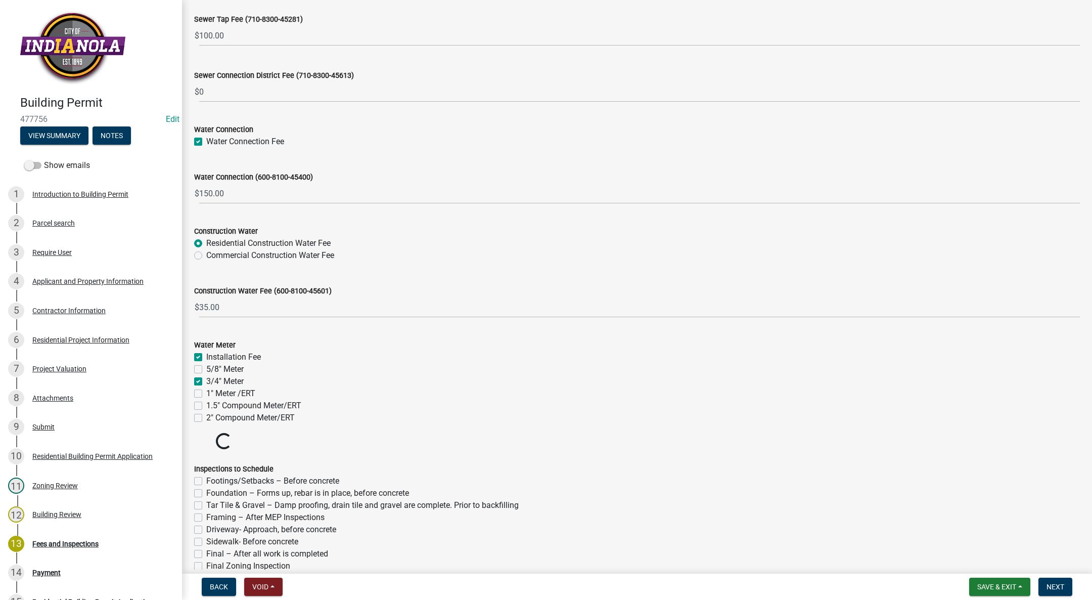
checkbox input "true"
checkbox input "false"
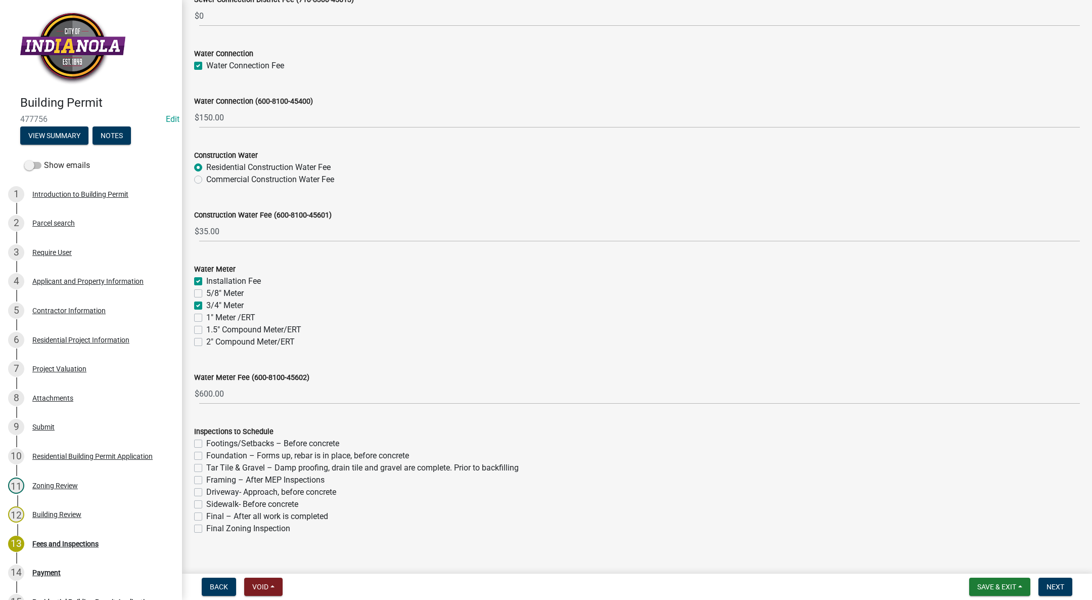
scroll to position [847, 0]
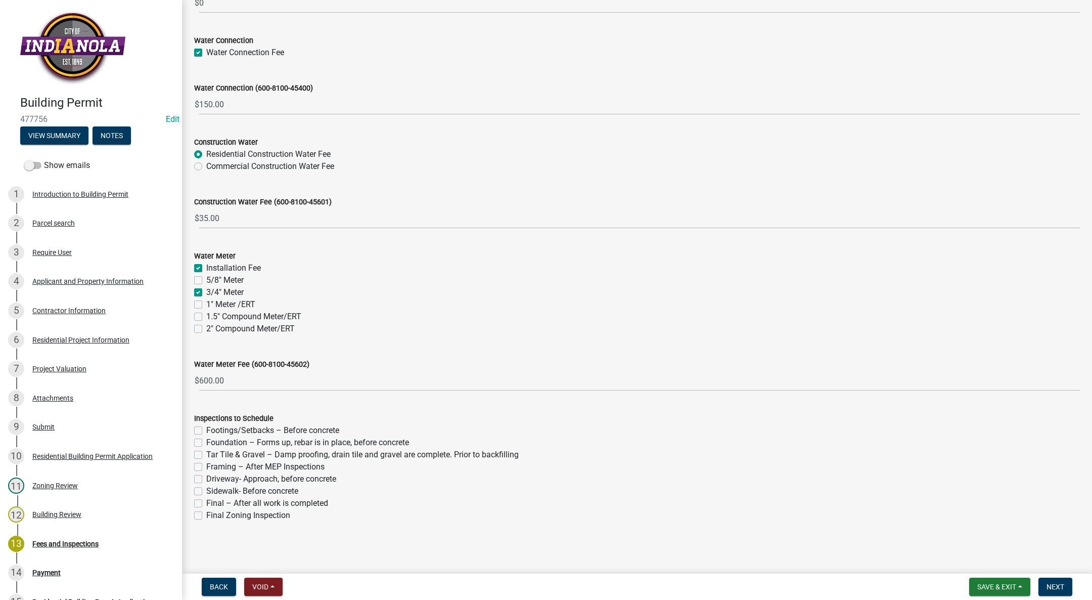
click at [206, 428] on label "Footings/Setbacks – Before concrete" at bounding box center [272, 430] width 133 height 12
click at [206, 428] on input "Footings/Setbacks – Before concrete" at bounding box center [209, 427] width 7 height 7
checkbox input "true"
checkbox input "false"
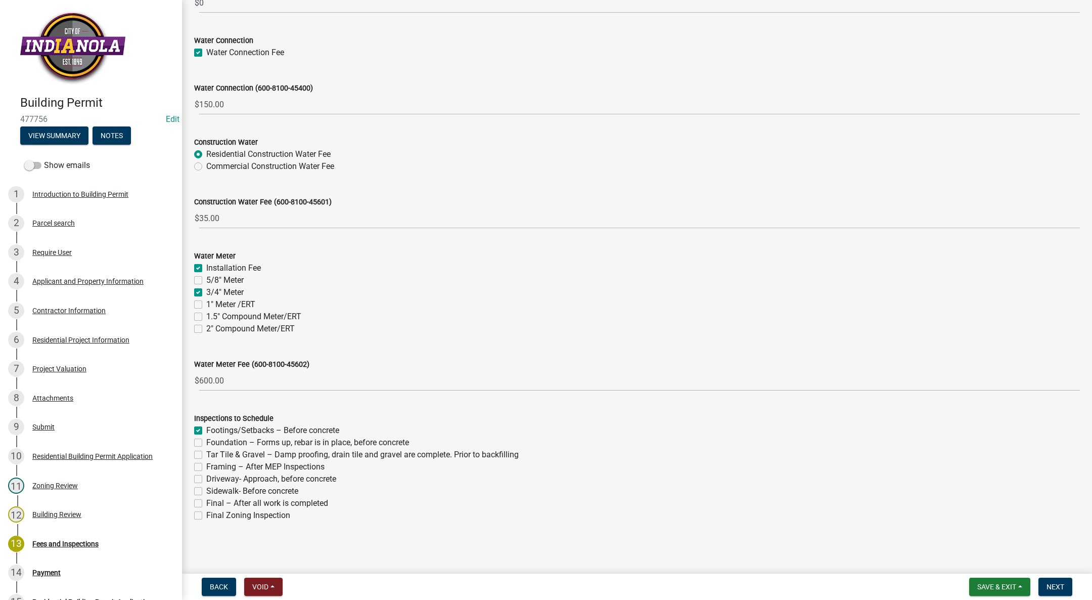
checkbox input "false"
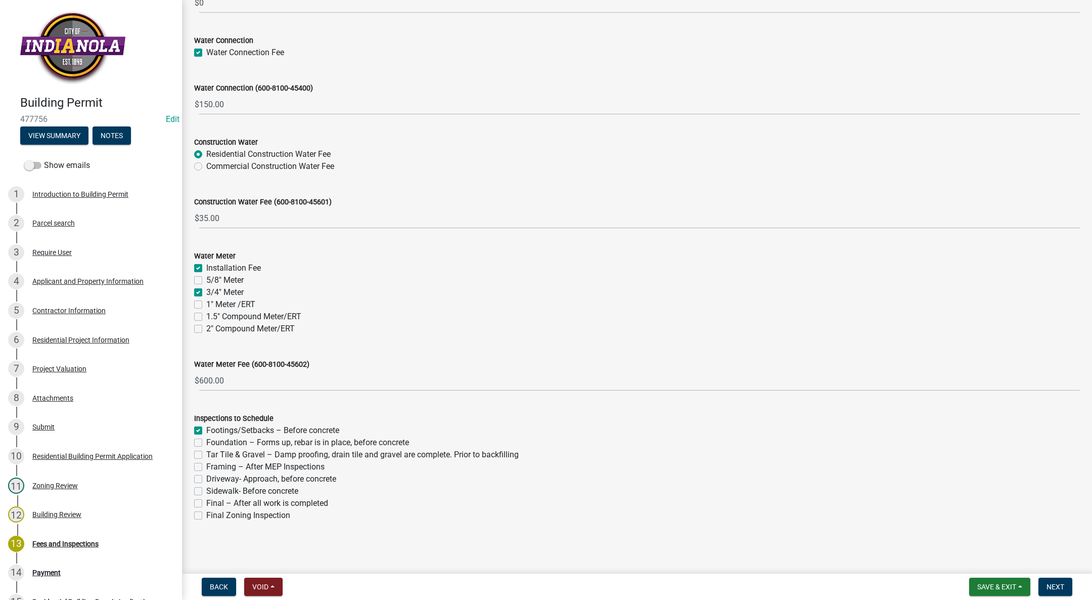
click at [206, 442] on label "Foundation – Forms up, rebar is in place, before concrete" at bounding box center [307, 442] width 203 height 12
click at [206, 442] on input "Foundation – Forms up, rebar is in place, before concrete" at bounding box center [209, 439] width 7 height 7
checkbox input "true"
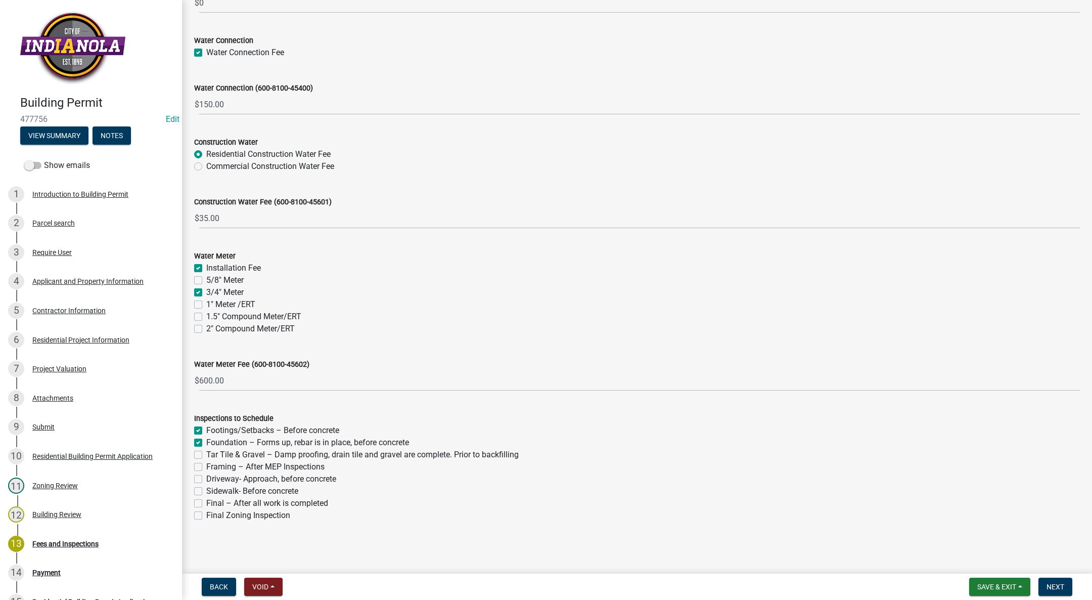
checkbox input "false"
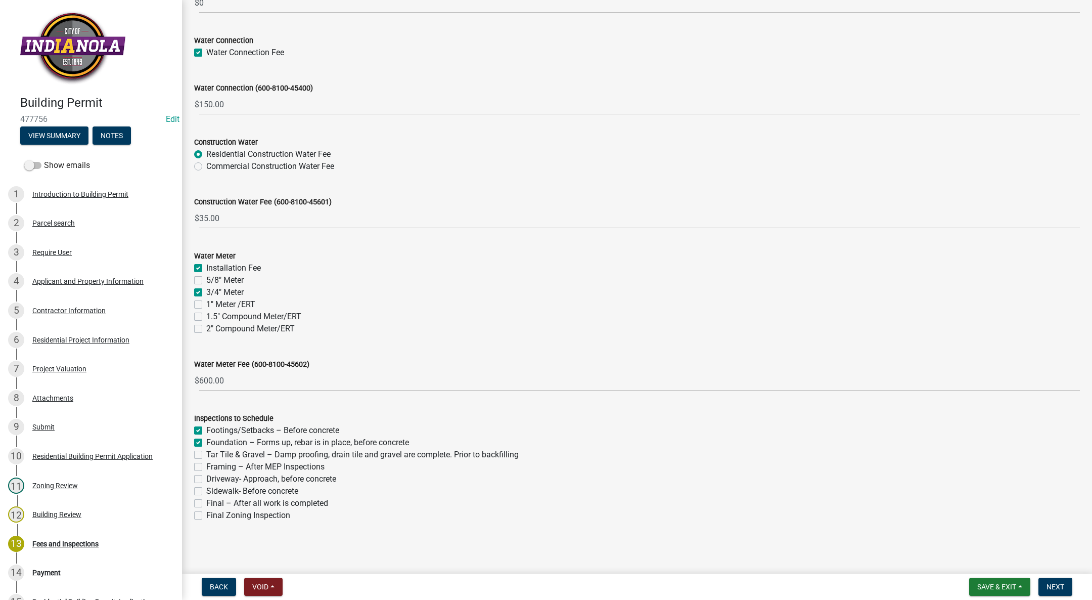
checkbox input "false"
click at [199, 459] on div "Tar Tile & Gravel – Damp proofing, drain tile and gravel are complete. Prior to…" at bounding box center [637, 455] width 886 height 12
click at [206, 455] on label "Tar Tile & Gravel – Damp proofing, drain tile and gravel are complete. Prior to…" at bounding box center [362, 455] width 312 height 12
click at [206, 455] on input "Tar Tile & Gravel – Damp proofing, drain tile and gravel are complete. Prior to…" at bounding box center [209, 452] width 7 height 7
checkbox input "true"
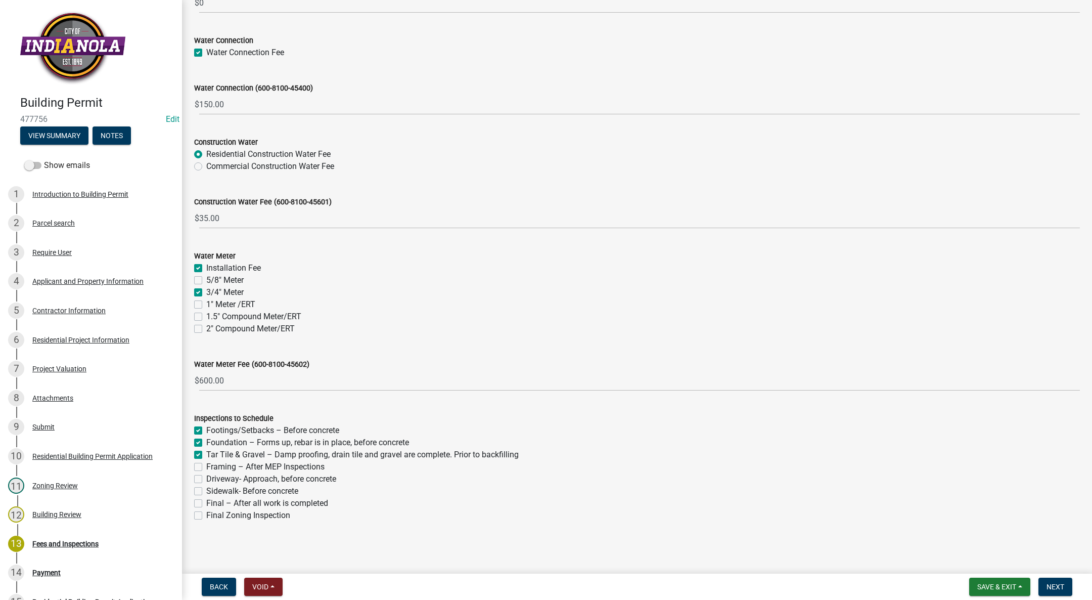
checkbox input "true"
checkbox input "false"
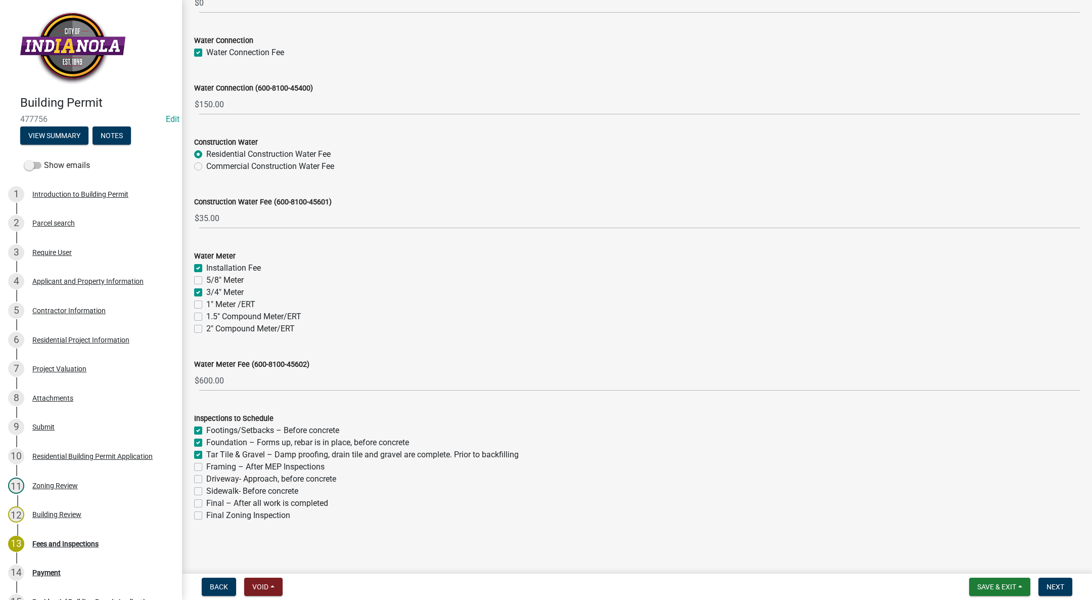
checkbox input "false"
click at [206, 464] on label "Framing – After MEP Inspections" at bounding box center [265, 467] width 118 height 12
click at [206, 464] on input "Framing – After MEP Inspections" at bounding box center [209, 464] width 7 height 7
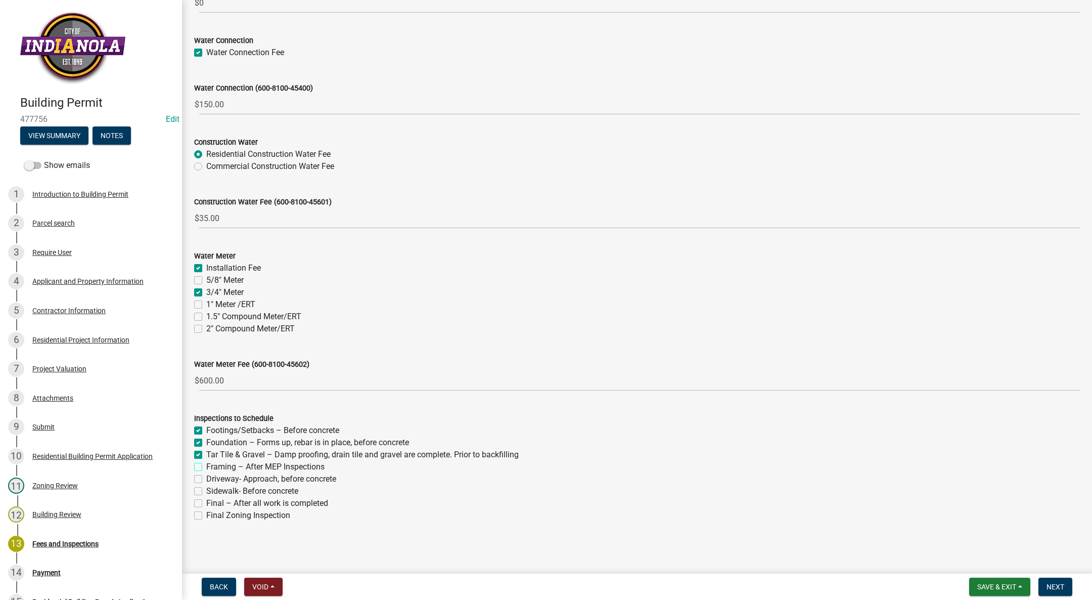
checkbox input "true"
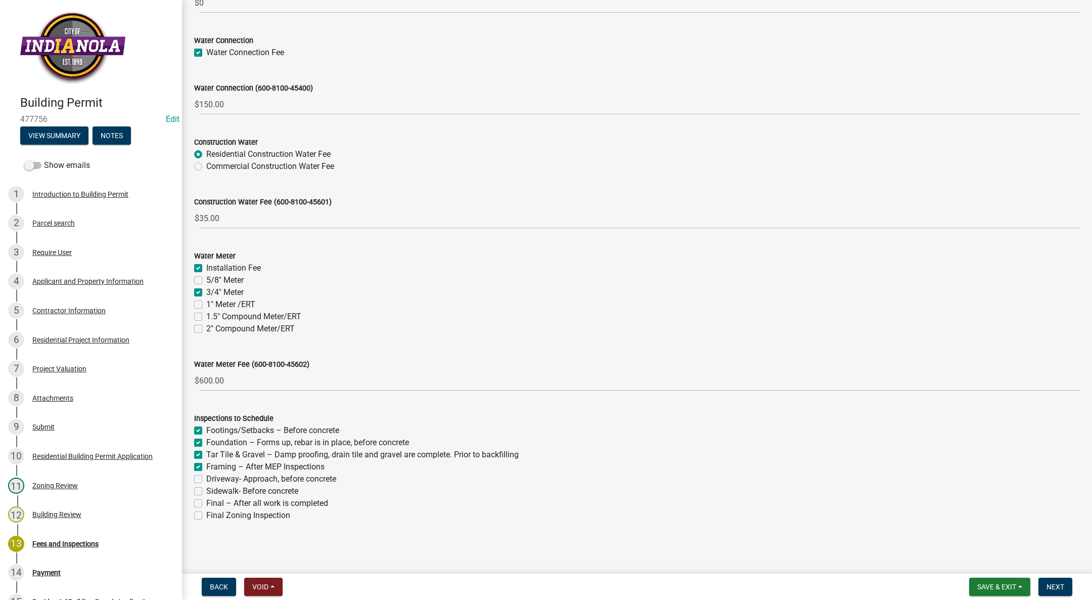
checkbox input "false"
click at [206, 476] on label "Driveway- Approach, before concrete" at bounding box center [271, 479] width 130 height 12
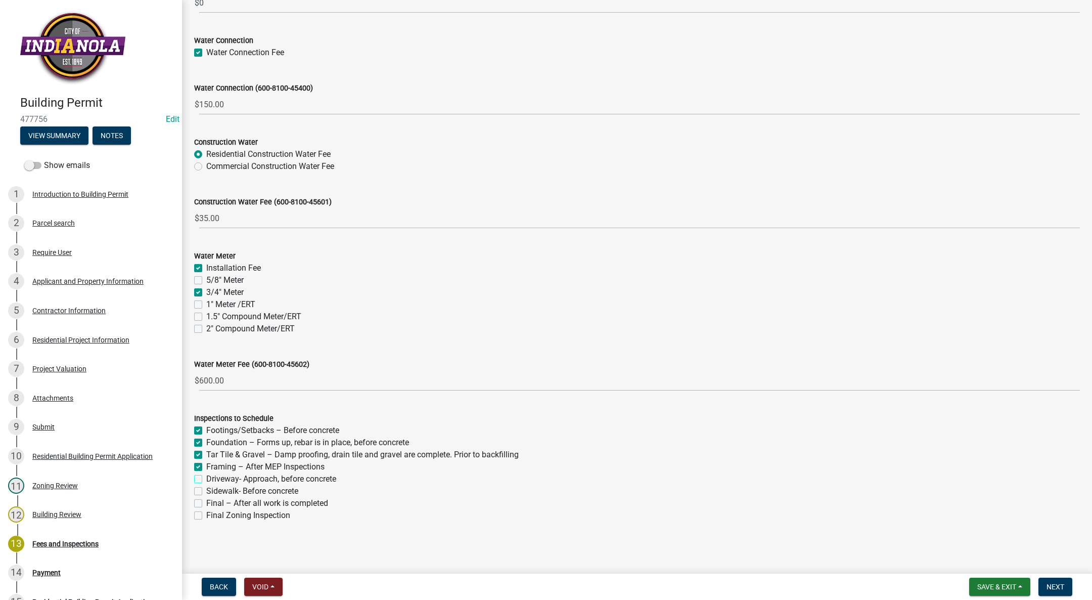
click at [206, 476] on input "Driveway- Approach, before concrete" at bounding box center [209, 476] width 7 height 7
checkbox input "true"
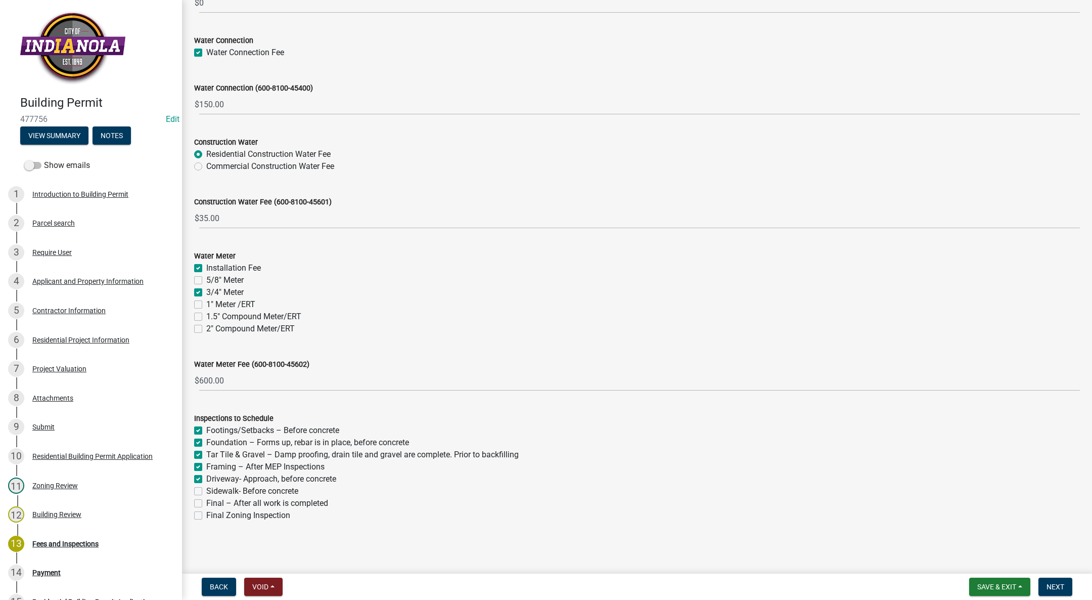
checkbox input "true"
checkbox input "false"
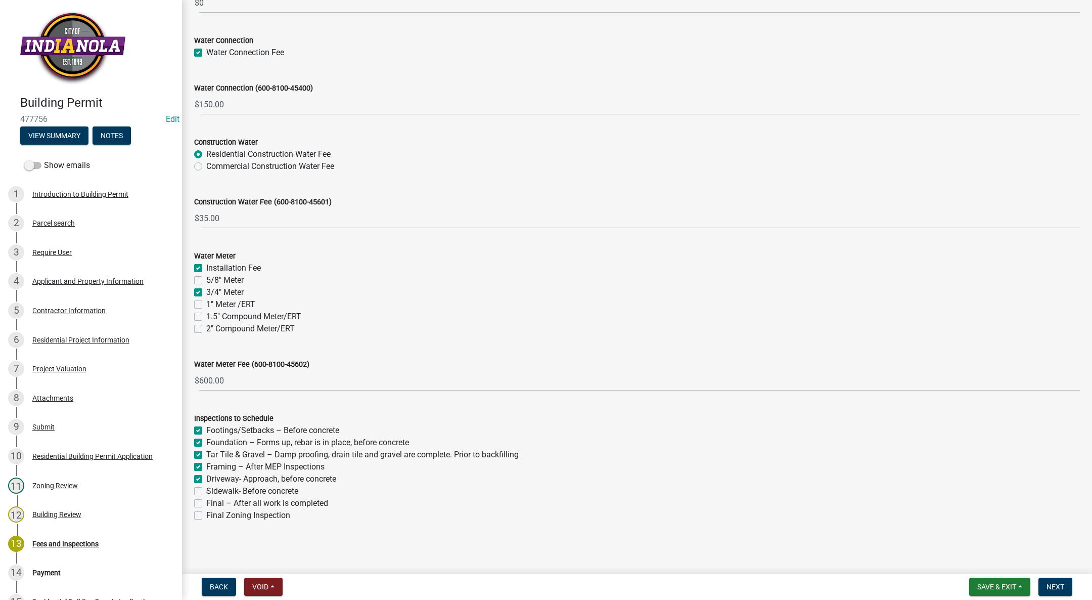
click at [206, 488] on label "Sidewalk- Before concrete" at bounding box center [252, 491] width 92 height 12
click at [206, 488] on input "Sidewalk- Before concrete" at bounding box center [209, 488] width 7 height 7
checkbox input "true"
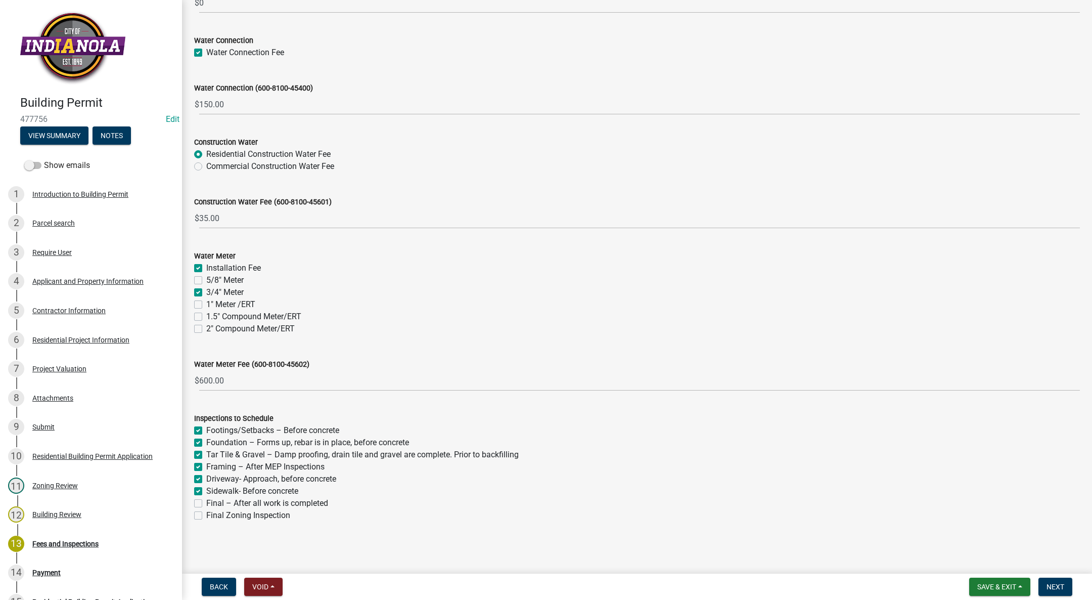
checkbox input "true"
checkbox input "false"
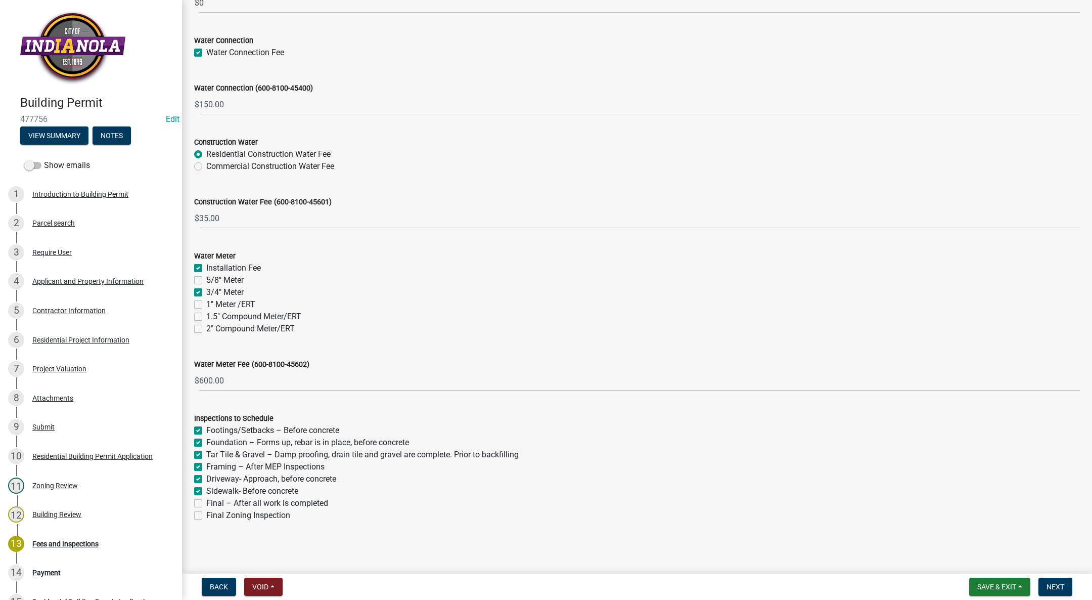
checkbox input "false"
click at [206, 502] on label "Final – After all work is completed" at bounding box center [267, 503] width 122 height 12
click at [206, 502] on input "Final – After all work is completed" at bounding box center [209, 500] width 7 height 7
checkbox input "true"
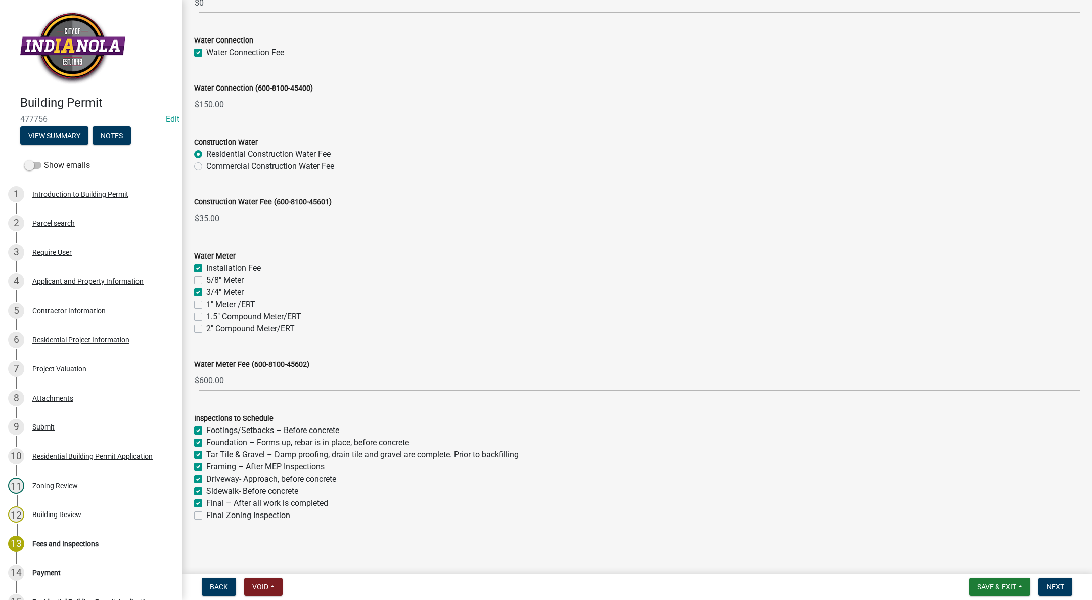
checkbox input "true"
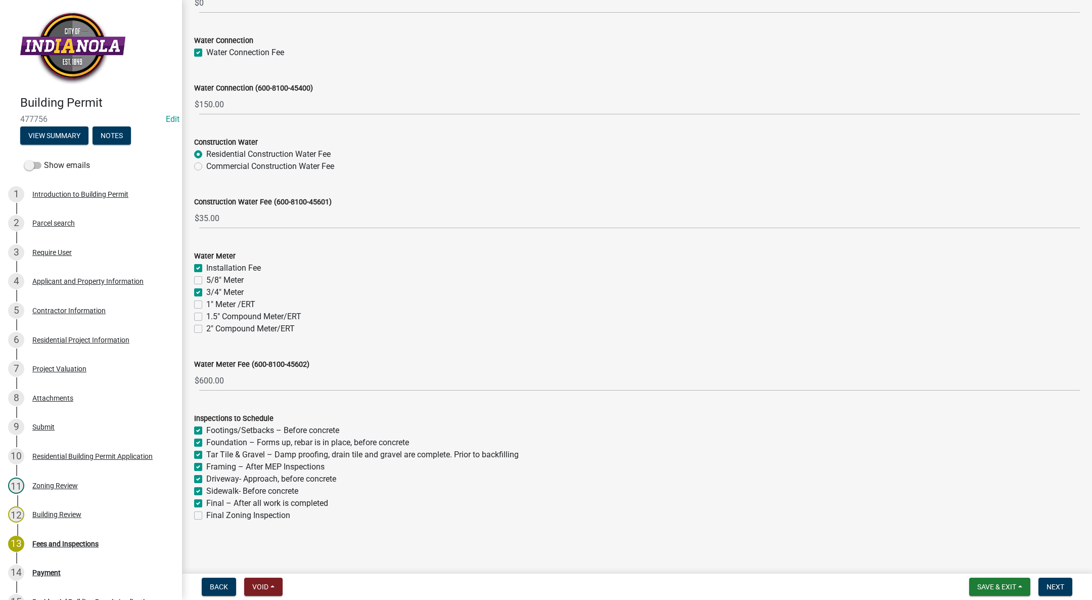
checkbox input "true"
checkbox input "false"
click at [1061, 590] on span "Next" at bounding box center [1056, 587] width 18 height 8
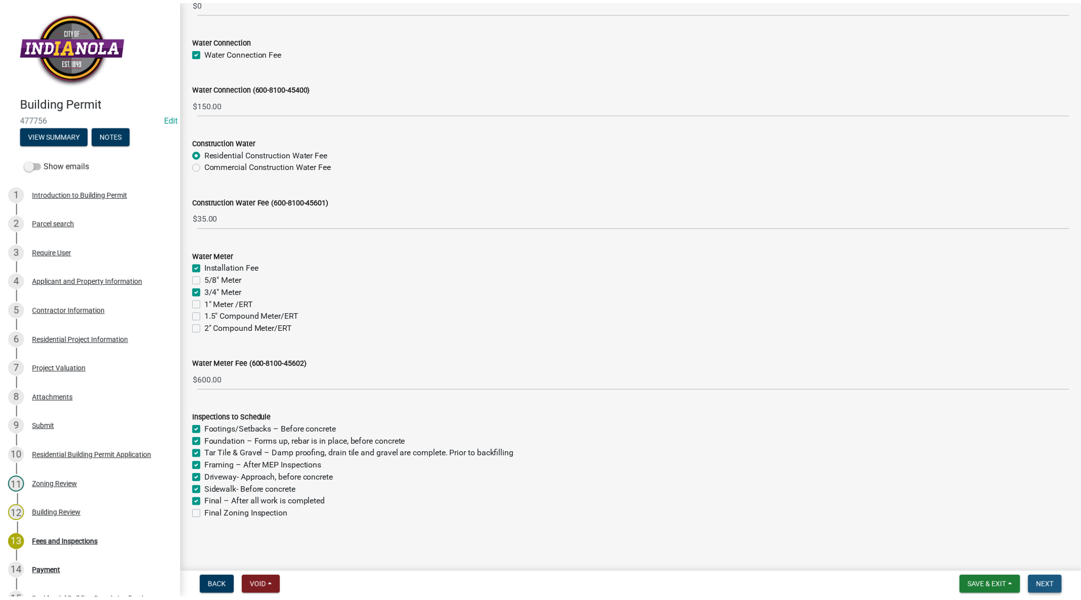
scroll to position [0, 0]
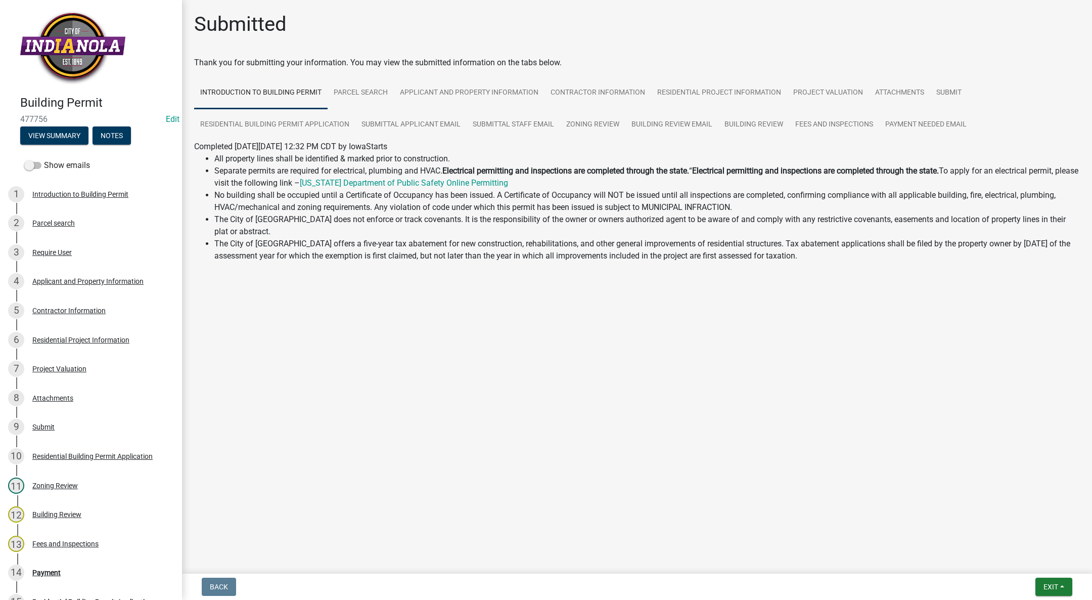
click at [1047, 576] on nav "Back Exit Save Save & Exit" at bounding box center [637, 586] width 910 height 26
click at [1045, 587] on span "Exit" at bounding box center [1051, 587] width 15 height 8
click at [1023, 556] on button "Save & Exit" at bounding box center [1032, 560] width 81 height 24
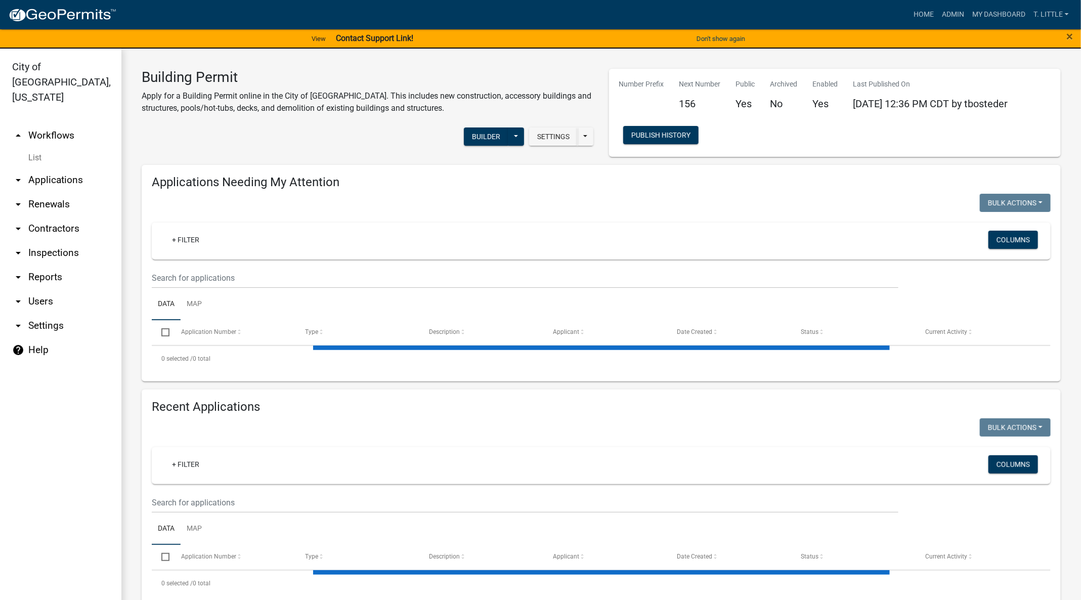
select select "3: 100"
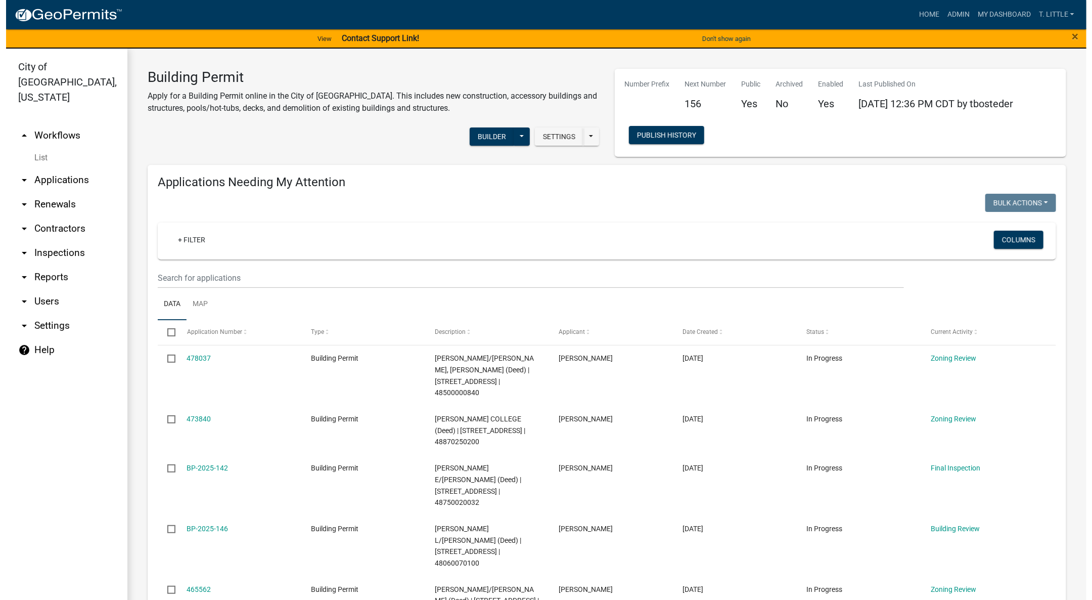
scroll to position [152, 0]
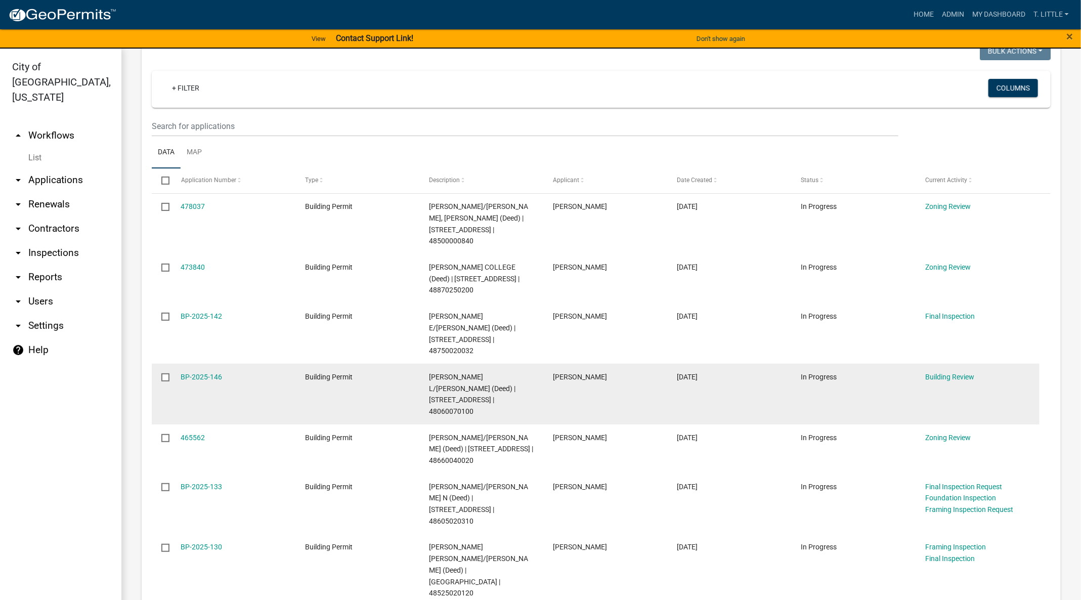
click at [206, 364] on datatable-body-cell "BP-2025-146" at bounding box center [233, 394] width 124 height 61
click at [205, 373] on link "BP-2025-146" at bounding box center [201, 377] width 41 height 8
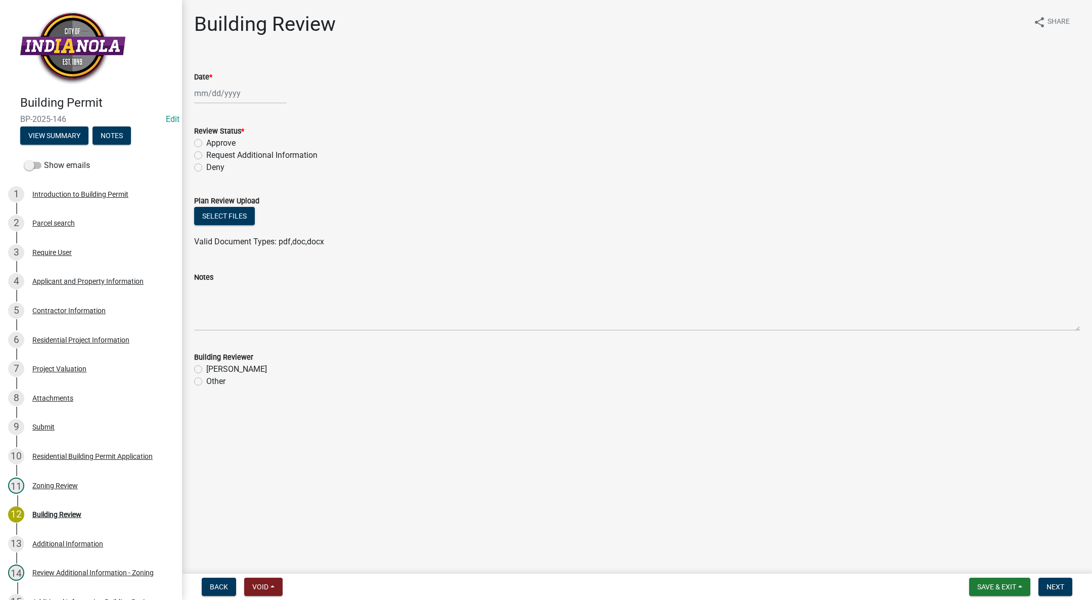
select select "9"
select select "2025"
click at [225, 95] on div "[PERSON_NAME] Feb Mar Apr [PERSON_NAME][DATE] Oct Nov [DATE] 1526 1527 1528 152…" at bounding box center [240, 93] width 93 height 21
click at [237, 173] on div "17" at bounding box center [237, 179] width 16 height 16
type input "[DATE]"
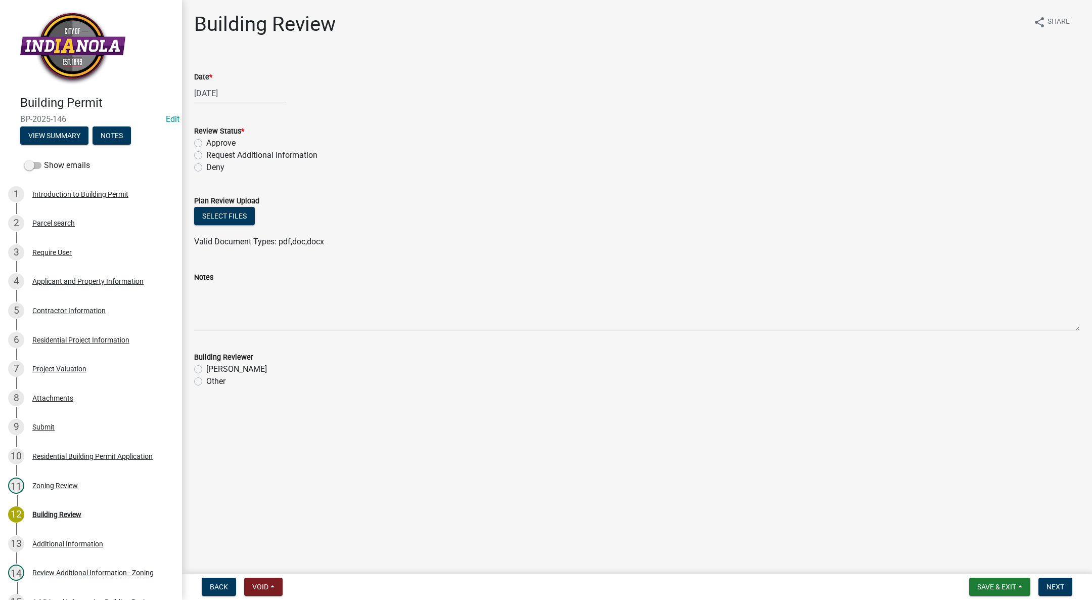
click at [206, 142] on label "Approve" at bounding box center [220, 143] width 29 height 12
click at [206, 142] on input "Approve" at bounding box center [209, 140] width 7 height 7
radio input "true"
drag, startPoint x: 199, startPoint y: 366, endPoint x: 220, endPoint y: 390, distance: 32.3
click at [206, 366] on label "[PERSON_NAME]" at bounding box center [236, 369] width 61 height 12
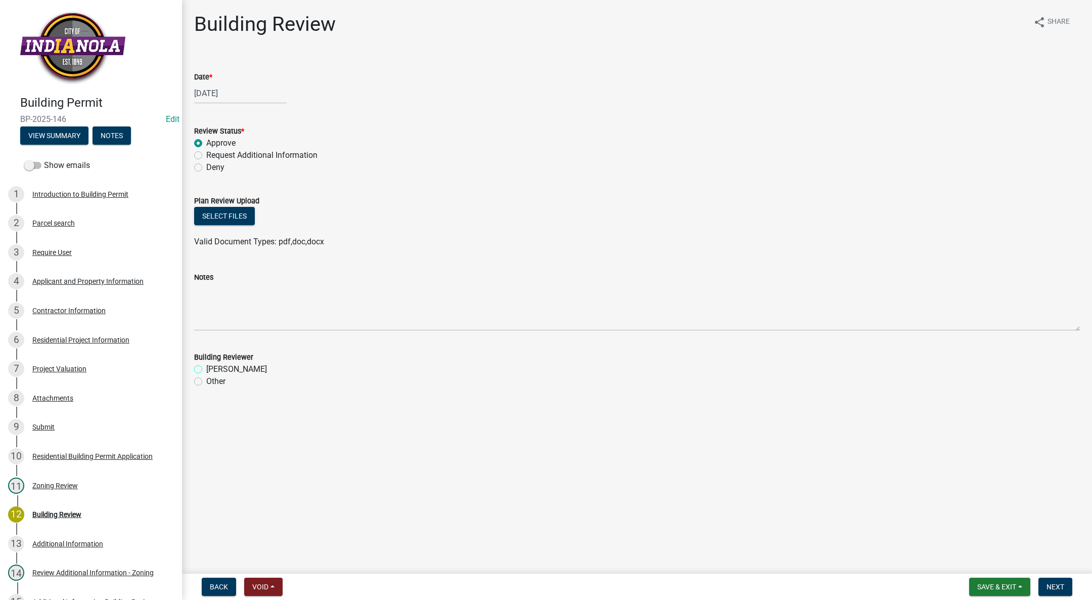
click at [206, 366] on input "[PERSON_NAME]" at bounding box center [209, 366] width 7 height 7
radio input "true"
drag, startPoint x: 1052, startPoint y: 582, endPoint x: 977, endPoint y: 495, distance: 114.8
click at [1051, 583] on span "Next" at bounding box center [1056, 587] width 18 height 8
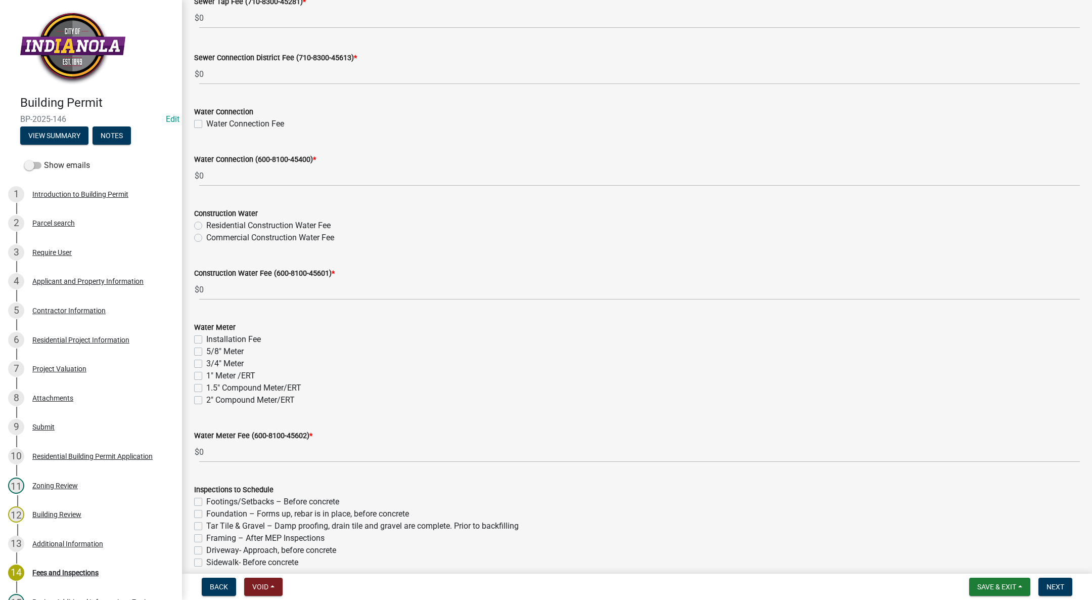
scroll to position [847, 0]
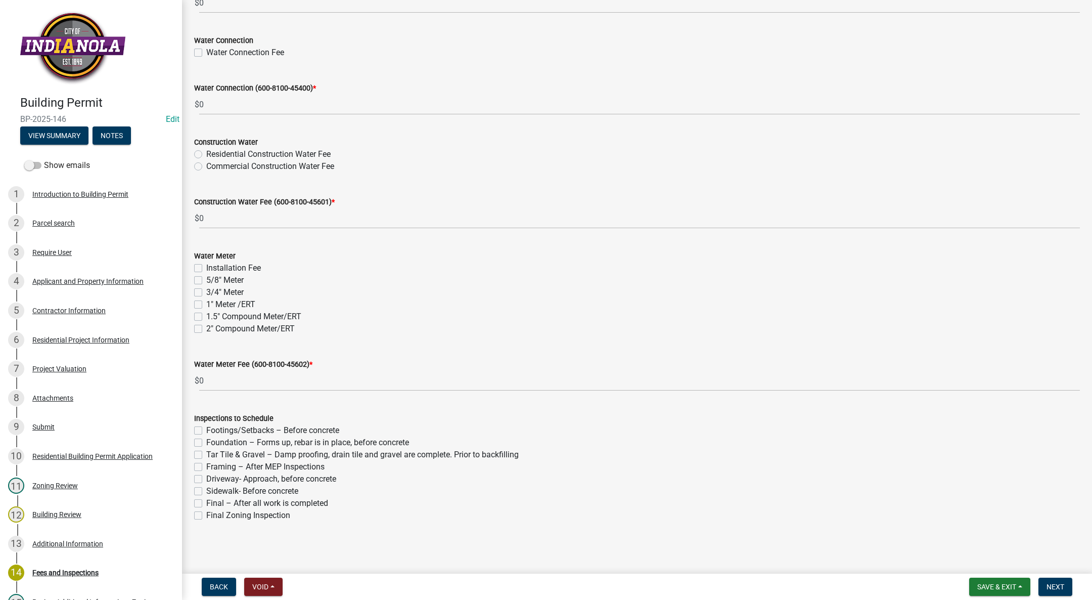
click at [206, 431] on label "Footings/Setbacks – Before concrete" at bounding box center [272, 430] width 133 height 12
click at [206, 431] on input "Footings/Setbacks – Before concrete" at bounding box center [209, 427] width 7 height 7
checkbox input "true"
checkbox input "false"
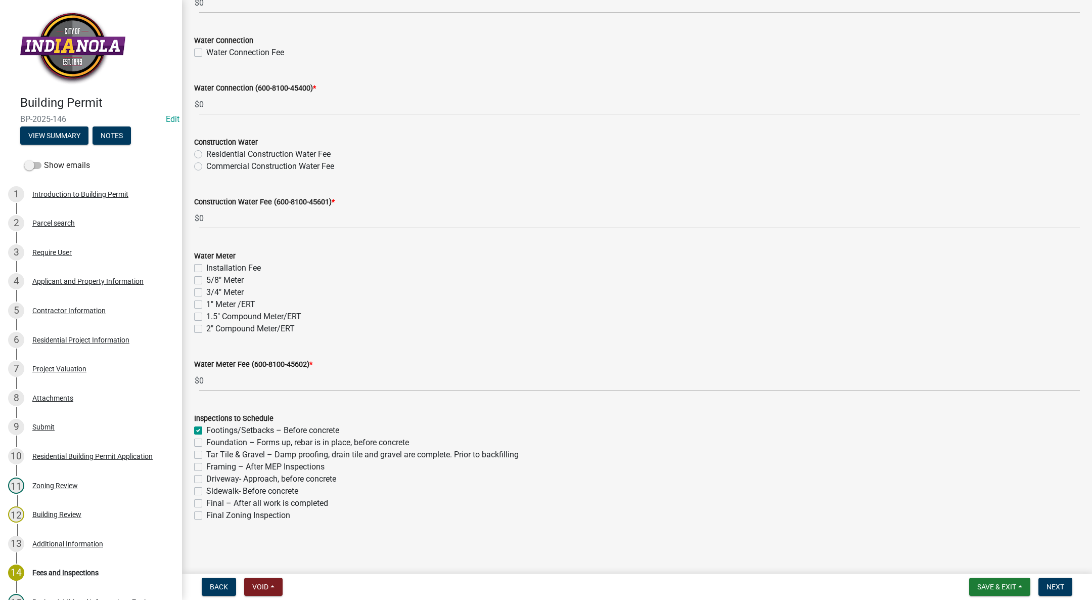
checkbox input "false"
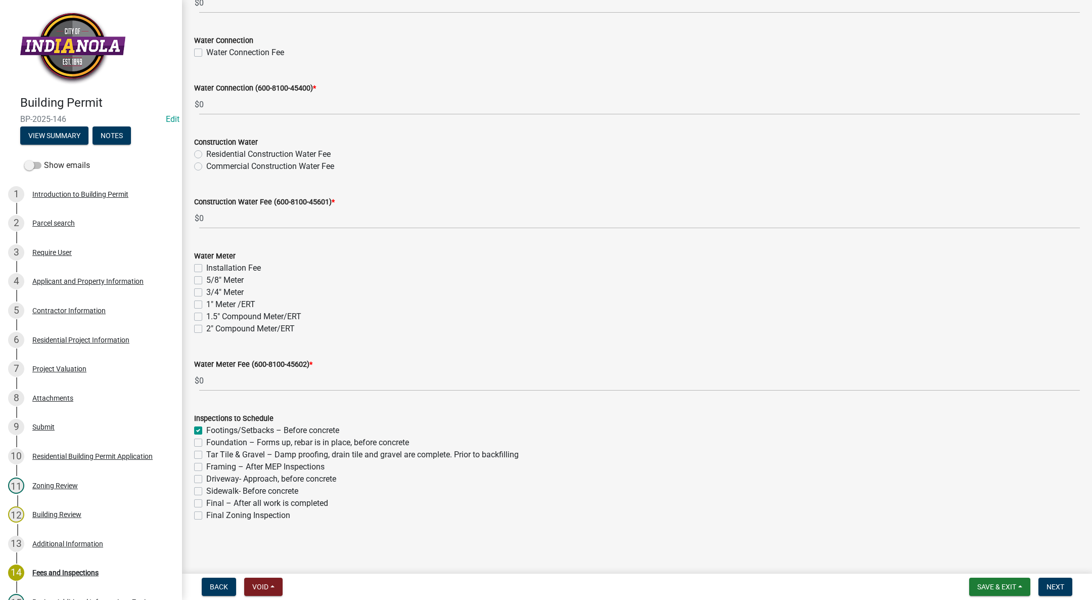
click at [206, 469] on label "Framing – After MEP Inspections" at bounding box center [265, 467] width 118 height 12
click at [206, 467] on input "Framing – After MEP Inspections" at bounding box center [209, 464] width 7 height 7
checkbox input "true"
checkbox input "false"
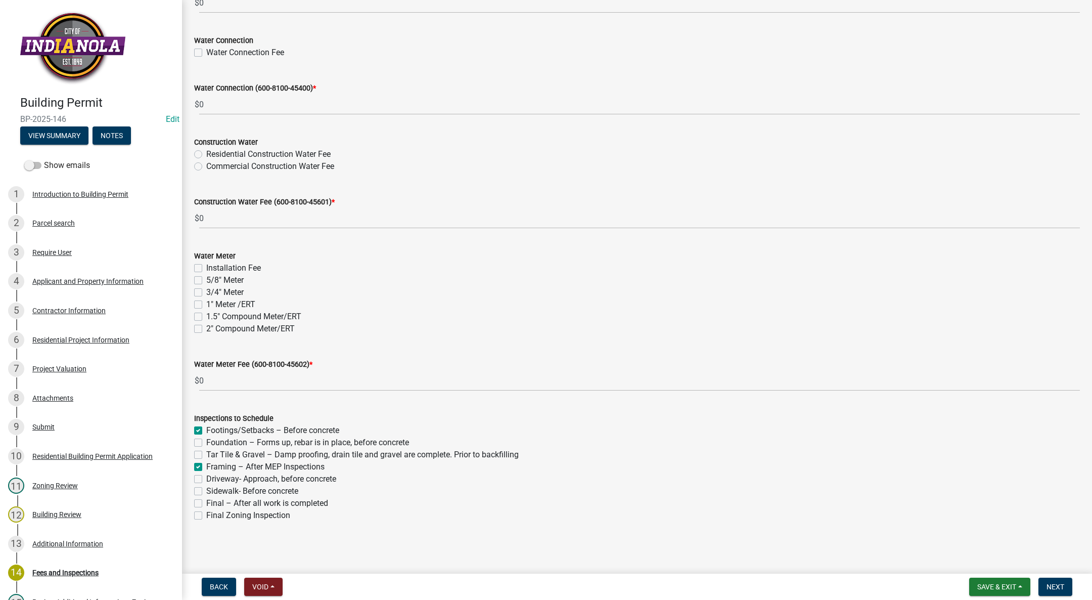
checkbox input "false"
checkbox input "true"
checkbox input "false"
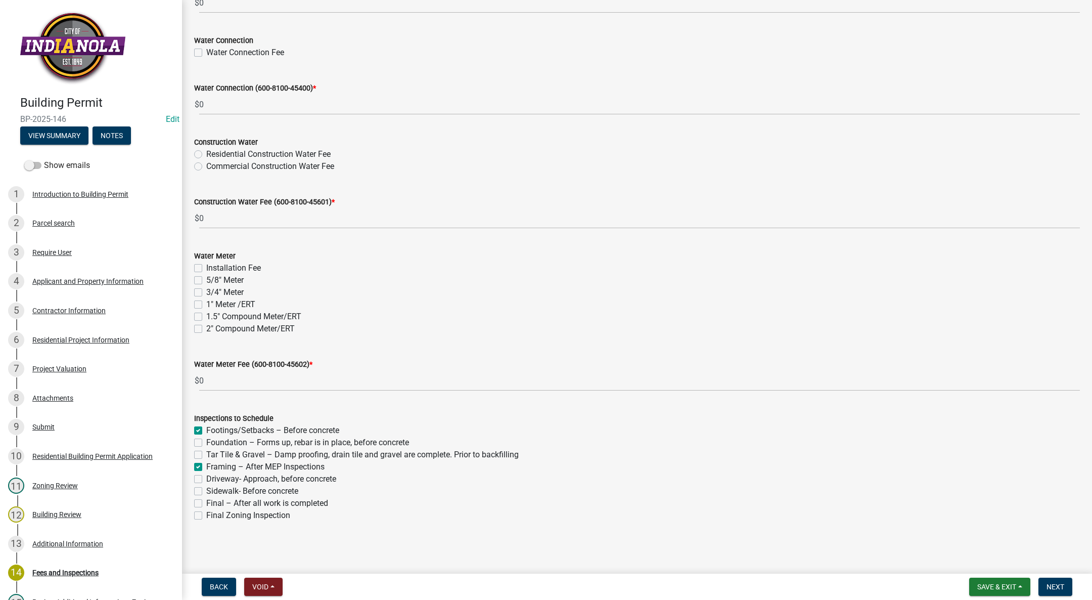
checkbox input "false"
click at [206, 505] on label "Final – After all work is completed" at bounding box center [267, 503] width 122 height 12
click at [206, 504] on input "Final – After all work is completed" at bounding box center [209, 500] width 7 height 7
checkbox input "true"
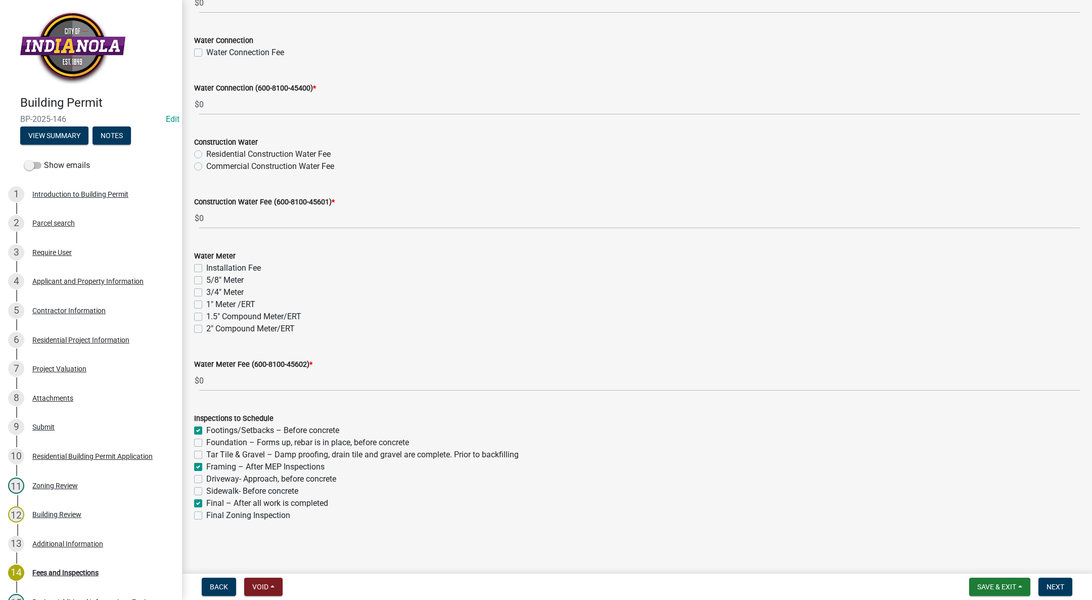
checkbox input "false"
checkbox input "true"
checkbox input "false"
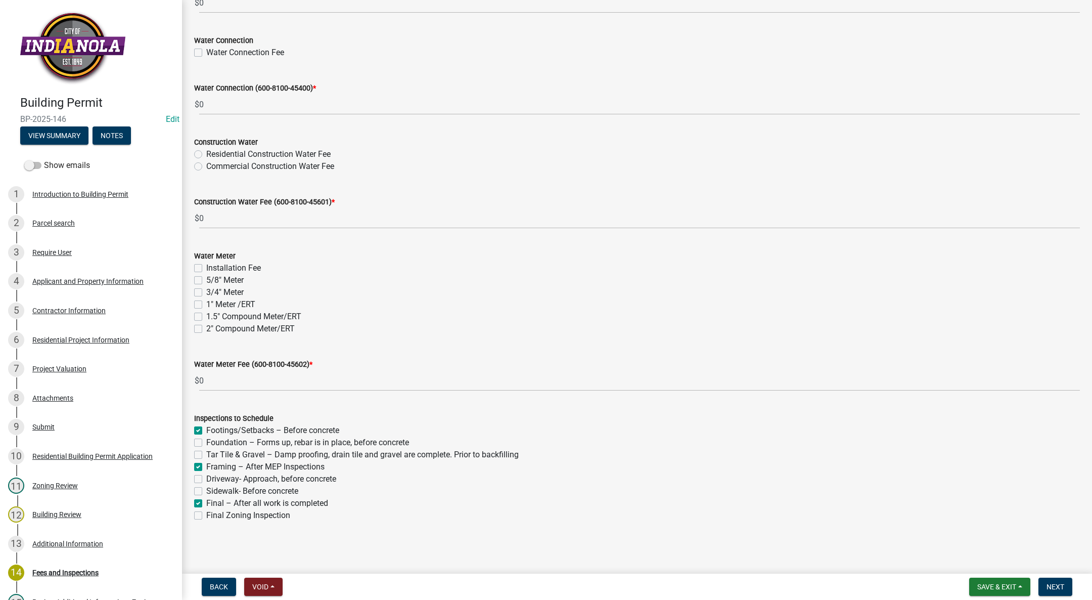
checkbox input "true"
checkbox input "false"
click at [1053, 585] on span "Next" at bounding box center [1056, 587] width 18 height 8
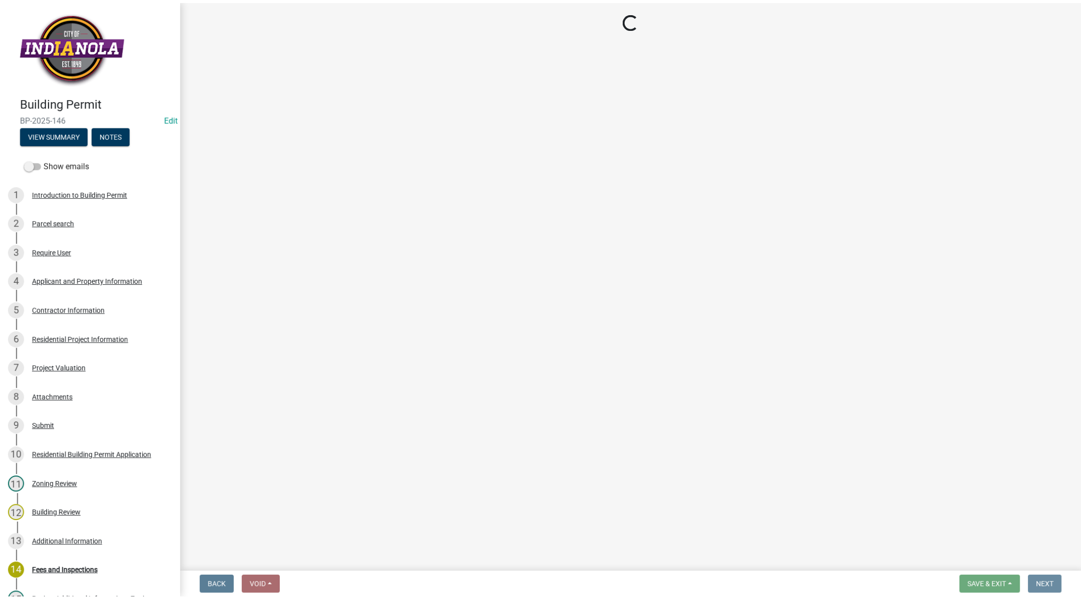
scroll to position [0, 0]
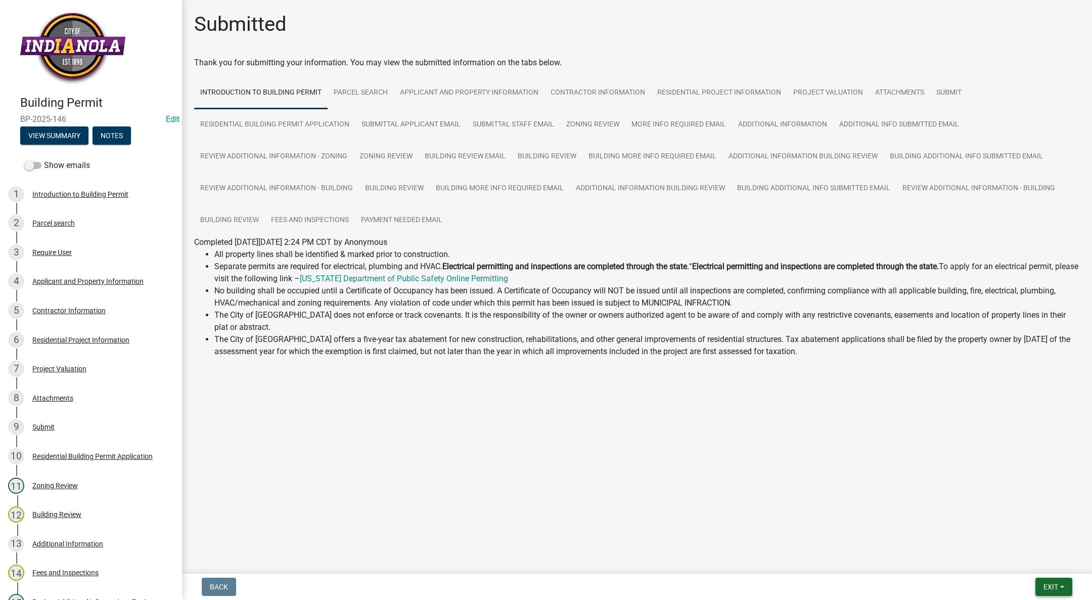
click at [1059, 586] on button "Exit" at bounding box center [1054, 586] width 37 height 18
click at [1051, 566] on button "Save & Exit" at bounding box center [1032, 560] width 81 height 24
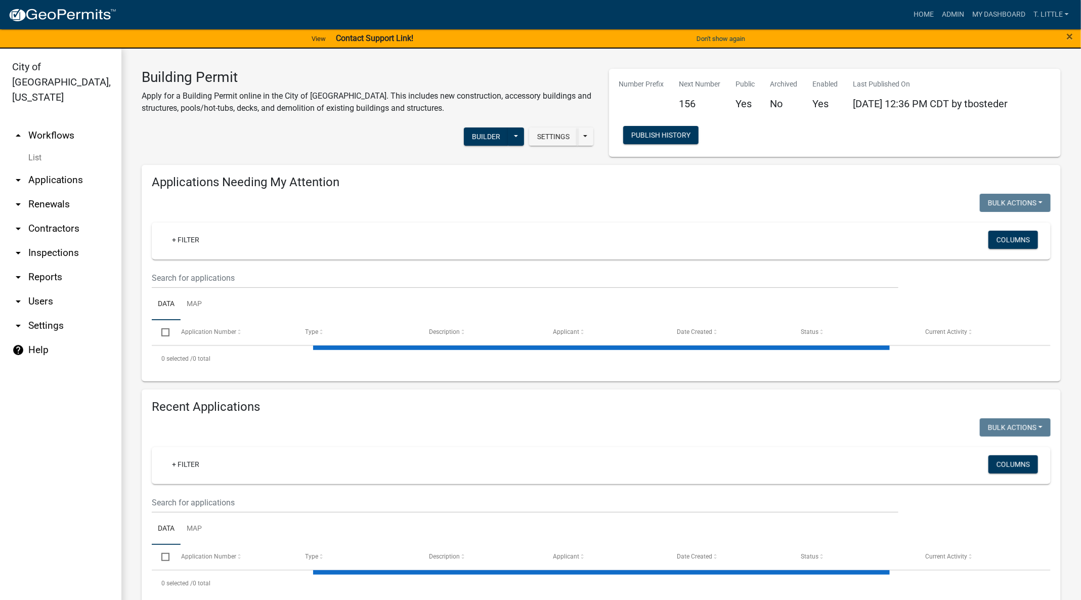
select select "3: 100"
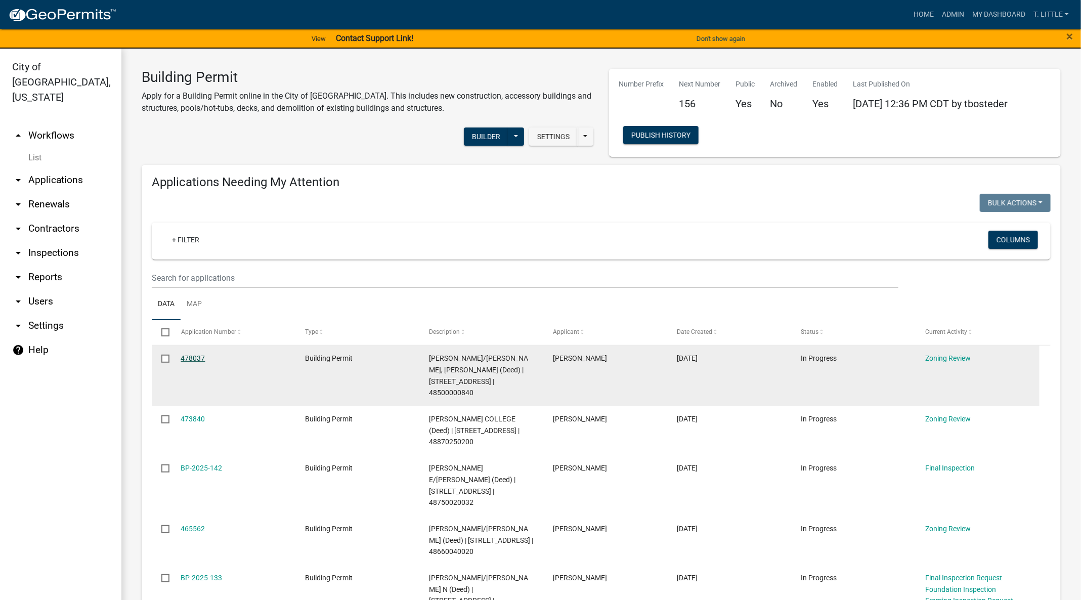
click at [187, 361] on link "478037" at bounding box center [193, 358] width 24 height 8
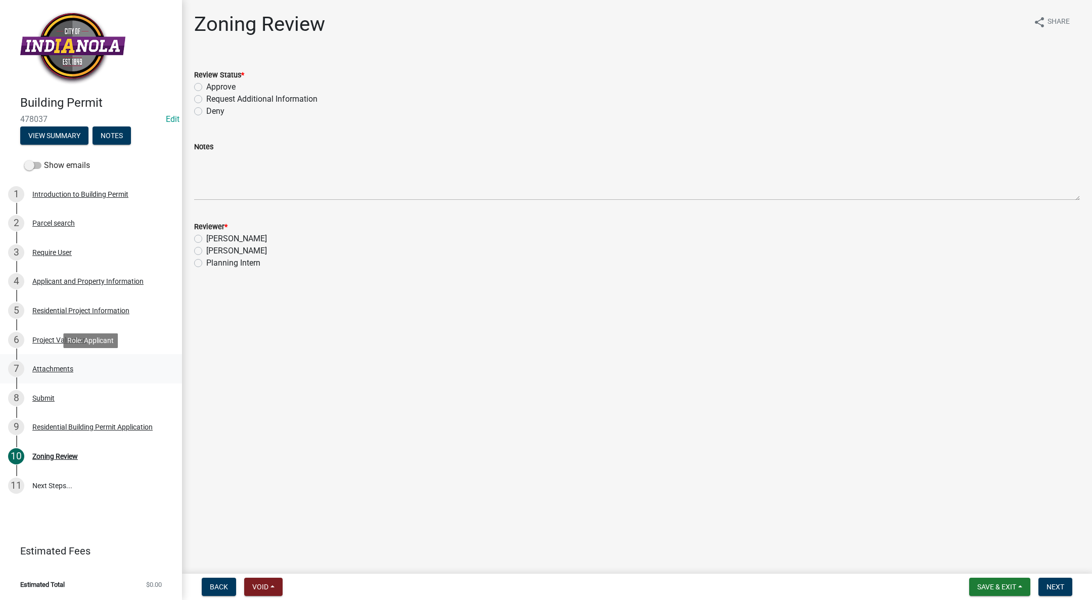
click at [81, 368] on div "7 Attachments" at bounding box center [87, 369] width 158 height 16
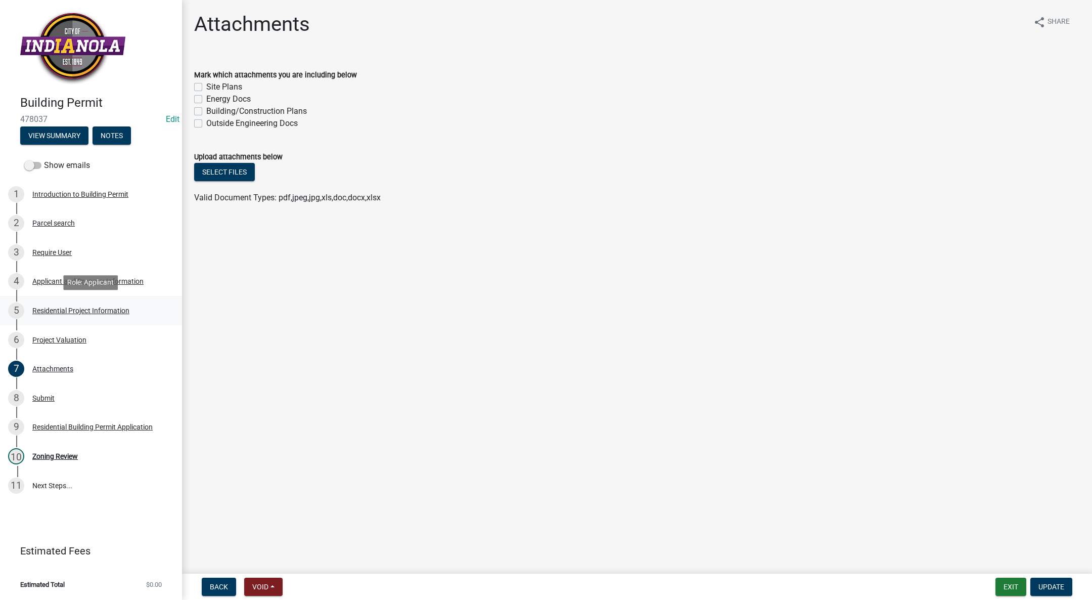
click at [93, 304] on div "5 Residential Project Information" at bounding box center [87, 310] width 158 height 16
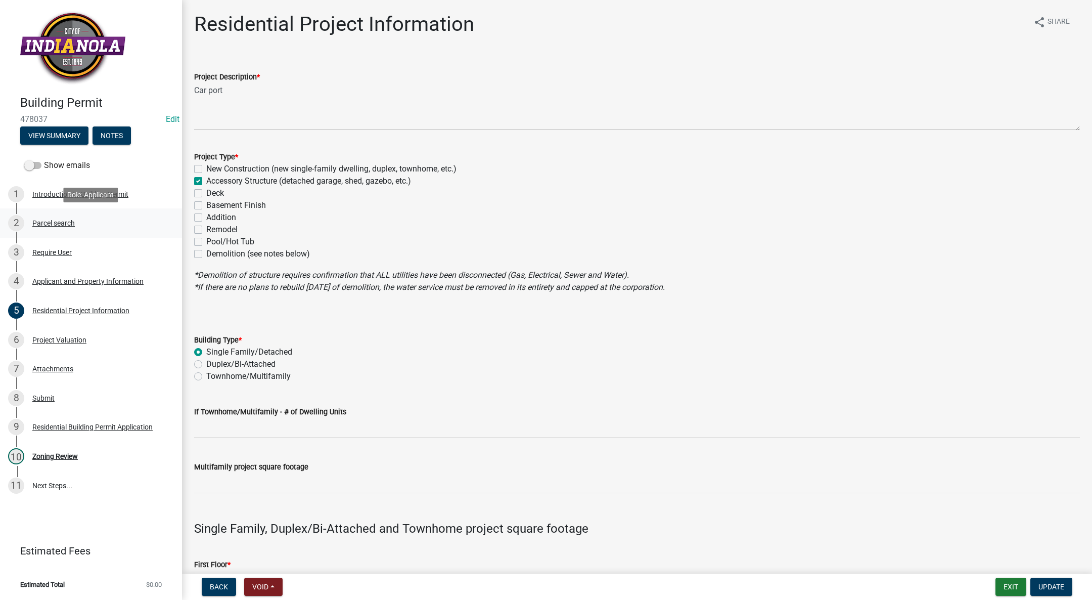
click at [63, 227] on div "2 Parcel search" at bounding box center [87, 223] width 158 height 16
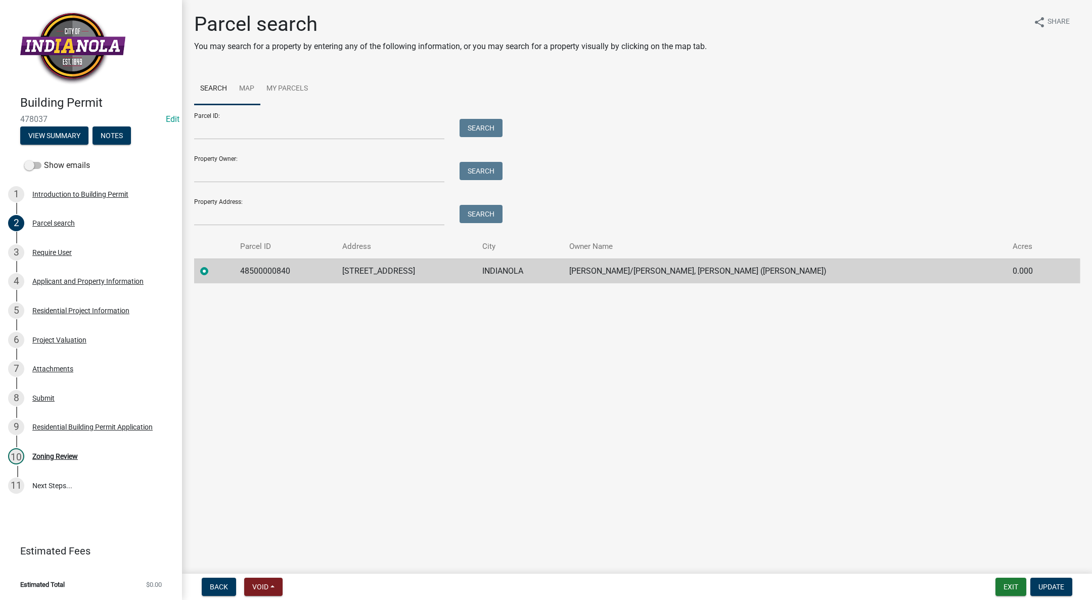
click at [250, 87] on link "Map" at bounding box center [246, 89] width 27 height 32
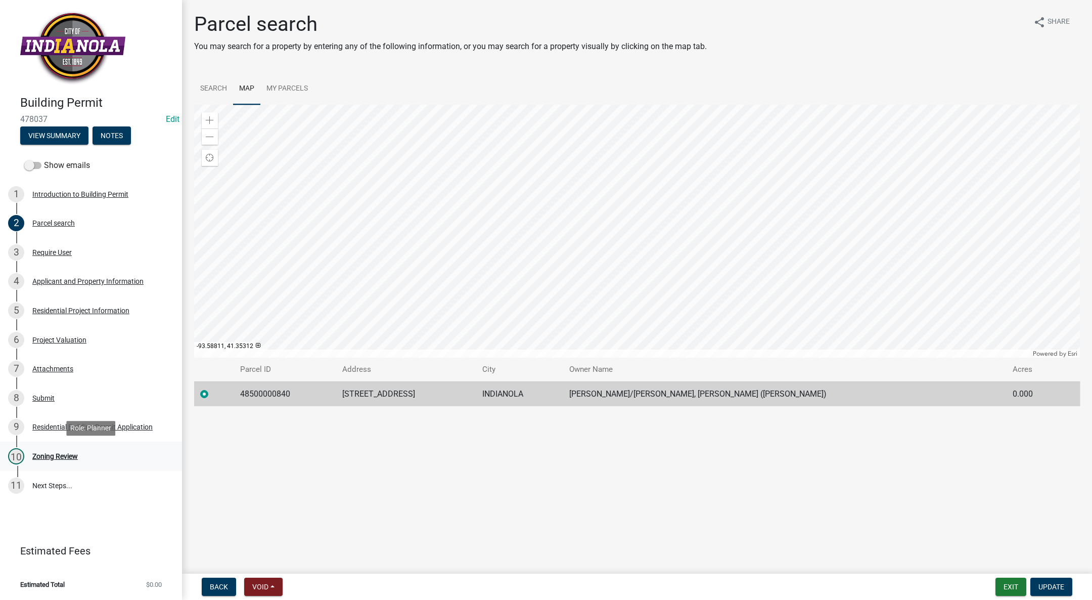
click at [48, 460] on div "10 Zoning Review" at bounding box center [87, 456] width 158 height 16
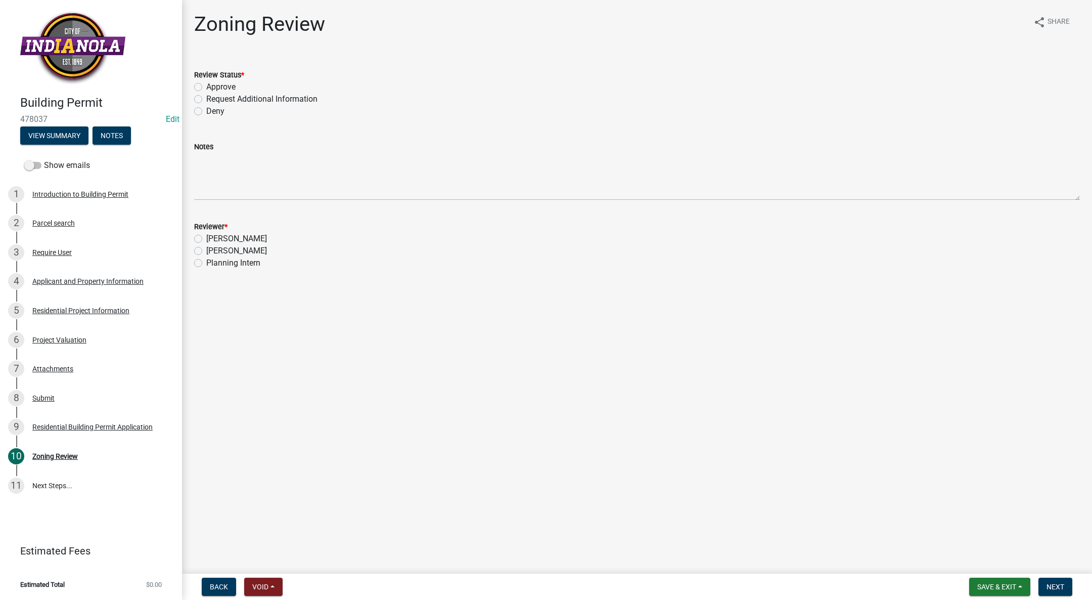
click at [206, 101] on label "Request Additional Information" at bounding box center [261, 99] width 111 height 12
click at [206, 100] on input "Request Additional Information" at bounding box center [209, 96] width 7 height 7
radio input "true"
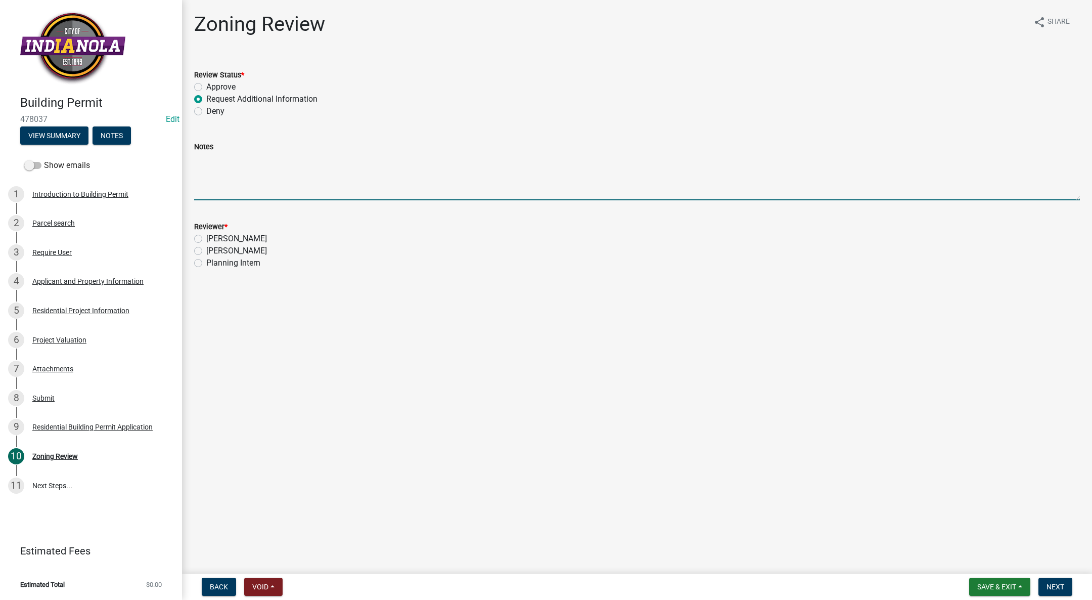
drag, startPoint x: 239, startPoint y: 158, endPoint x: 277, endPoint y: 158, distance: 38.4
click at [239, 158] on textarea "Notes" at bounding box center [637, 177] width 886 height 48
type textarea "Please submit a site plan showing location of car port."
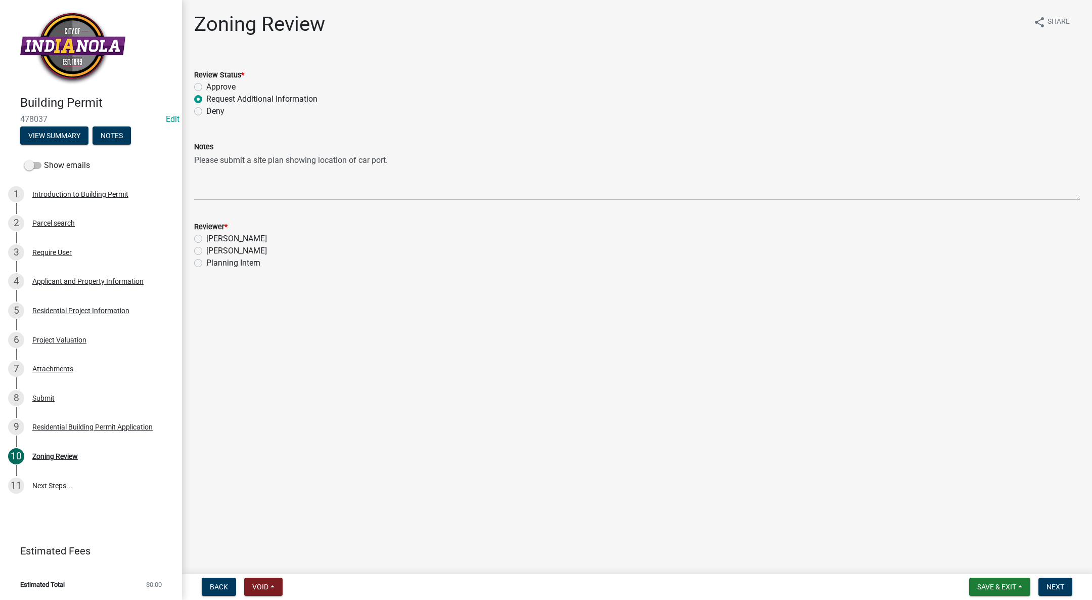
drag, startPoint x: 433, startPoint y: 153, endPoint x: 319, endPoint y: 179, distance: 117.2
click at [319, 179] on form "Notes Please submit a site plan showing location of car port." at bounding box center [637, 171] width 886 height 60
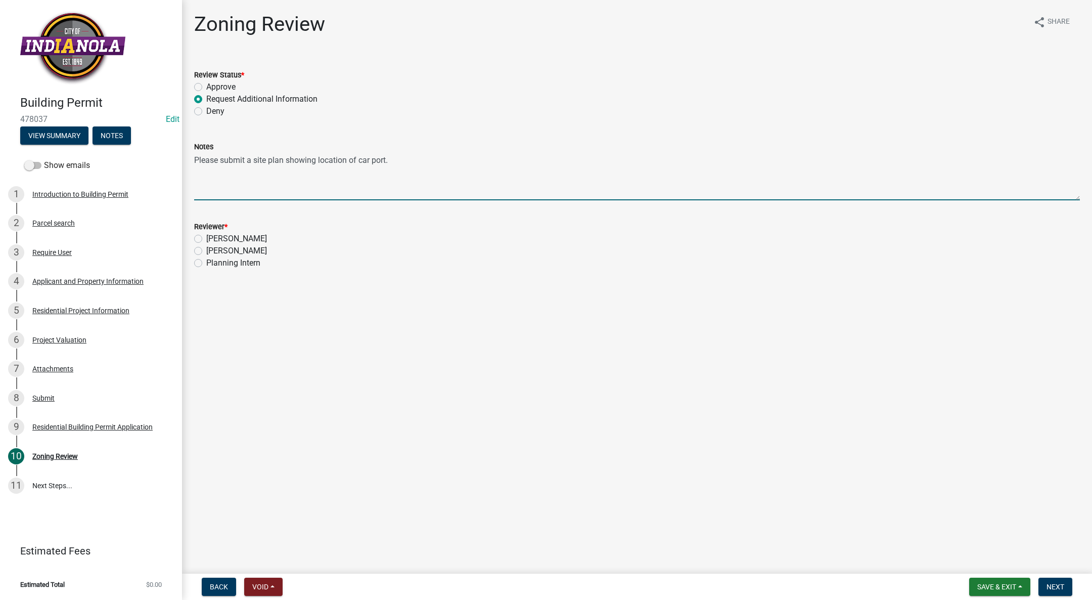
drag, startPoint x: 401, startPoint y: 167, endPoint x: 184, endPoint y: 168, distance: 217.9
click at [184, 168] on div "Zoning Review share Share Review Status * Approve Request Additional Informatio…" at bounding box center [637, 149] width 910 height 275
click at [50, 340] on div "Project Valuation" at bounding box center [59, 339] width 54 height 7
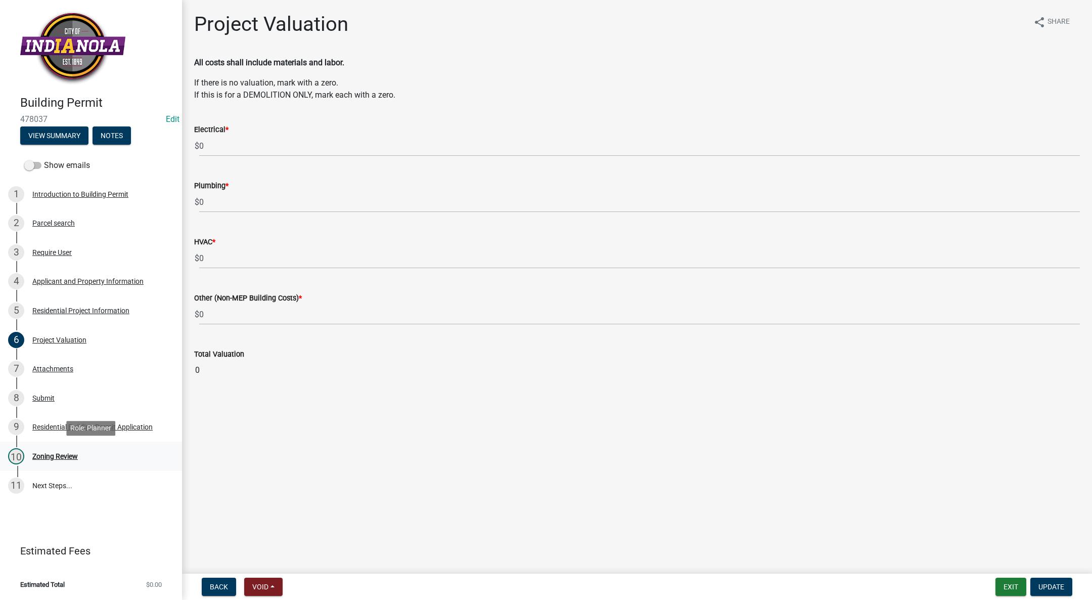
click at [50, 464] on link "10 Zoning Review" at bounding box center [91, 455] width 182 height 29
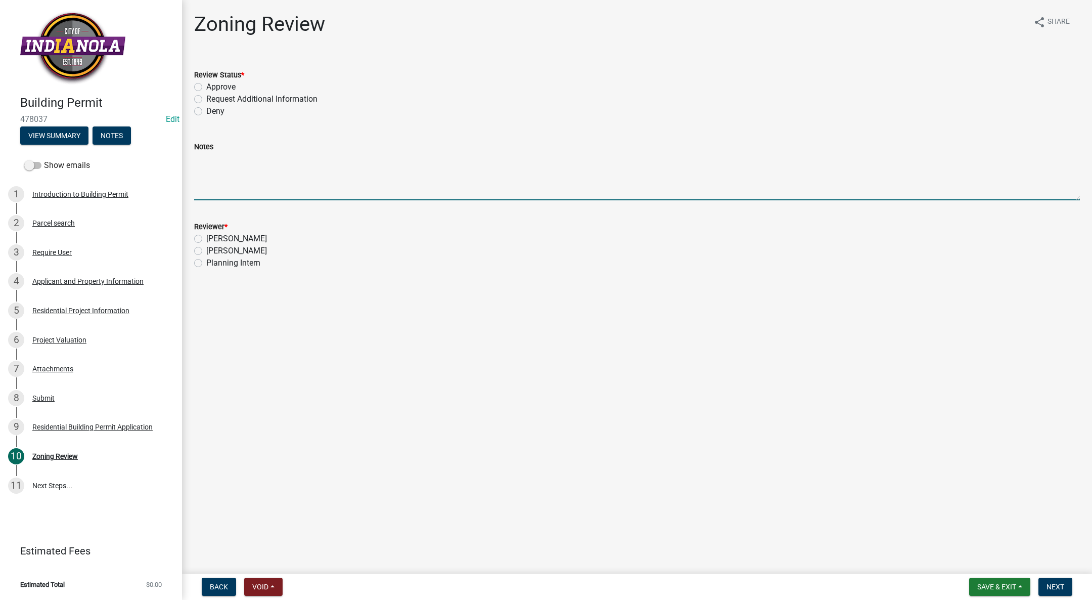
paste textarea "Please submit a site plan showing location of car port."
type textarea "Please submit a site plan showing location of car port."
click at [206, 101] on label "Request Additional Information" at bounding box center [261, 99] width 111 height 12
click at [206, 100] on input "Request Additional Information" at bounding box center [209, 96] width 7 height 7
radio input "true"
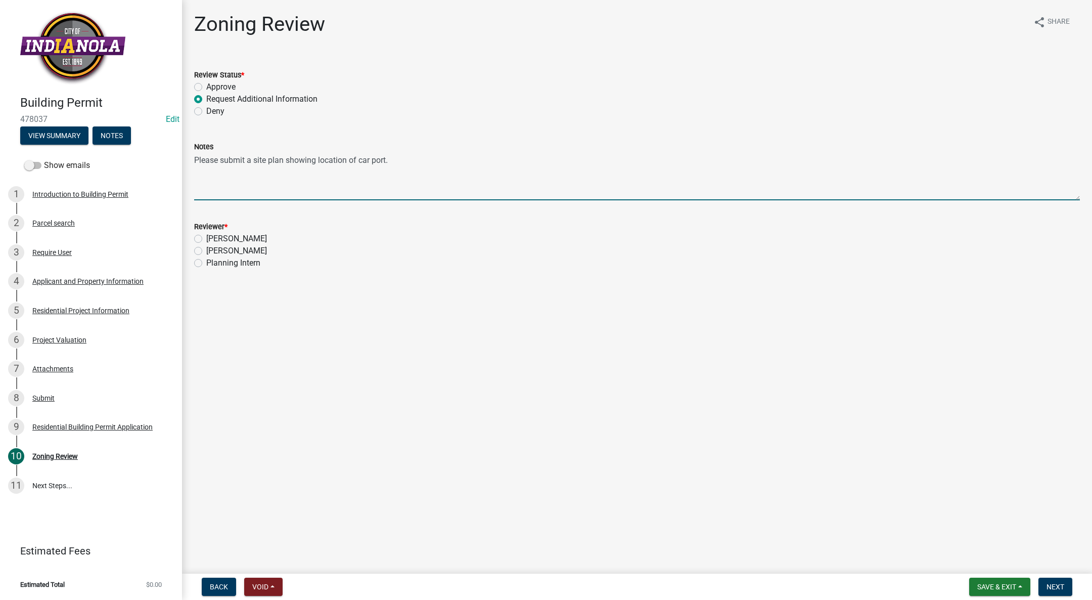
click at [432, 160] on textarea "Please submit a site plan showing location of car port." at bounding box center [637, 177] width 886 height 48
type textarea "Please submit a site plan showing location of car port. Also, please submit a t…"
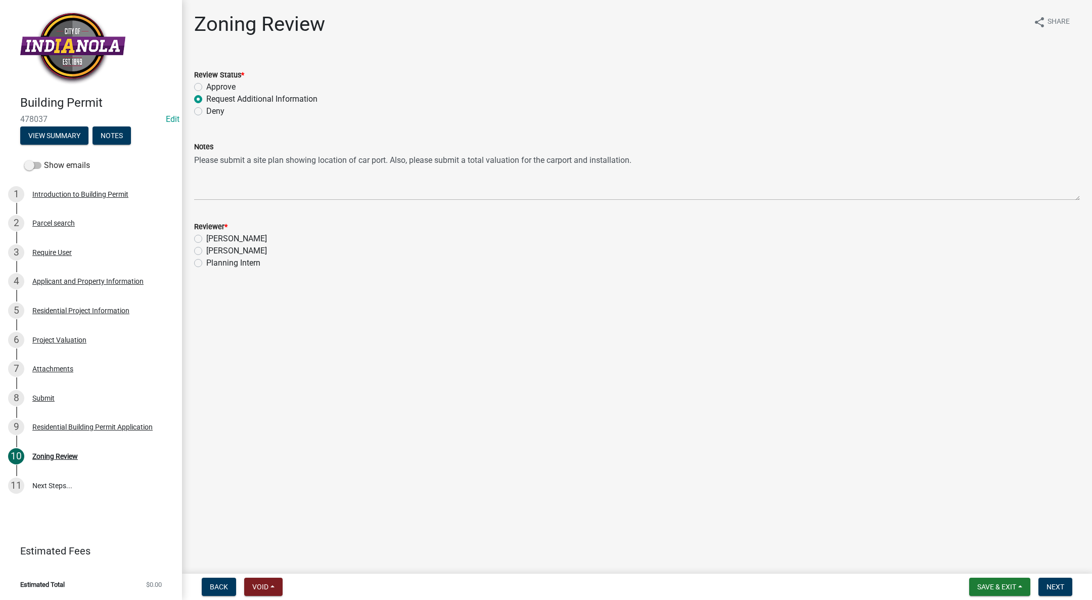
click at [206, 252] on label "[PERSON_NAME]" at bounding box center [236, 251] width 61 height 12
click at [206, 251] on input "[PERSON_NAME]" at bounding box center [209, 248] width 7 height 7
radio input "true"
click at [1052, 584] on span "Next" at bounding box center [1056, 587] width 18 height 8
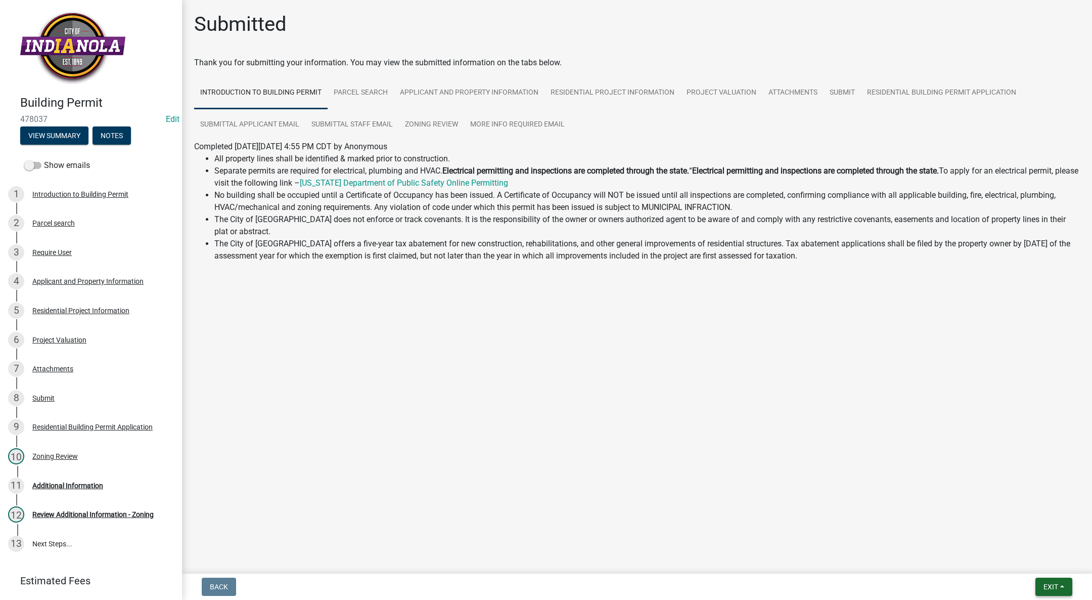
click at [1054, 586] on span "Exit" at bounding box center [1051, 587] width 15 height 8
click at [1046, 565] on button "Save & Exit" at bounding box center [1032, 560] width 81 height 24
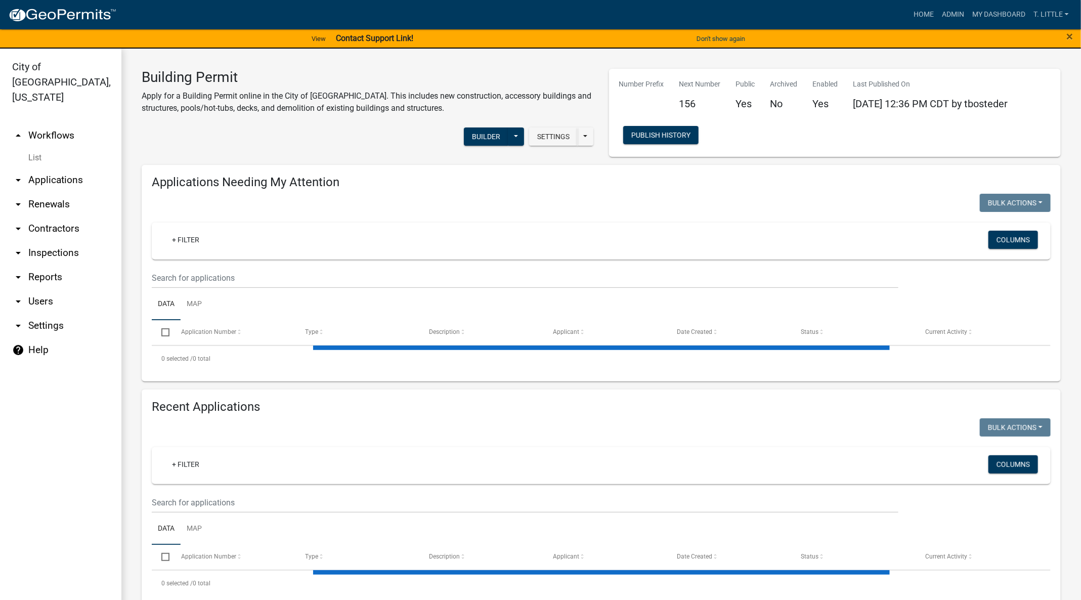
select select "3: 100"
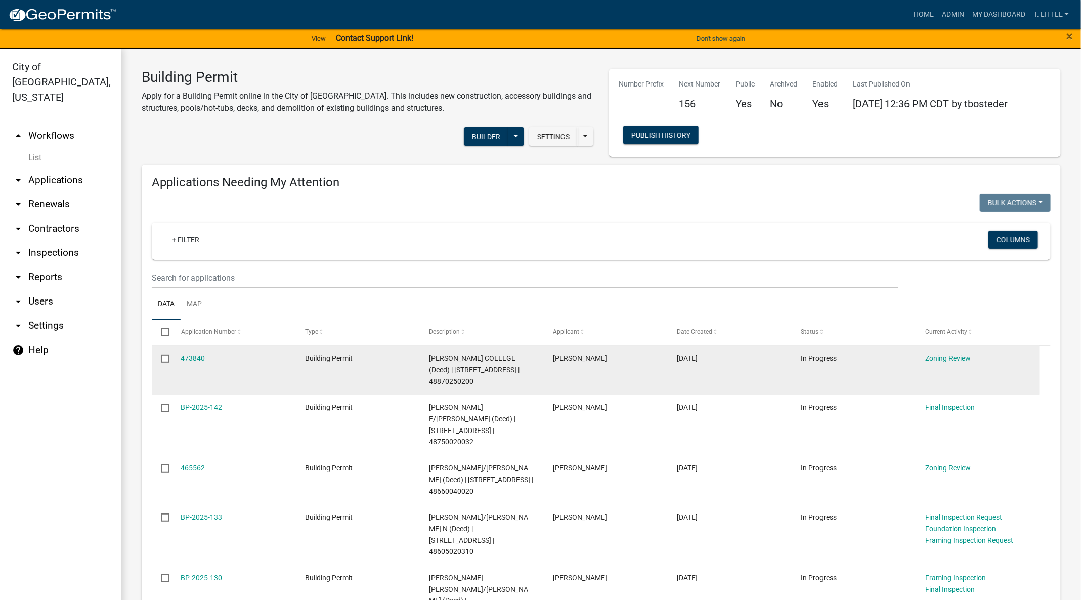
click at [189, 353] on div "473840" at bounding box center [233, 358] width 105 height 12
click at [185, 359] on link "473840" at bounding box center [193, 358] width 24 height 8
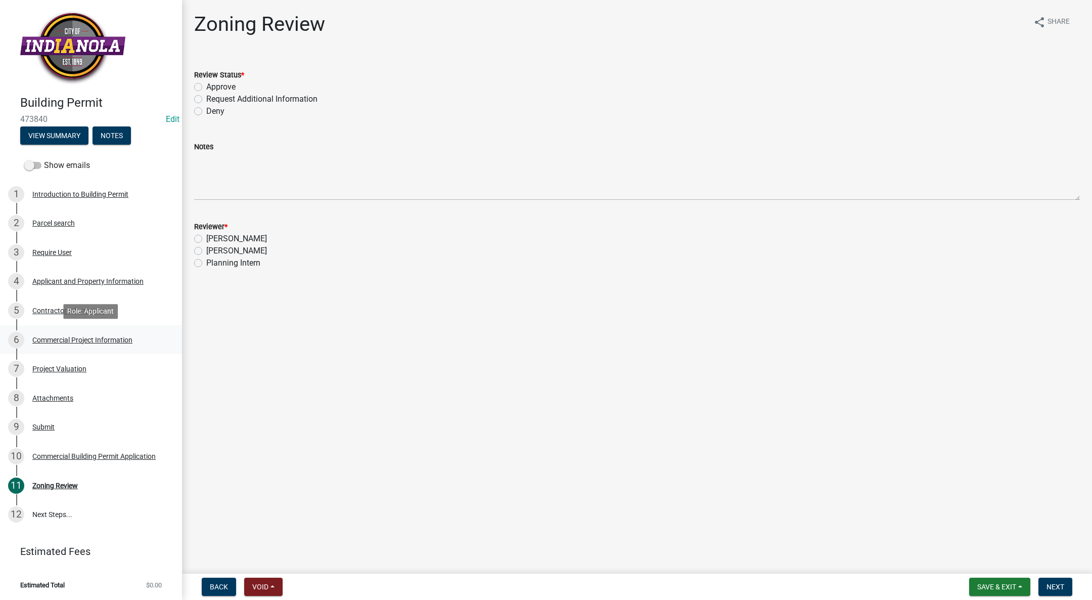
click at [73, 326] on link "6 Commercial Project Information" at bounding box center [91, 339] width 182 height 29
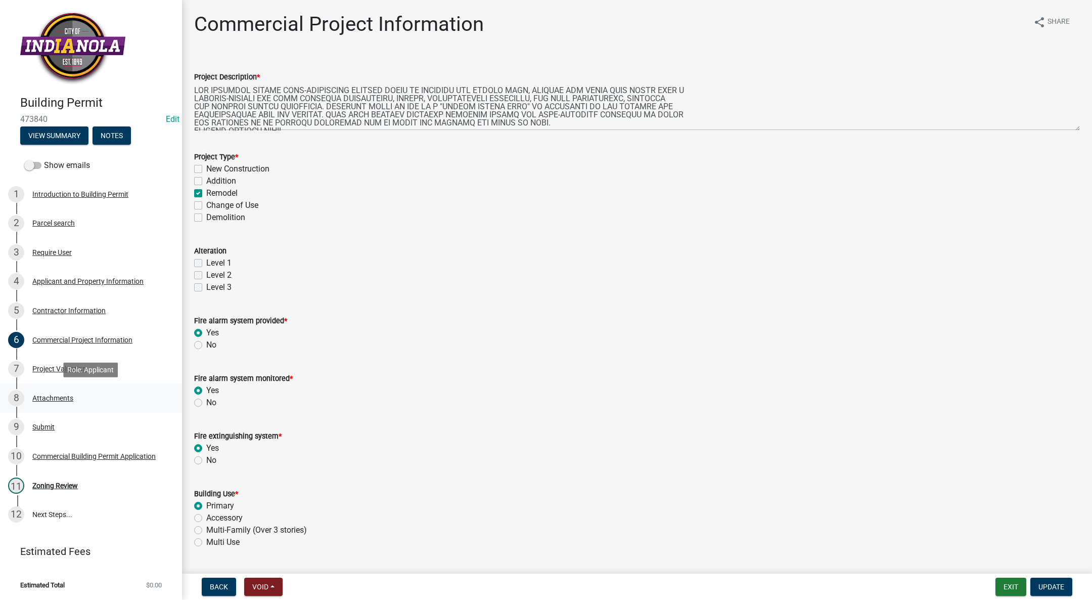
click at [46, 397] on div "Attachments" at bounding box center [52, 397] width 41 height 7
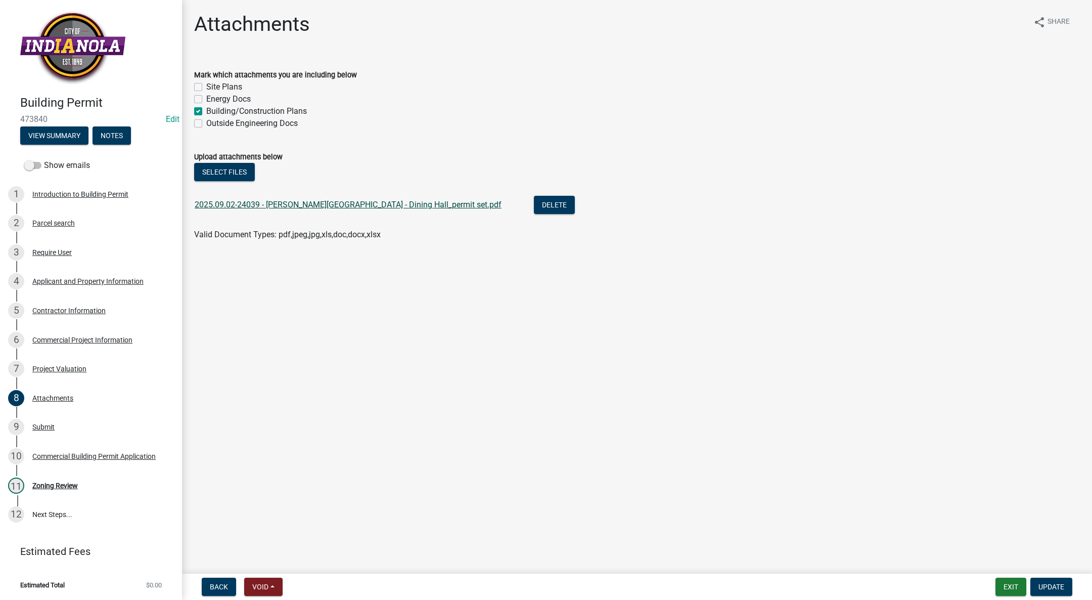
click at [284, 205] on link "2025.09.02-24039 - [PERSON_NAME][GEOGRAPHIC_DATA] - Dining Hall_permit set.pdf" at bounding box center [348, 205] width 307 height 10
click at [1012, 587] on button "Exit" at bounding box center [1011, 586] width 31 height 18
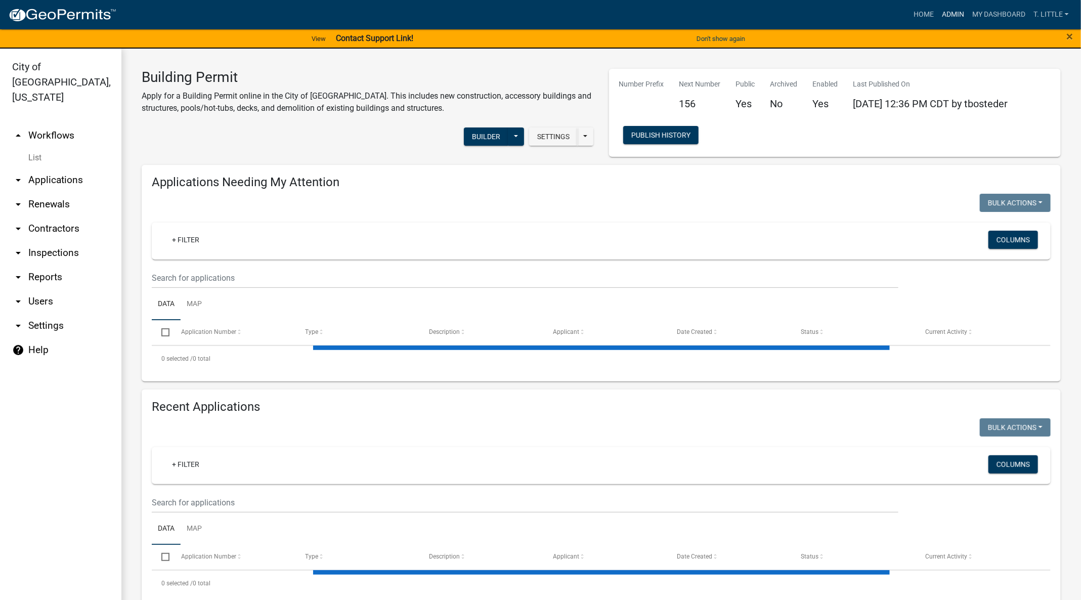
select select "3: 100"
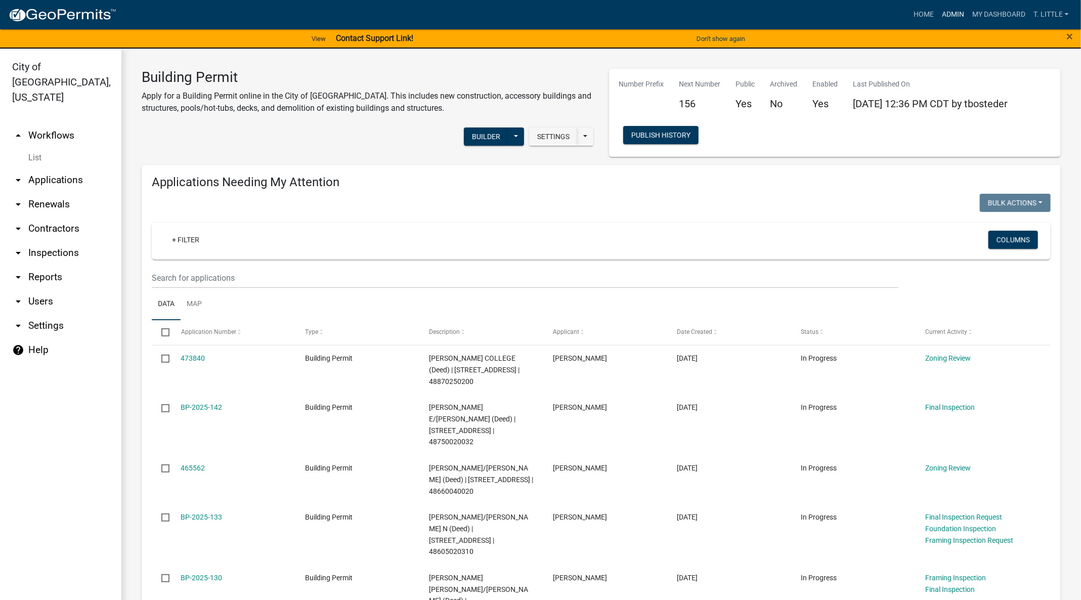
click at [953, 10] on link "Admin" at bounding box center [952, 14] width 30 height 19
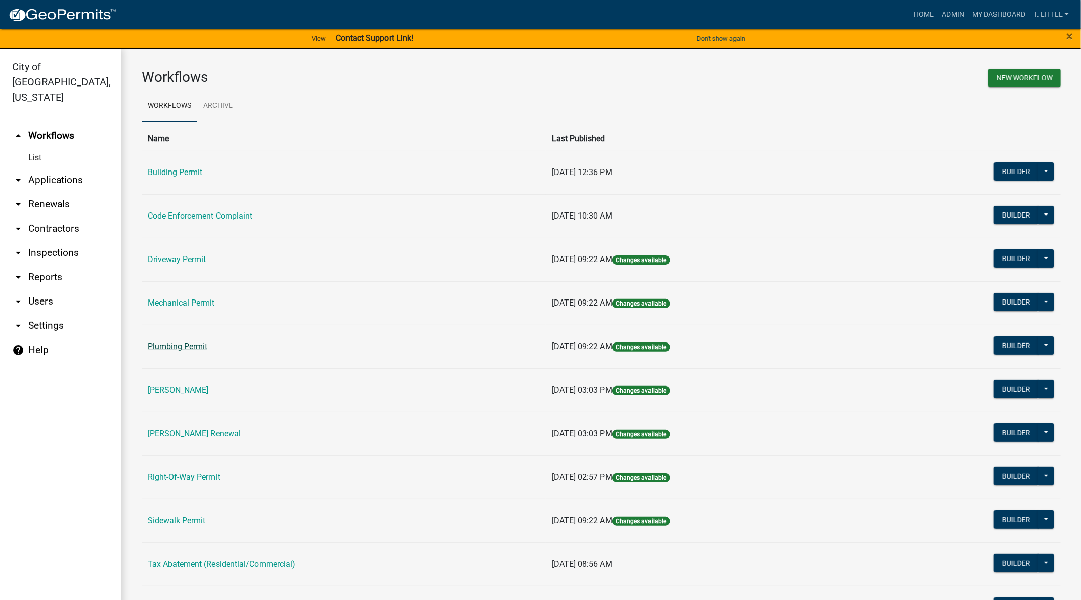
click at [191, 344] on link "Plumbing Permit" at bounding box center [178, 346] width 60 height 10
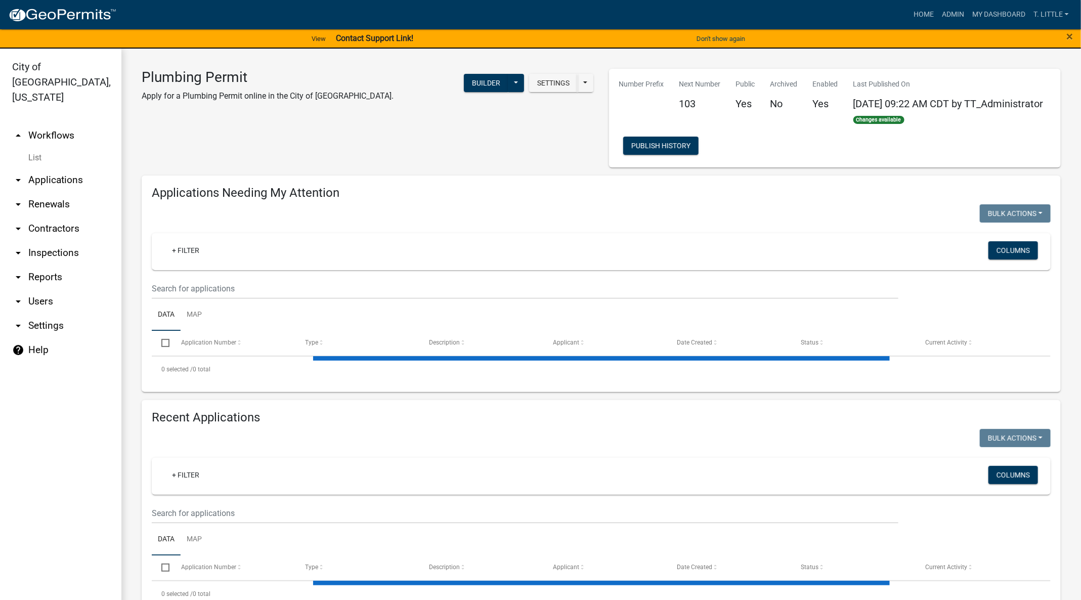
select select "3: 100"
